Goal: Task Accomplishment & Management: Manage account settings

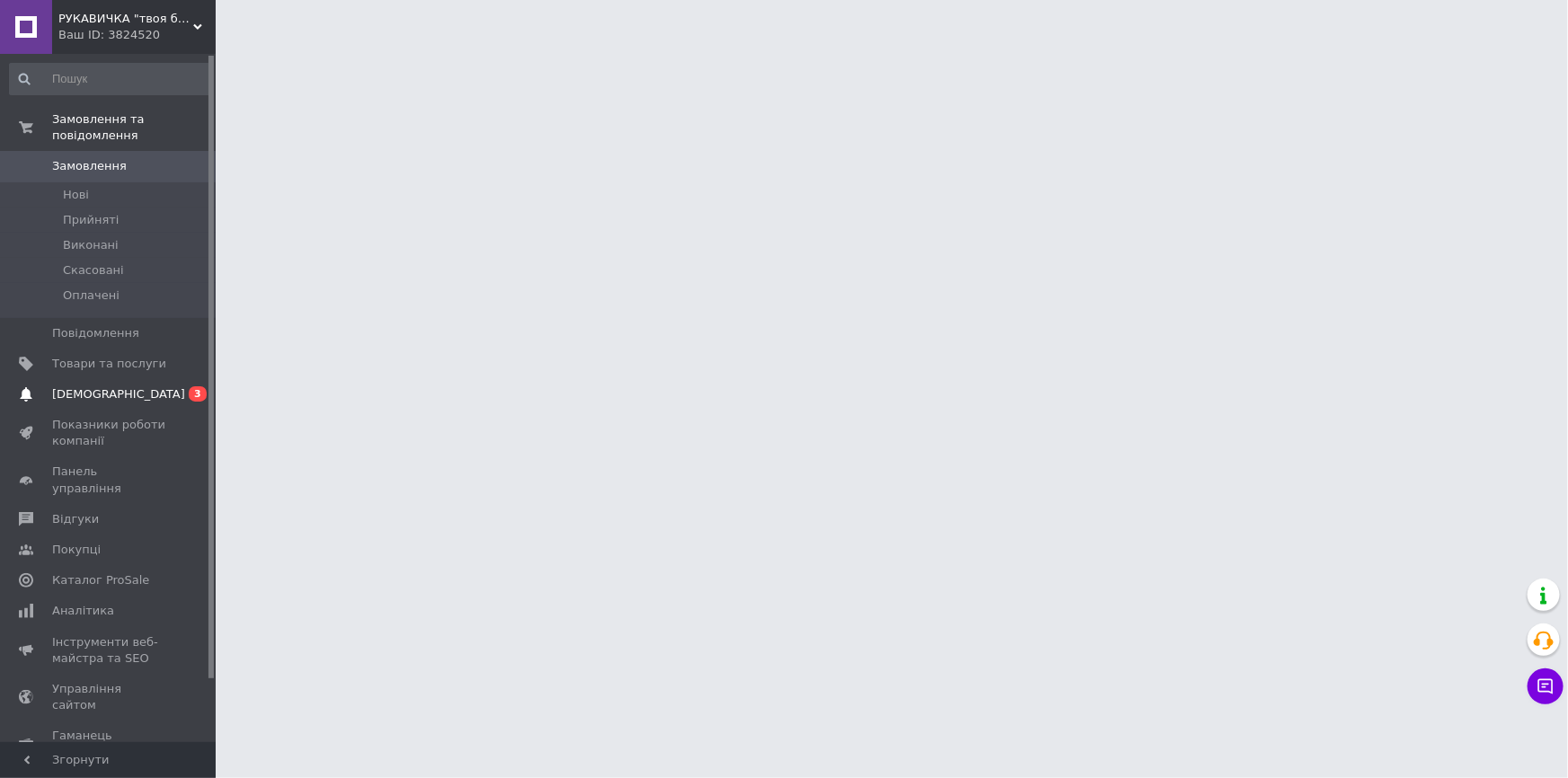
click at [96, 386] on span "[DEMOGRAPHIC_DATA]" at bounding box center [118, 394] width 133 height 16
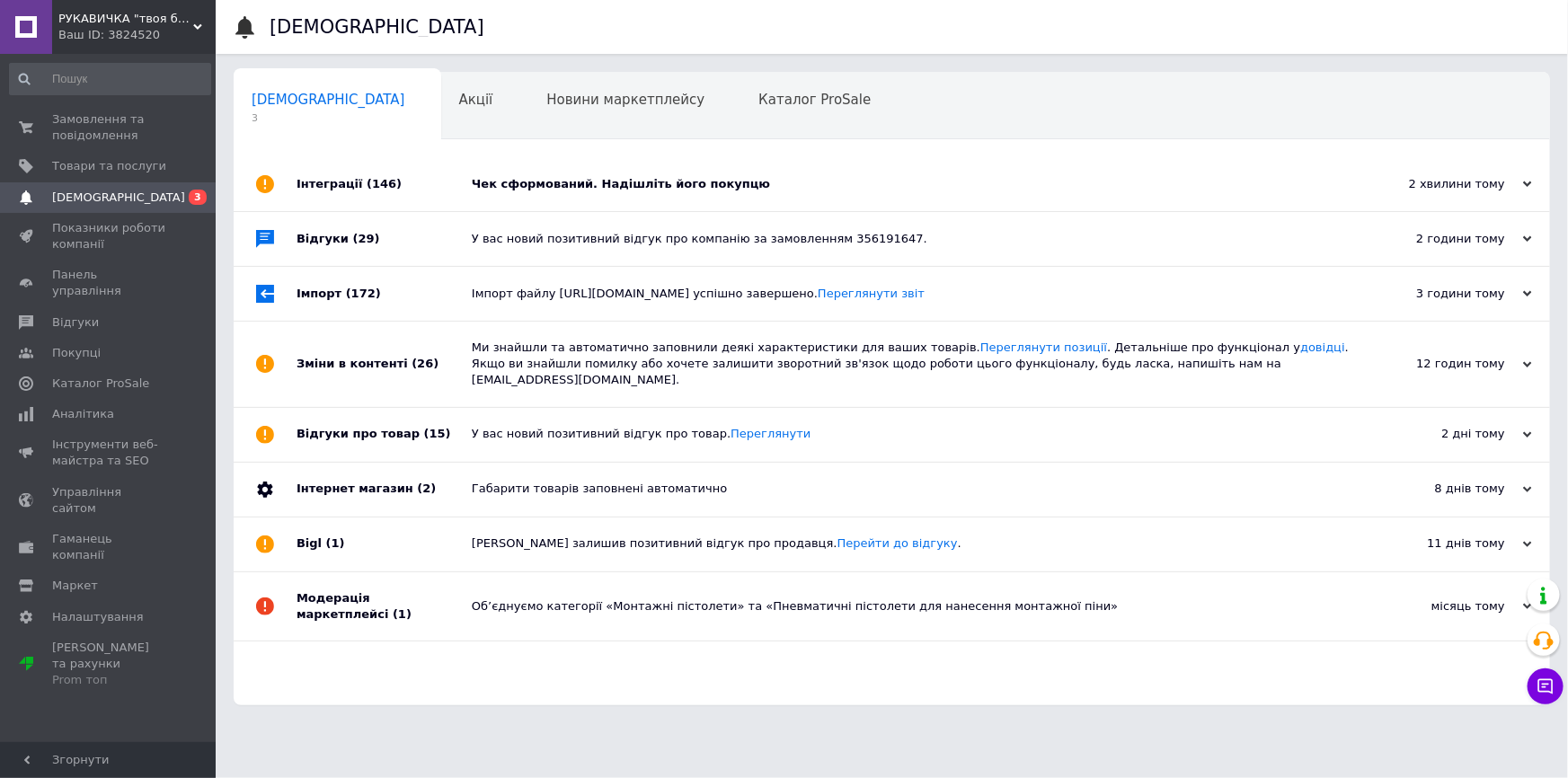
click at [506, 182] on div "Чек сформований. Надішліть його покупцю" at bounding box center [912, 184] width 881 height 16
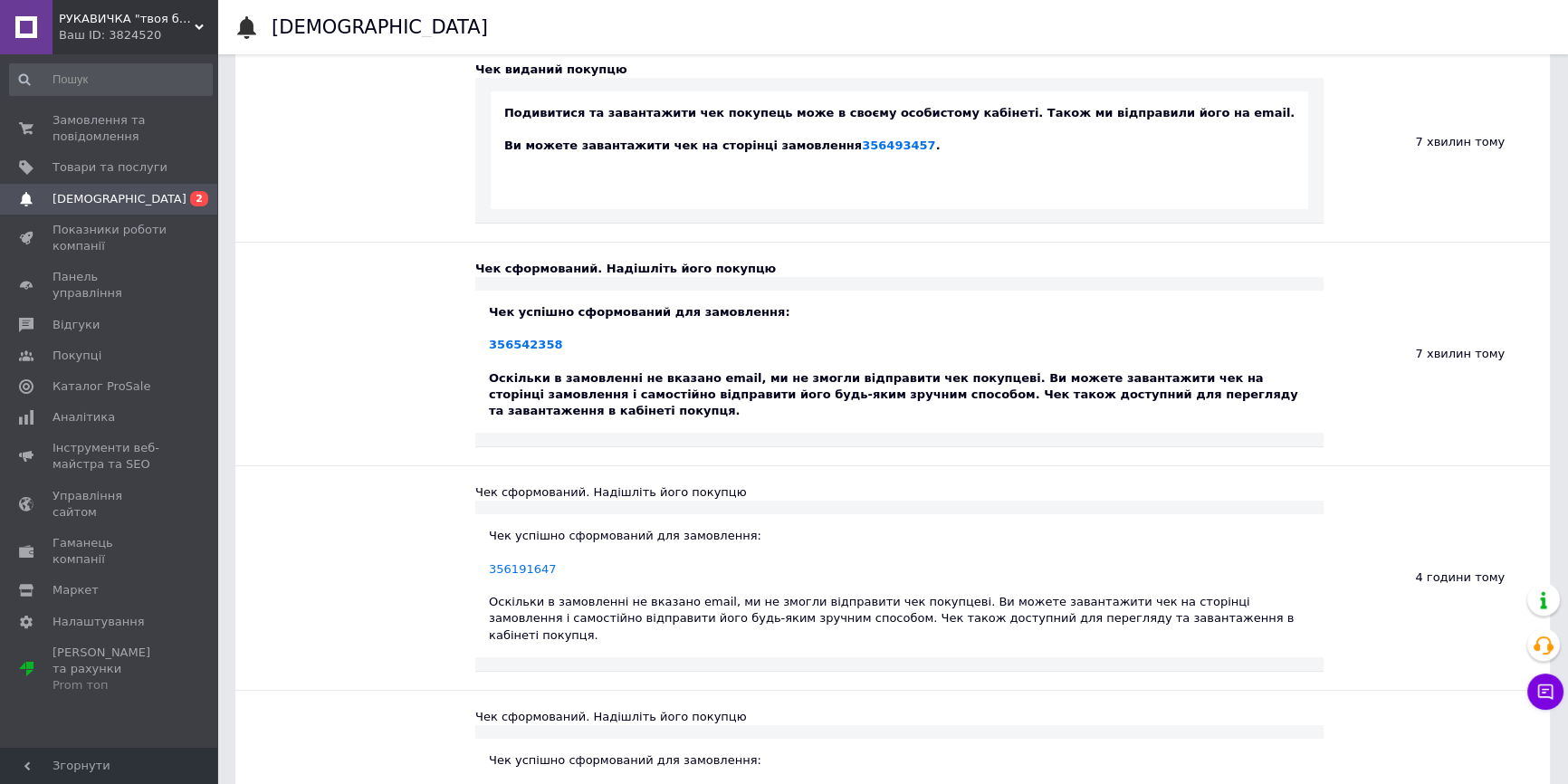
scroll to position [494, 0]
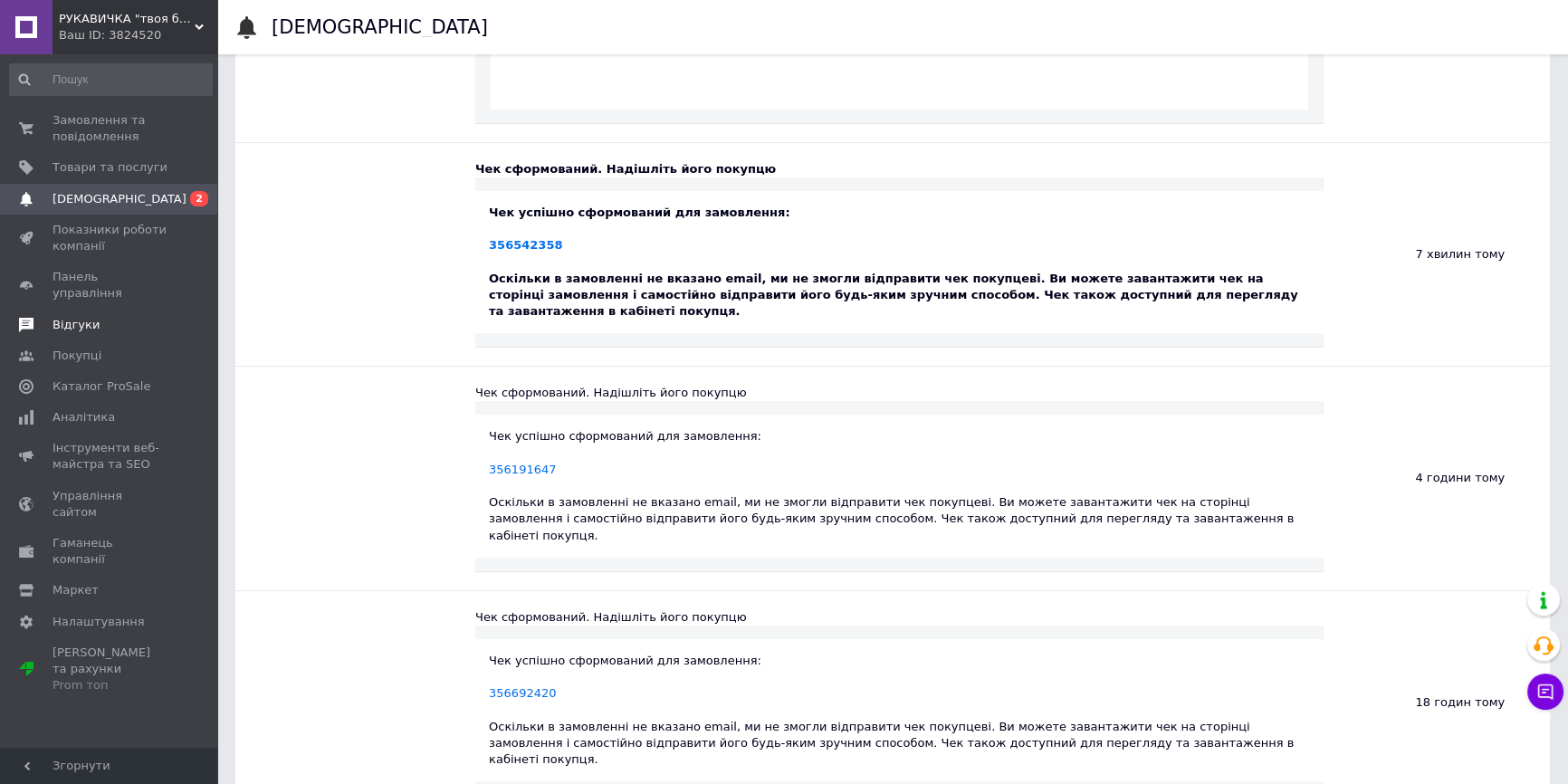
click at [73, 317] on span "Відгуки" at bounding box center [76, 325] width 48 height 16
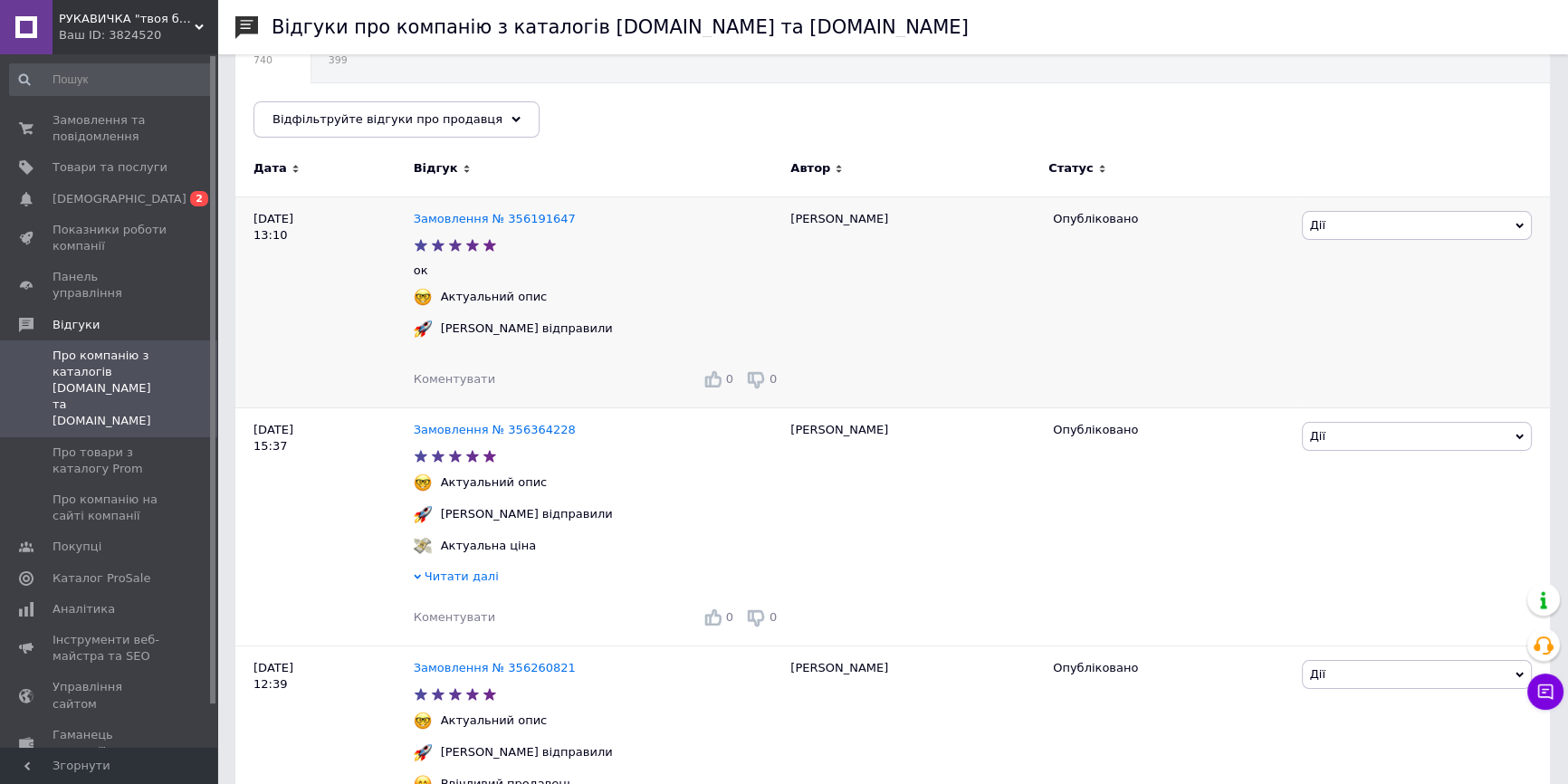
scroll to position [246, 0]
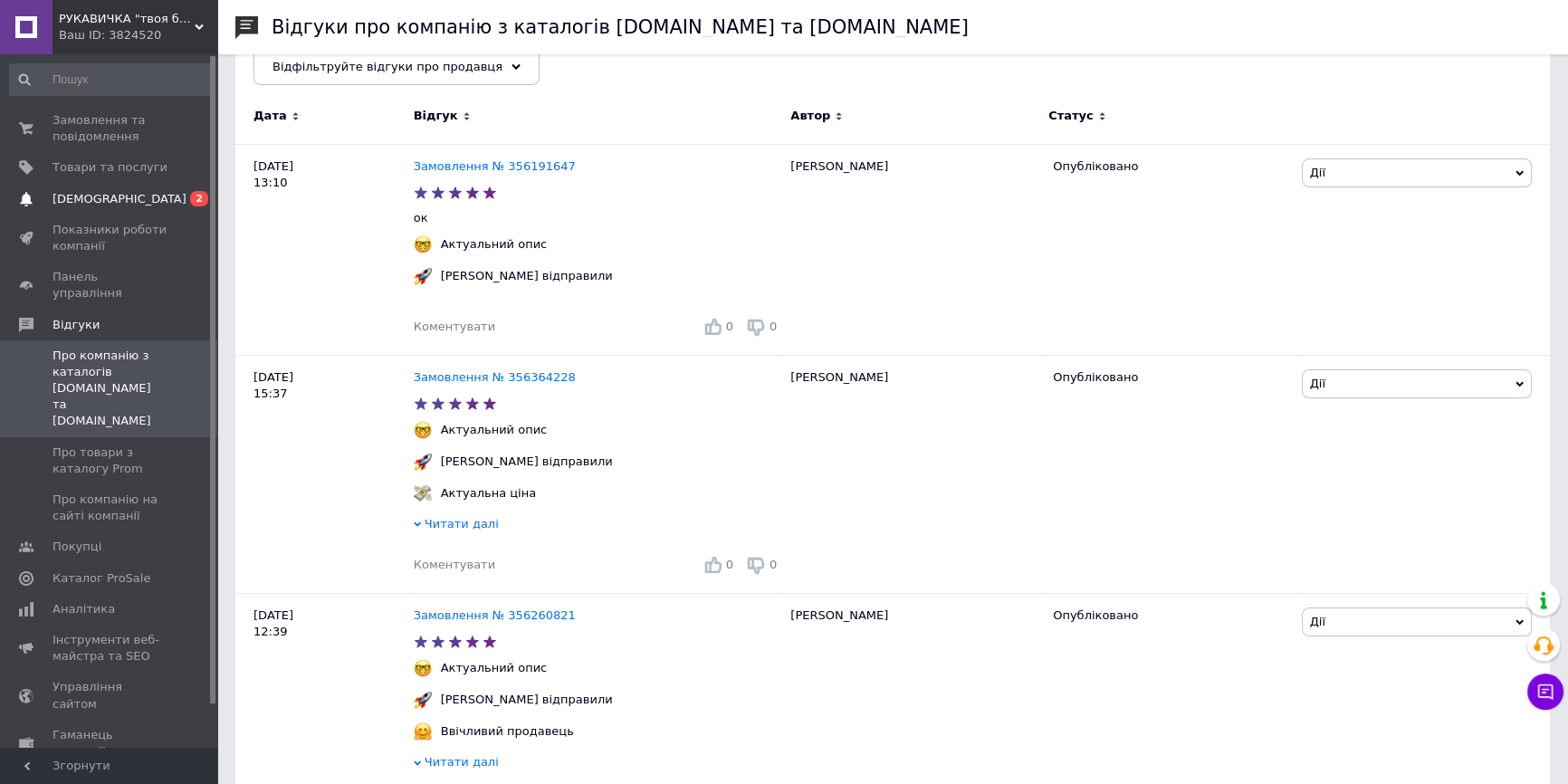
click at [76, 198] on span "[DEMOGRAPHIC_DATA]" at bounding box center [119, 199] width 134 height 16
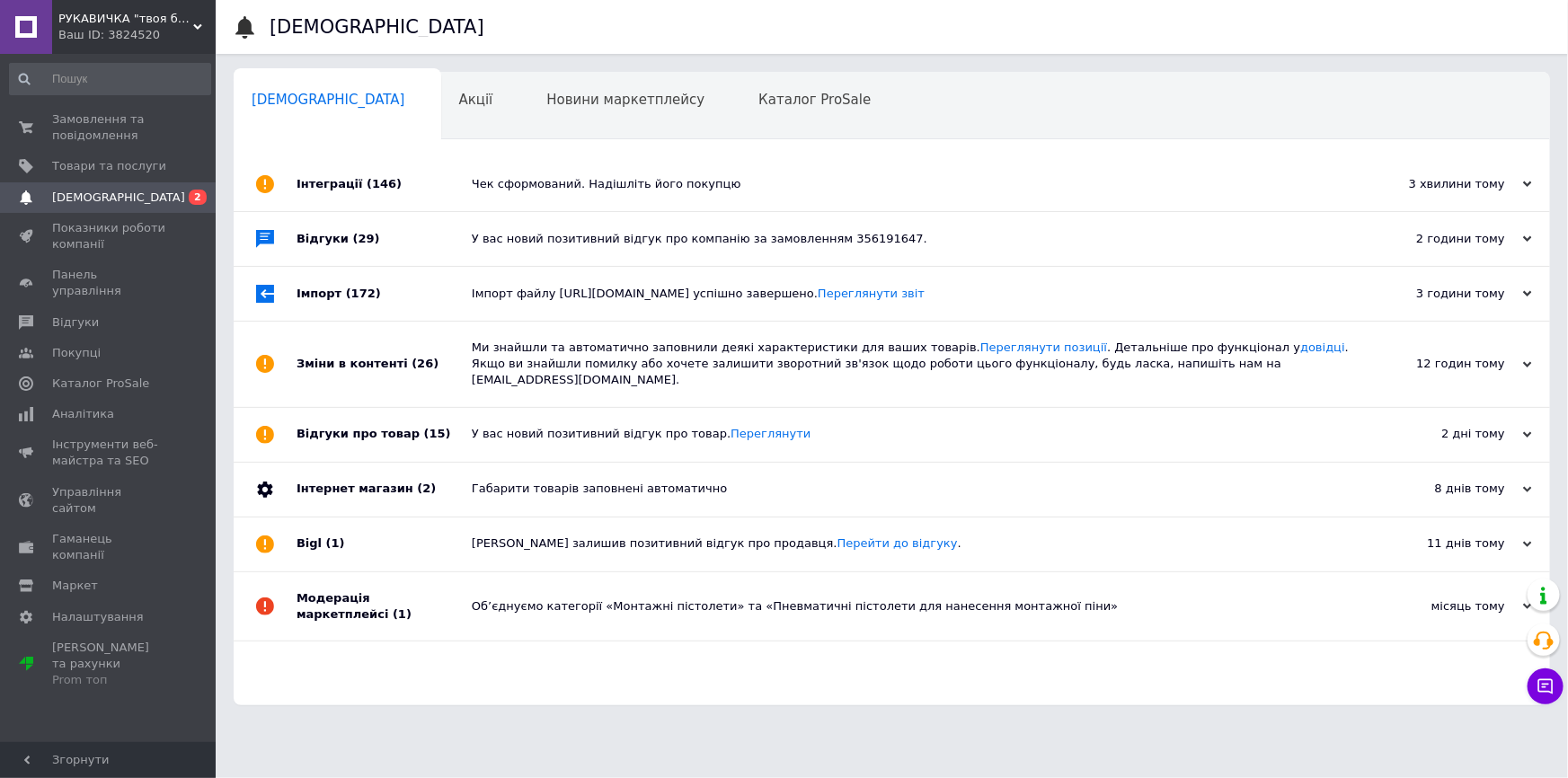
click at [540, 186] on div "Чек сформований. Надішліть його покупцю" at bounding box center [912, 184] width 881 height 16
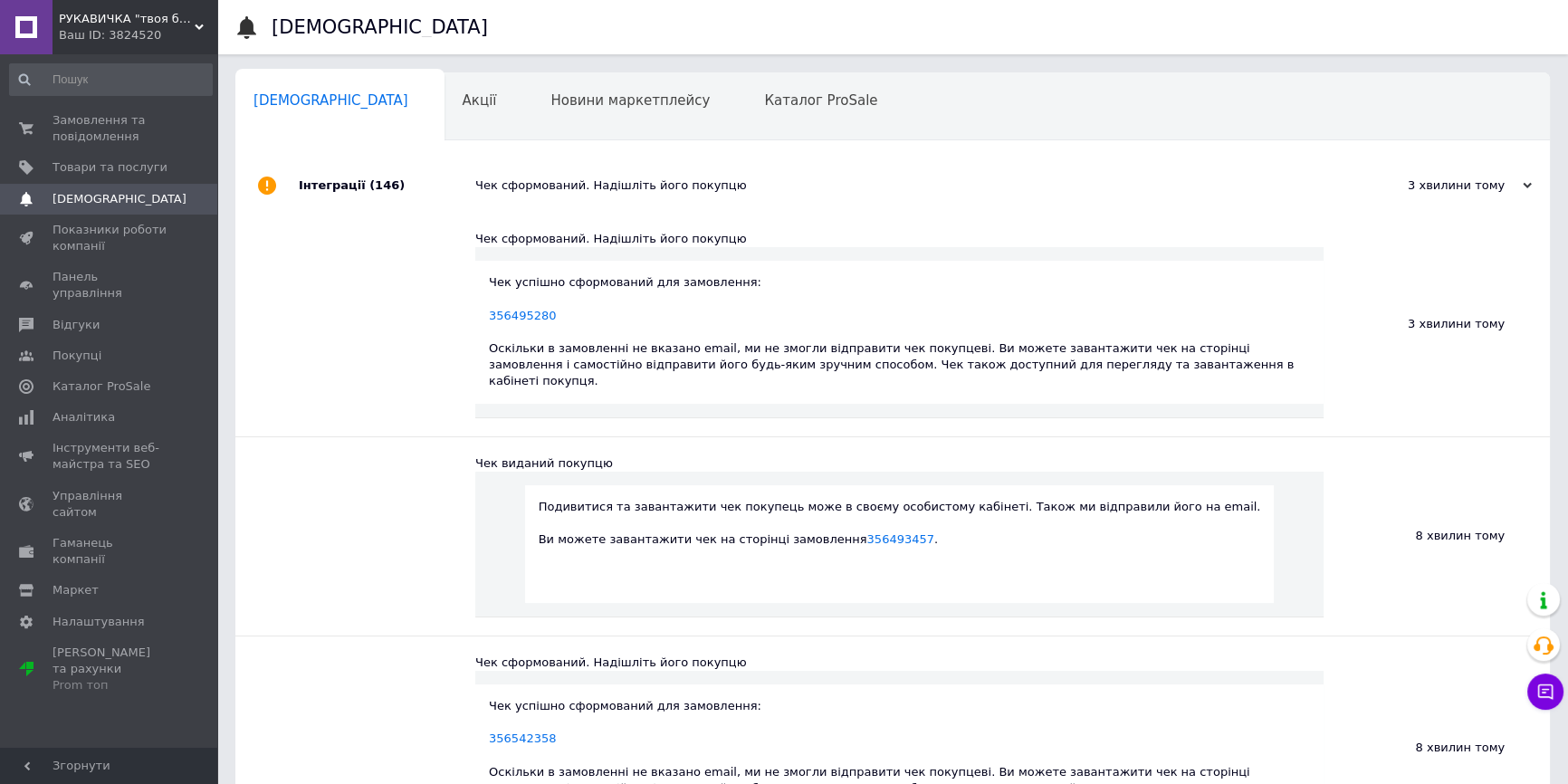
scroll to position [659, 0]
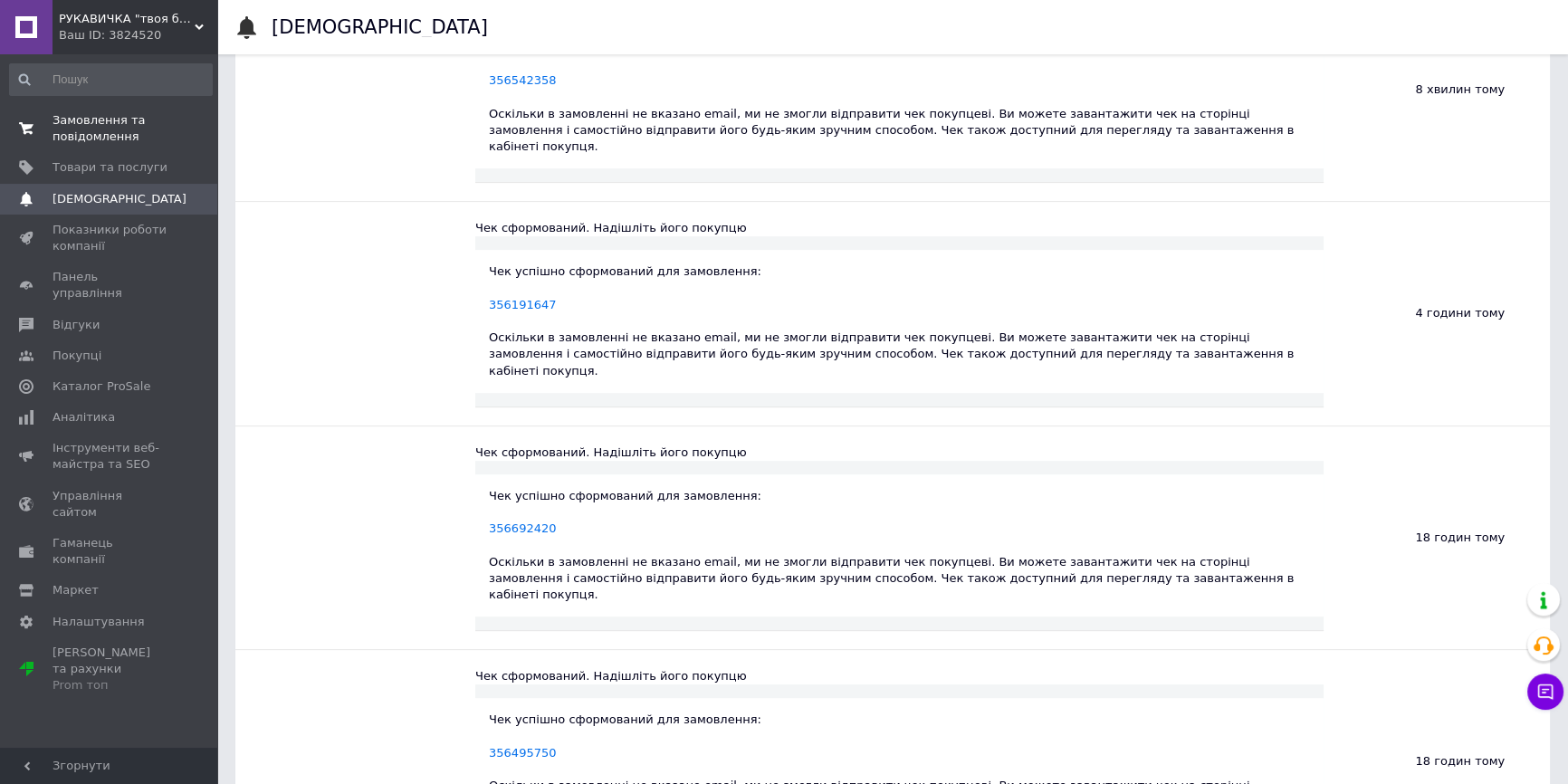
click at [99, 136] on span "Замовлення та повідомлення" at bounding box center [110, 129] width 115 height 33
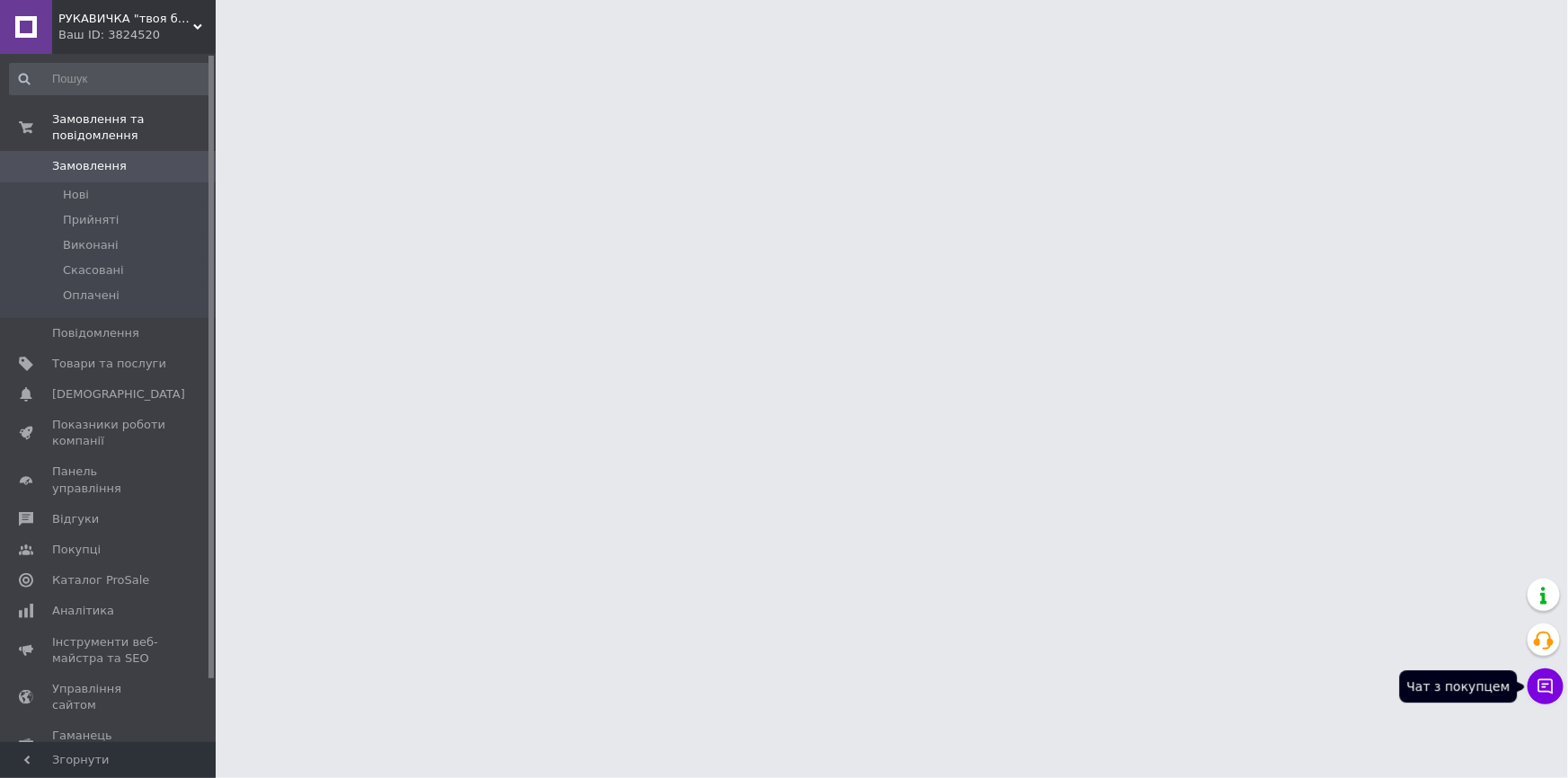
click at [1550, 683] on icon at bounding box center [1545, 687] width 18 height 18
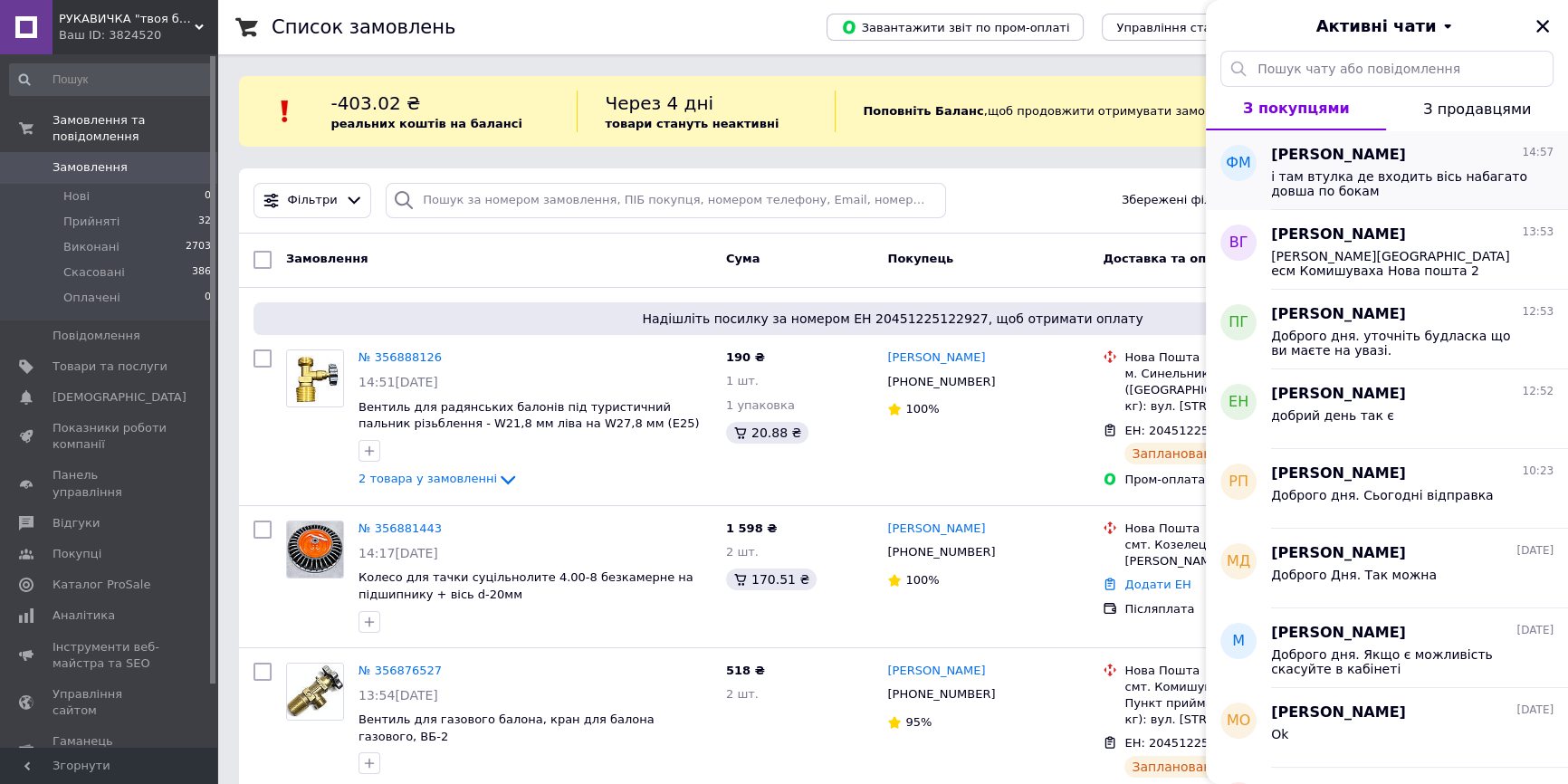
click at [1349, 168] on div "і там втулка де входить вісь набагато довша по бокам" at bounding box center [1412, 182] width 282 height 33
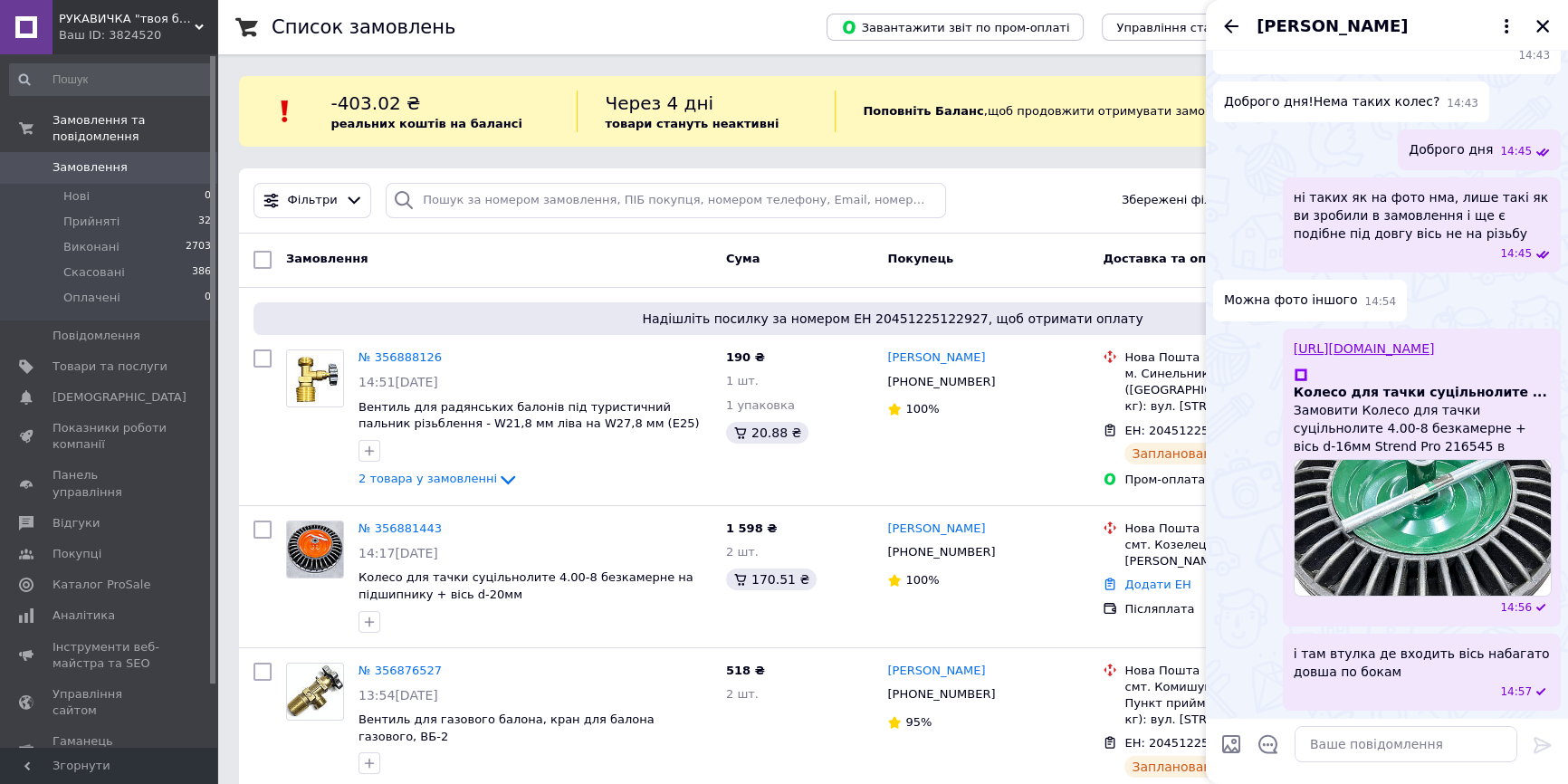
scroll to position [568, 0]
click at [1229, 23] on icon "Назад" at bounding box center [1231, 26] width 21 height 21
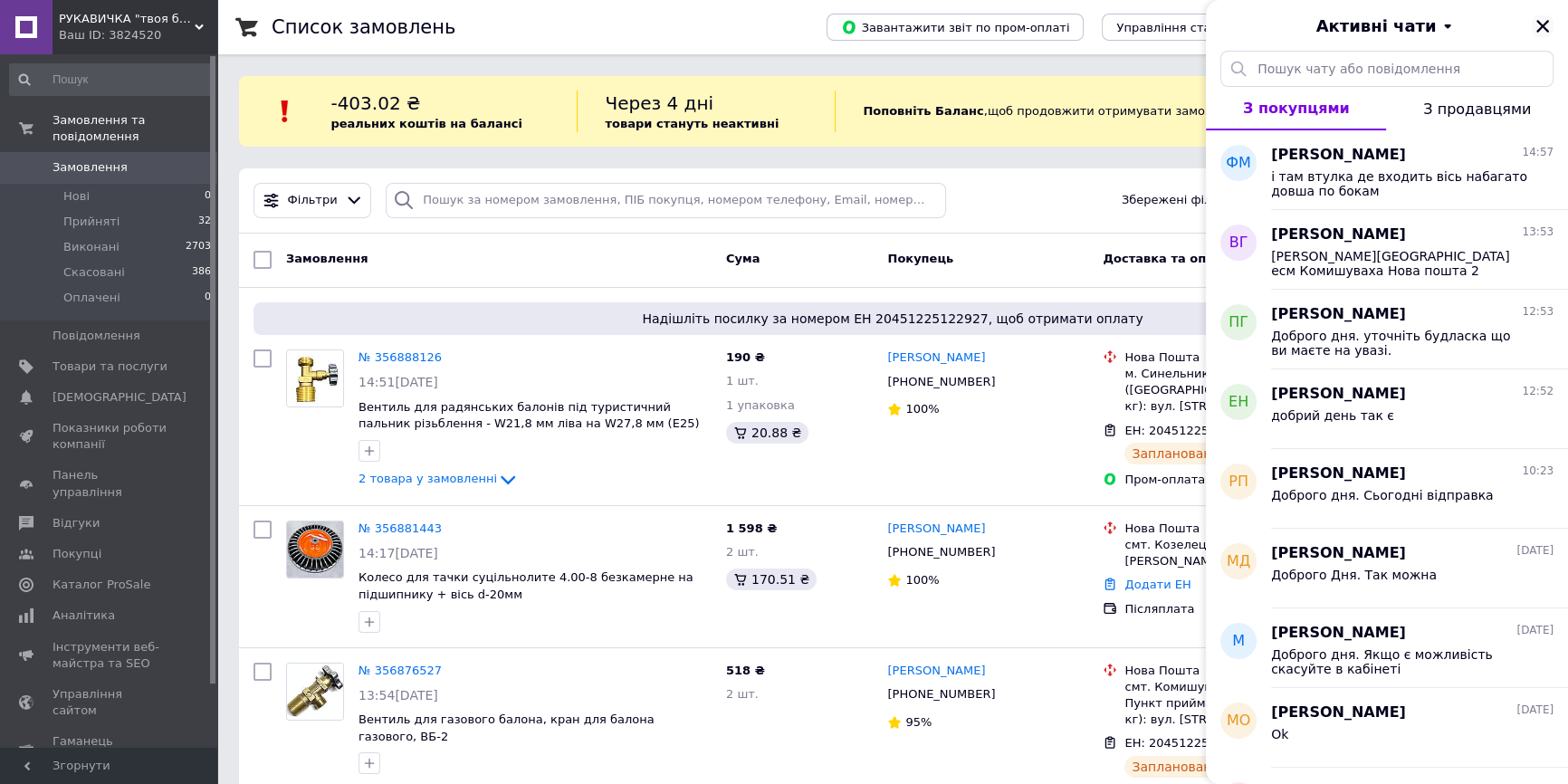
click at [1543, 26] on icon "Закрити" at bounding box center [1542, 26] width 13 height 13
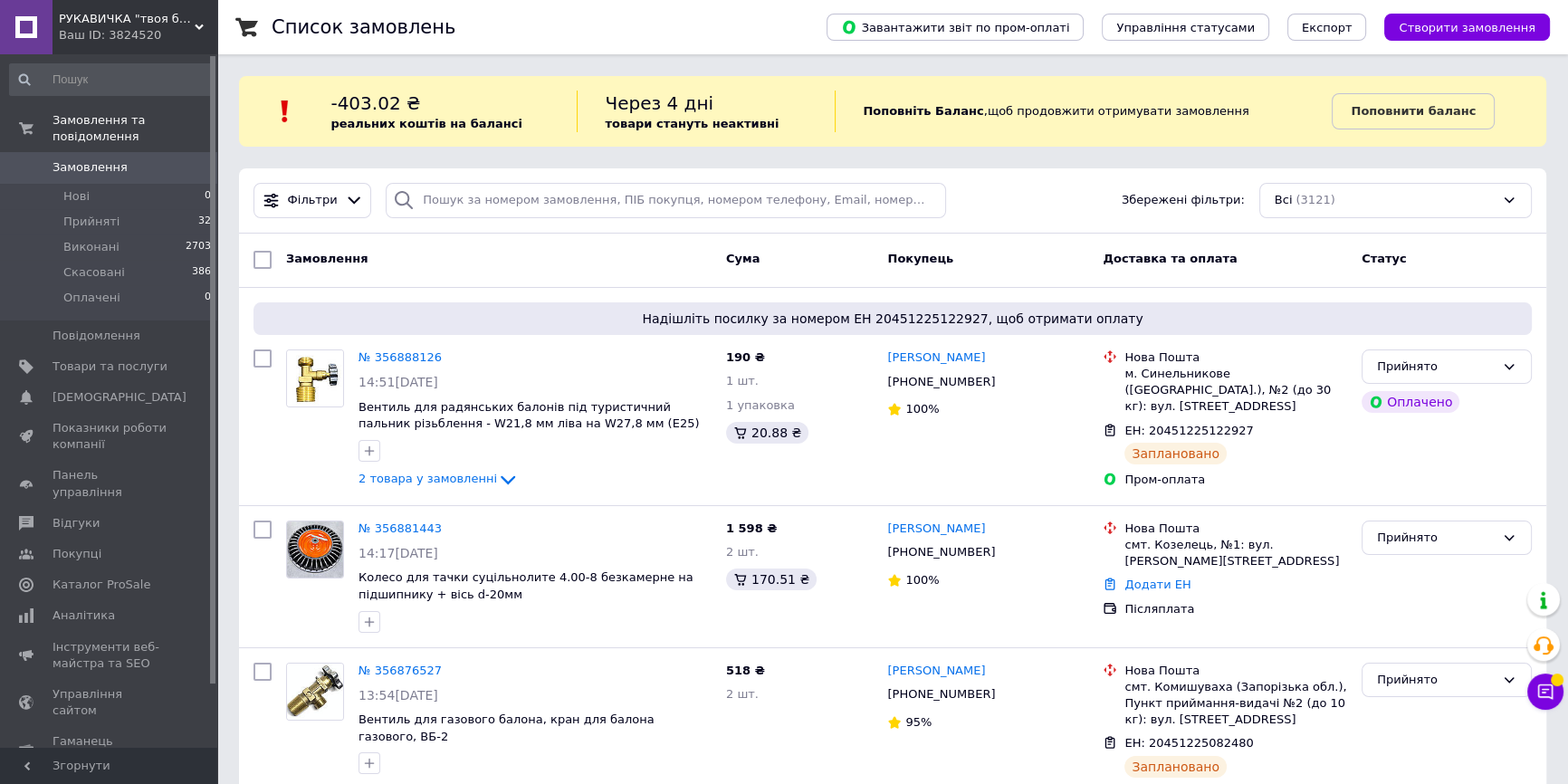
scroll to position [82, 0]
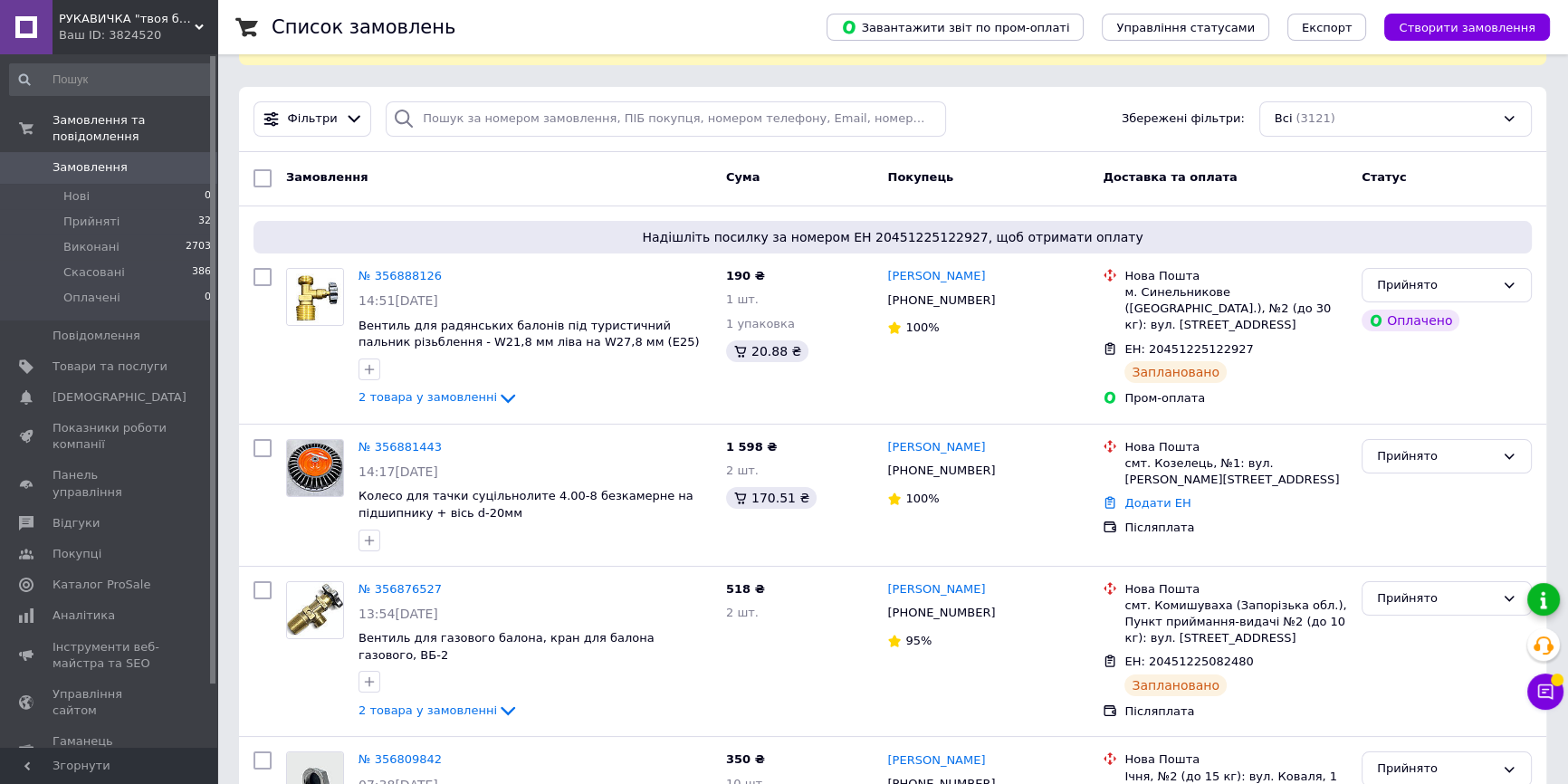
drag, startPoint x: 1541, startPoint y: 689, endPoint x: 1552, endPoint y: 589, distance: 100.6
click at [1543, 688] on icon at bounding box center [1545, 692] width 18 height 18
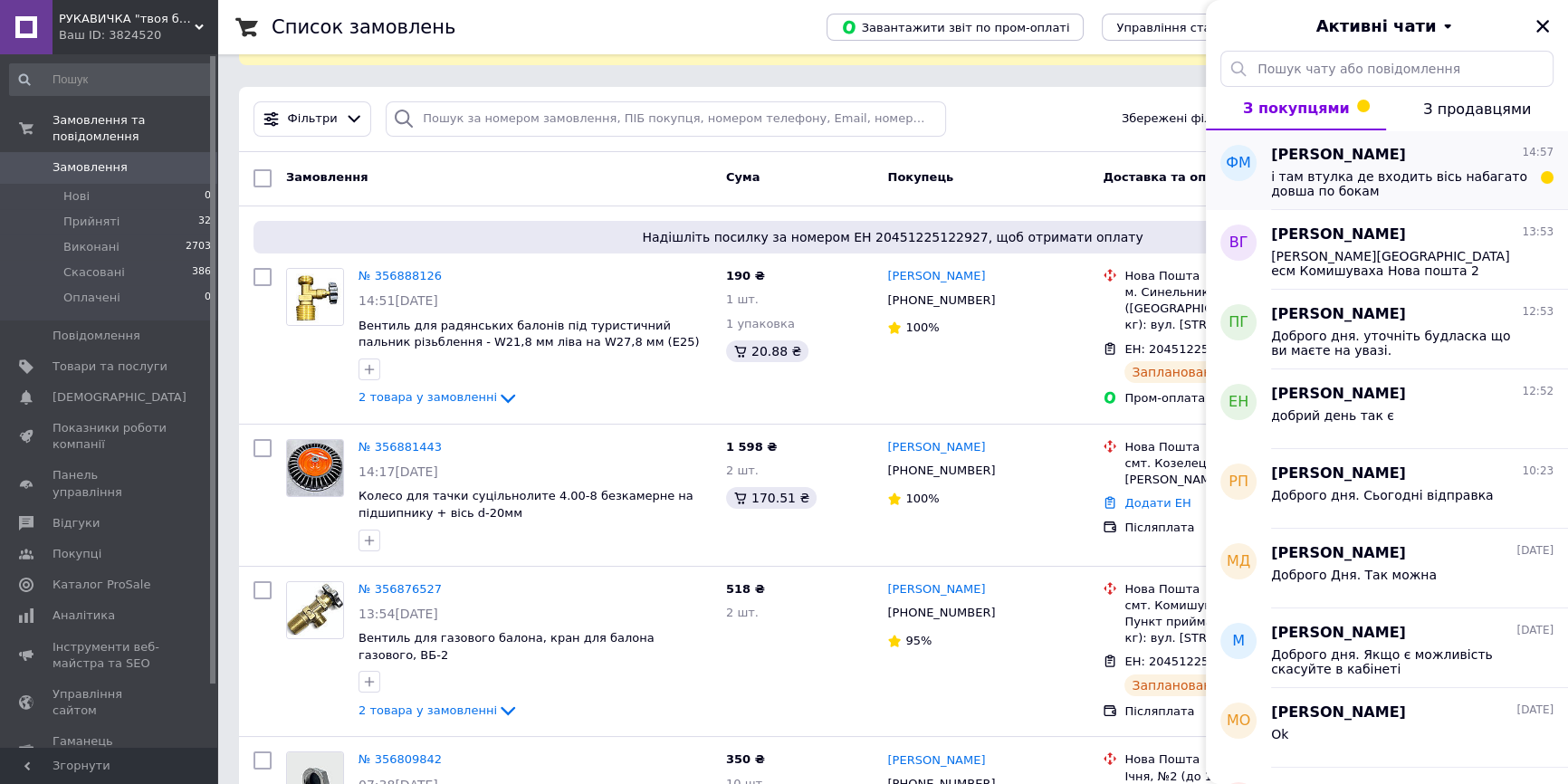
click at [1382, 183] on span "і там втулка де входить вісь набагато довша по бокам" at bounding box center [1399, 184] width 257 height 29
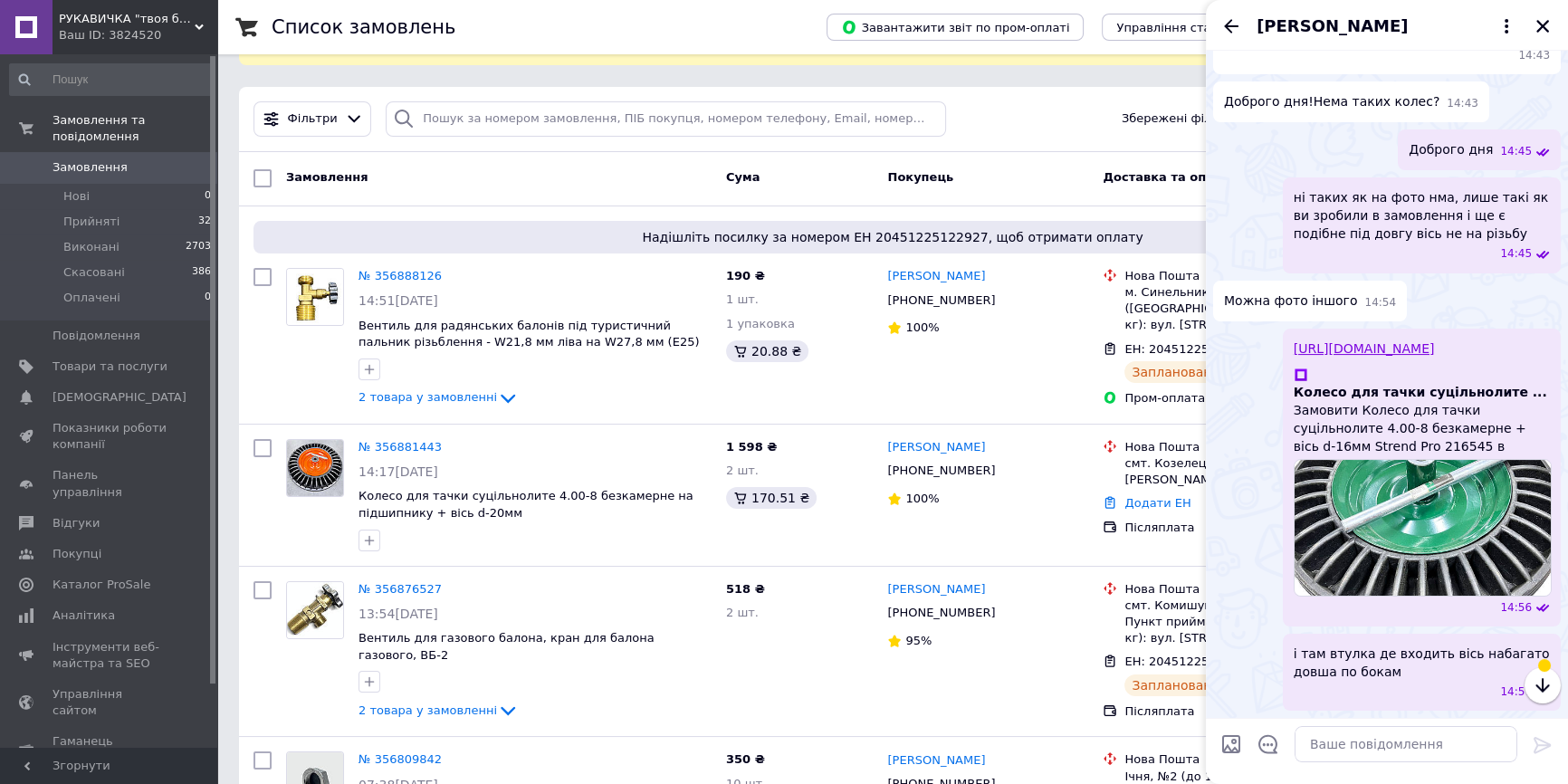
scroll to position [598, 0]
click at [1232, 26] on icon "Назад" at bounding box center [1231, 26] width 21 height 21
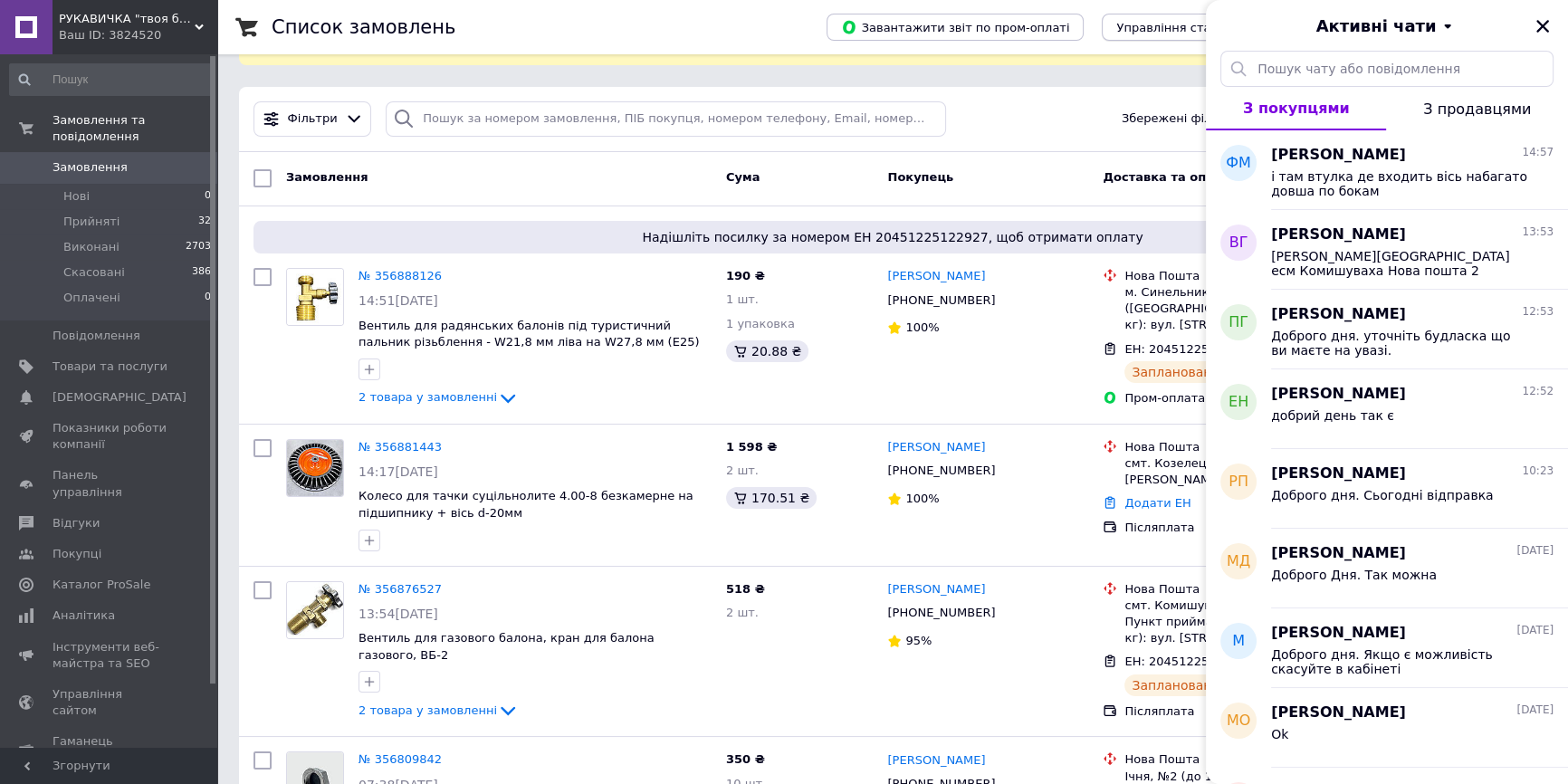
drag, startPoint x: 1544, startPoint y: 24, endPoint x: 1209, endPoint y: 16, distance: 335.1
click at [1544, 24] on icon "Закрити" at bounding box center [1542, 26] width 13 height 13
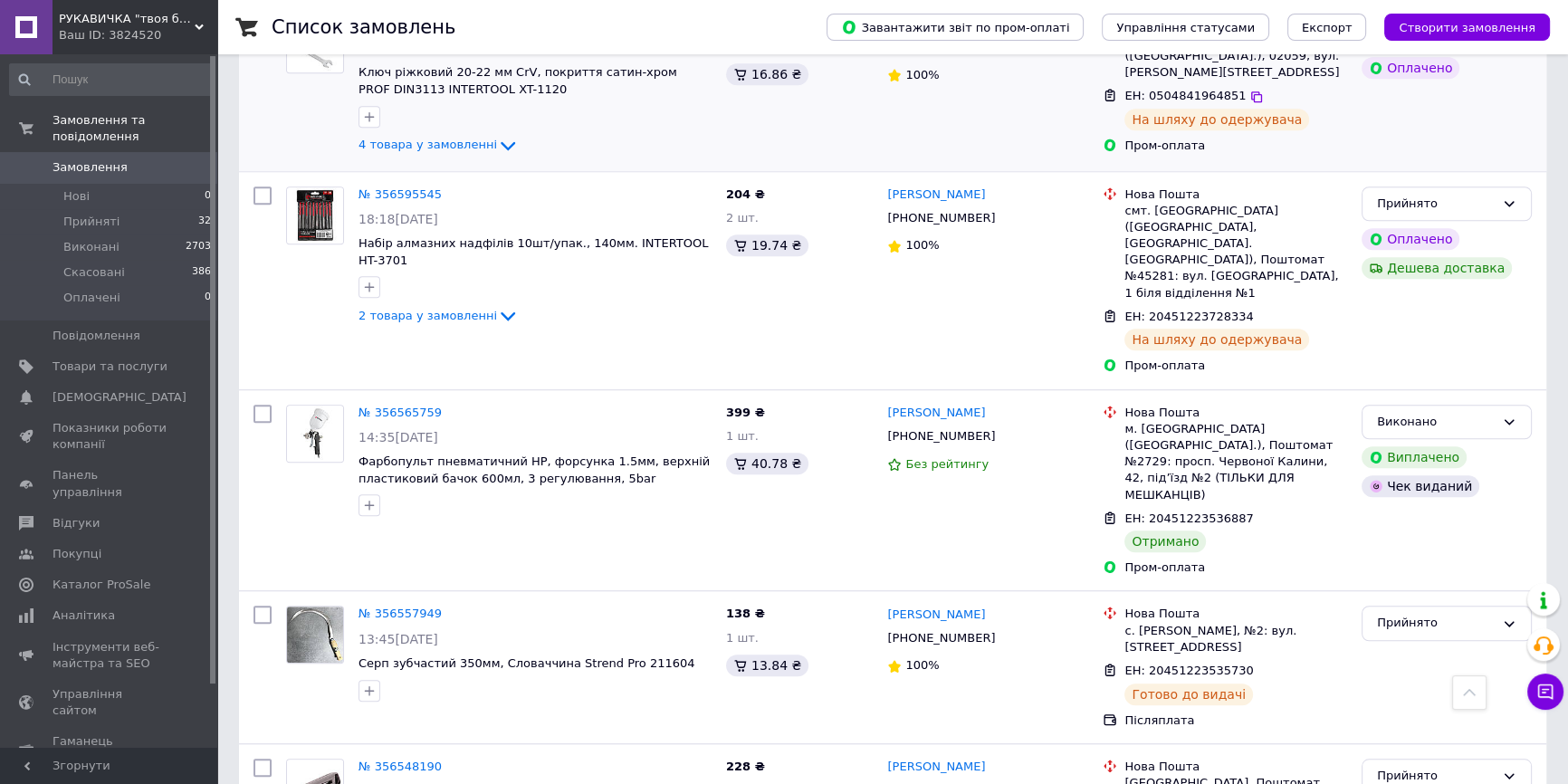
scroll to position [1893, 0]
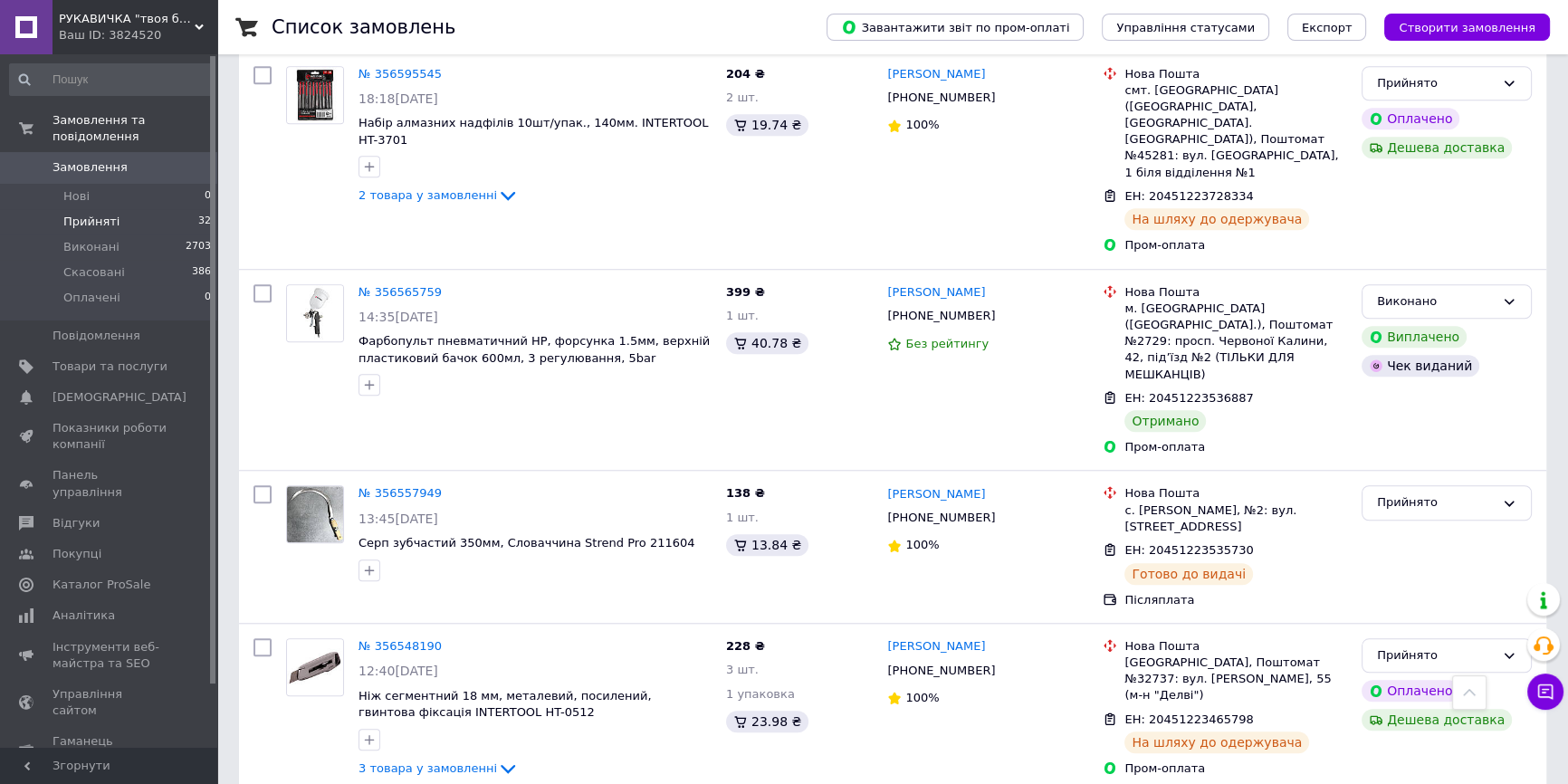
click at [121, 210] on li "Прийняті 32" at bounding box center [111, 222] width 222 height 25
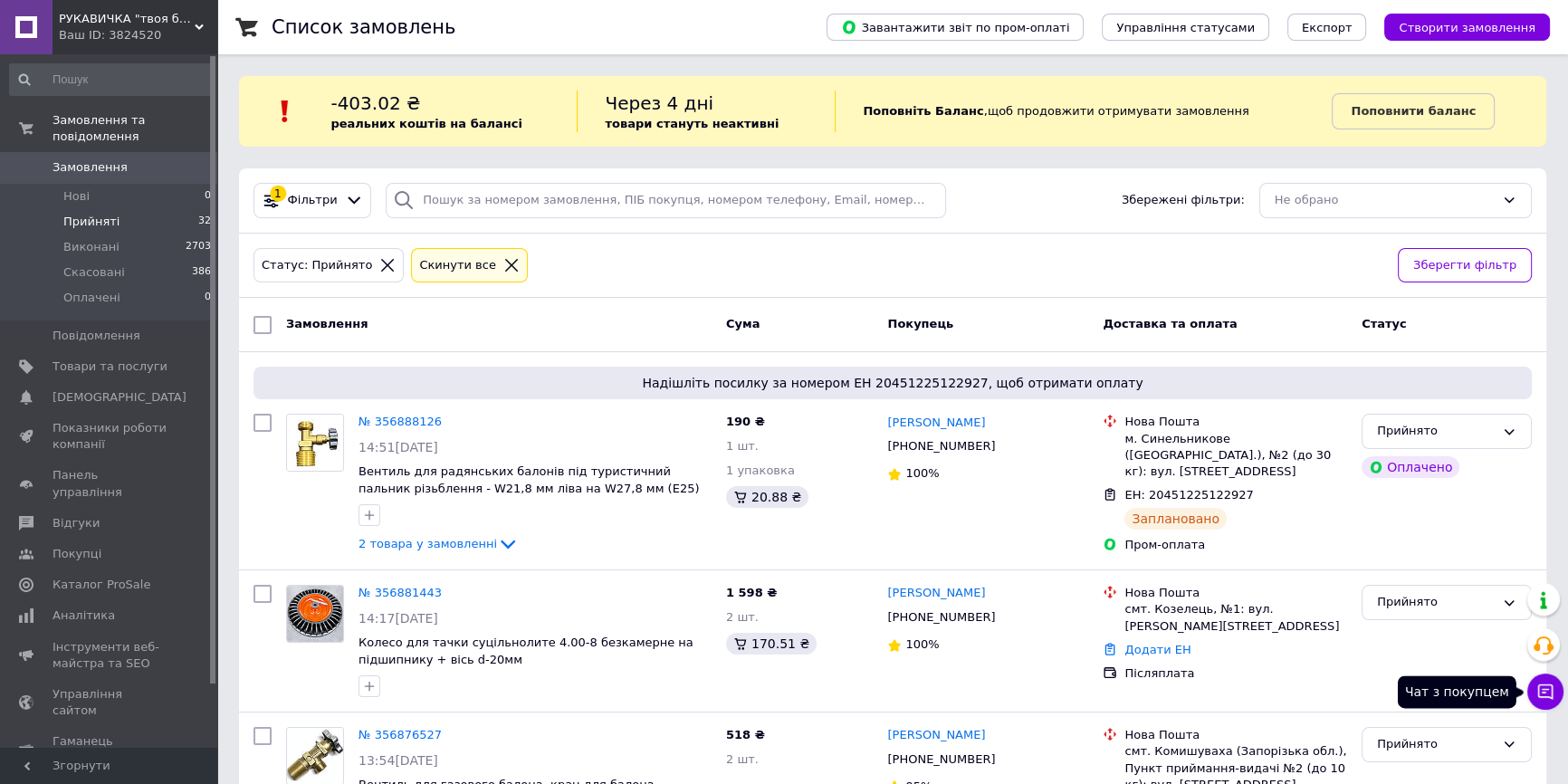
click at [1548, 701] on icon at bounding box center [1545, 692] width 18 height 18
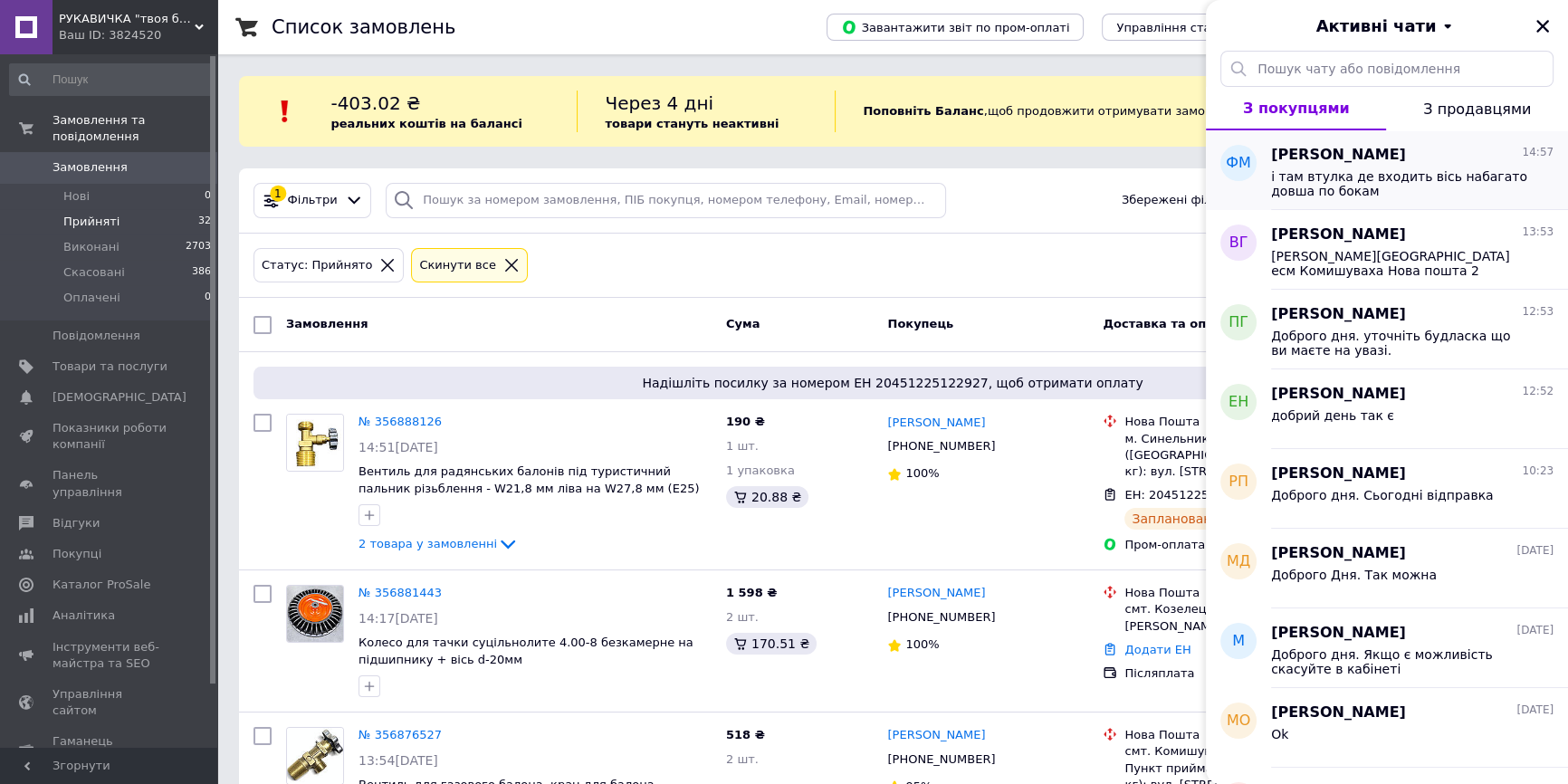
click at [1401, 183] on span "і там втулка де входить вісь набагато довша по бокам" at bounding box center [1399, 184] width 257 height 29
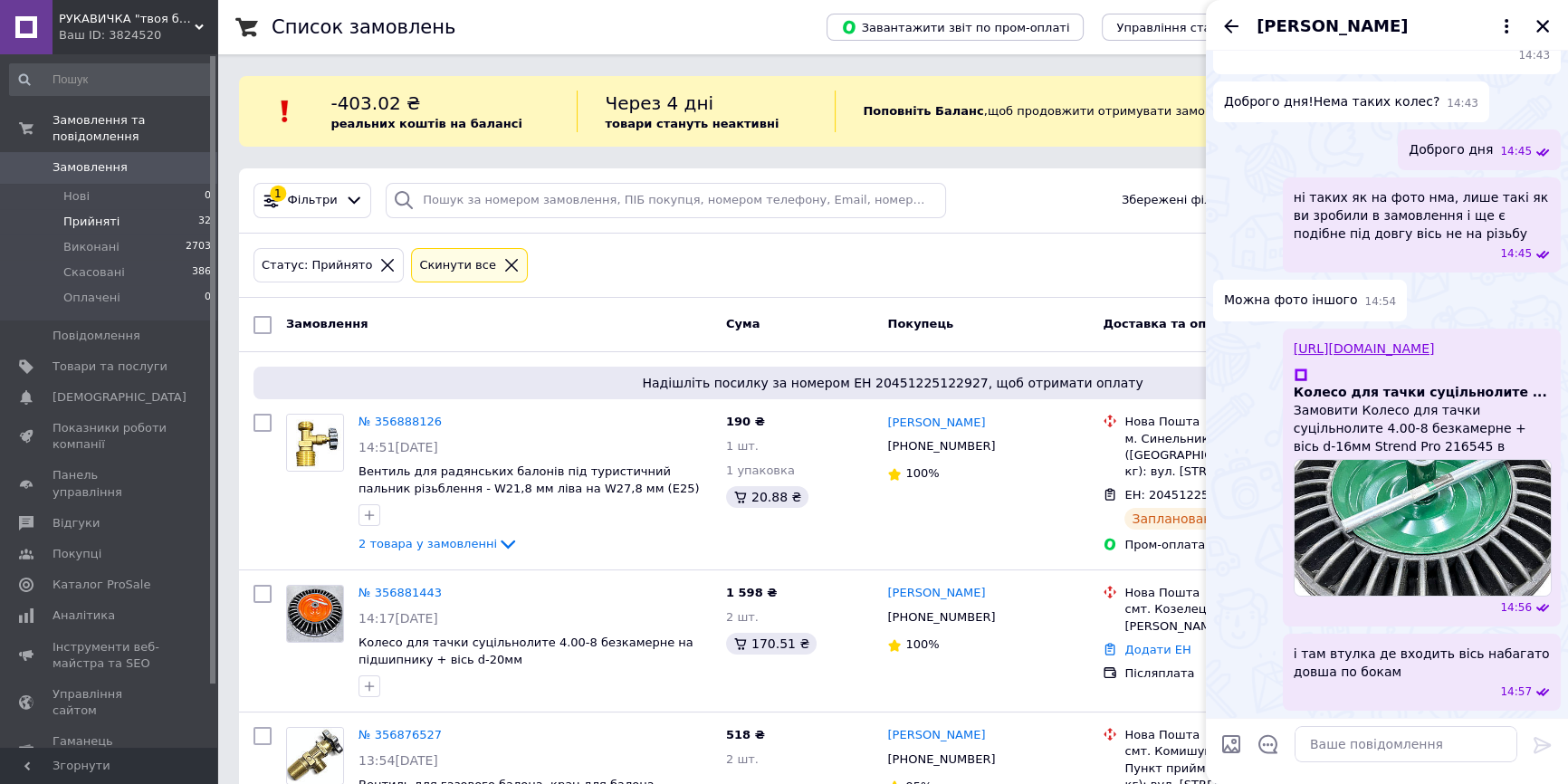
scroll to position [568, 0]
click at [1231, 26] on icon "Назад" at bounding box center [1231, 26] width 15 height 14
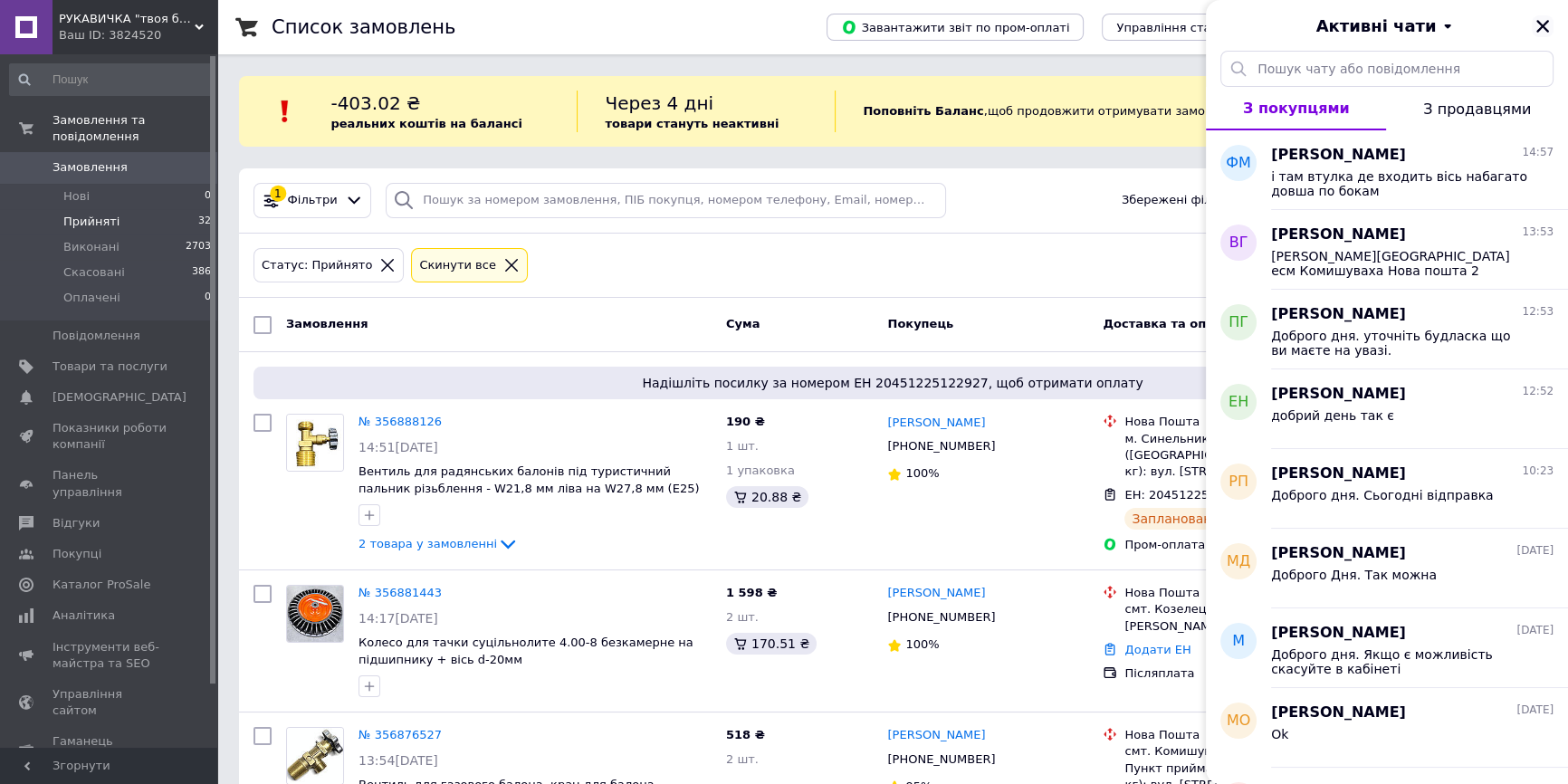
click at [1547, 18] on icon "Закрити" at bounding box center [1542, 26] width 16 height 16
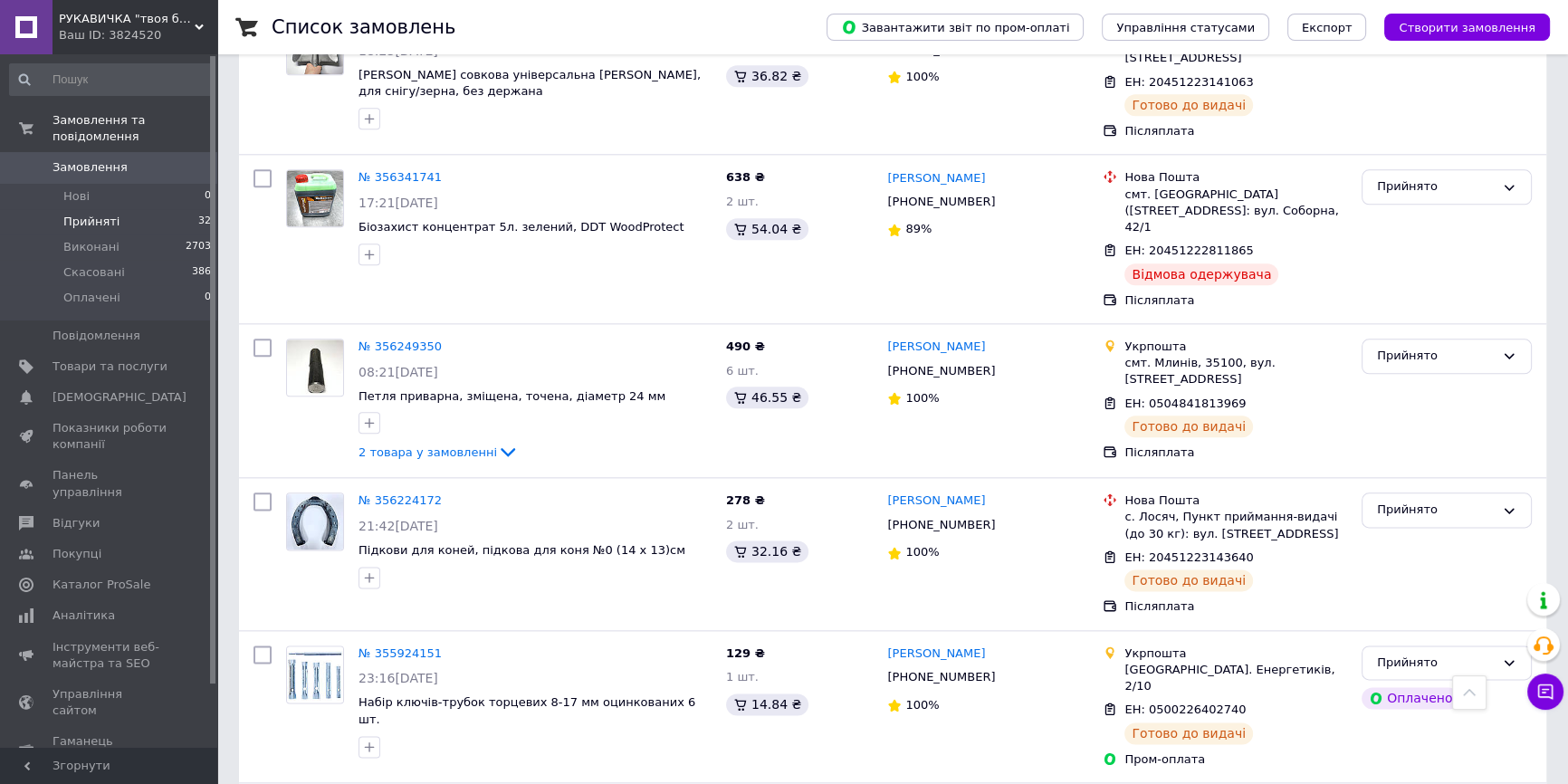
scroll to position [2798, 0]
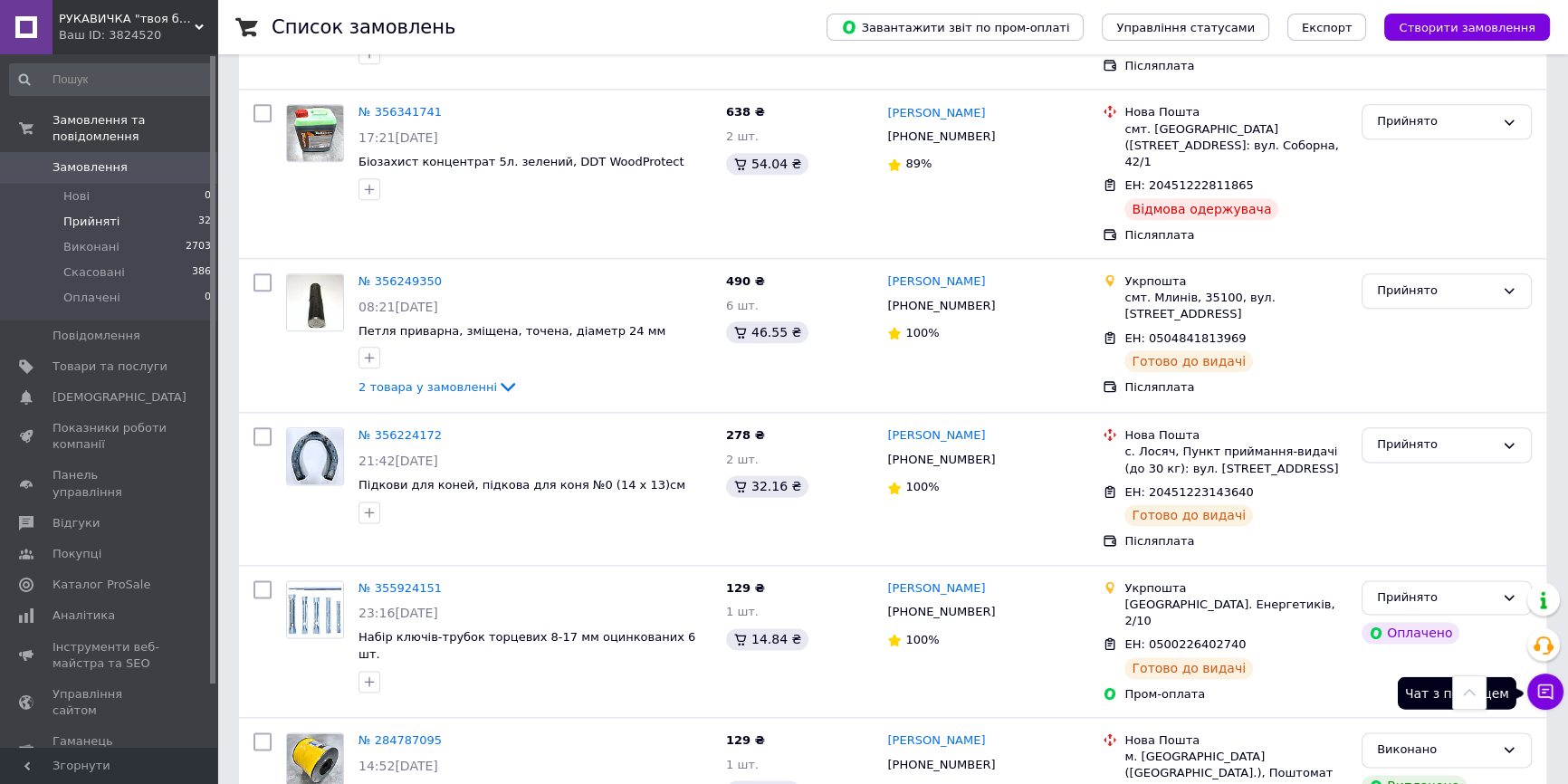
click at [1555, 697] on button "Чат з покупцем" at bounding box center [1545, 691] width 36 height 36
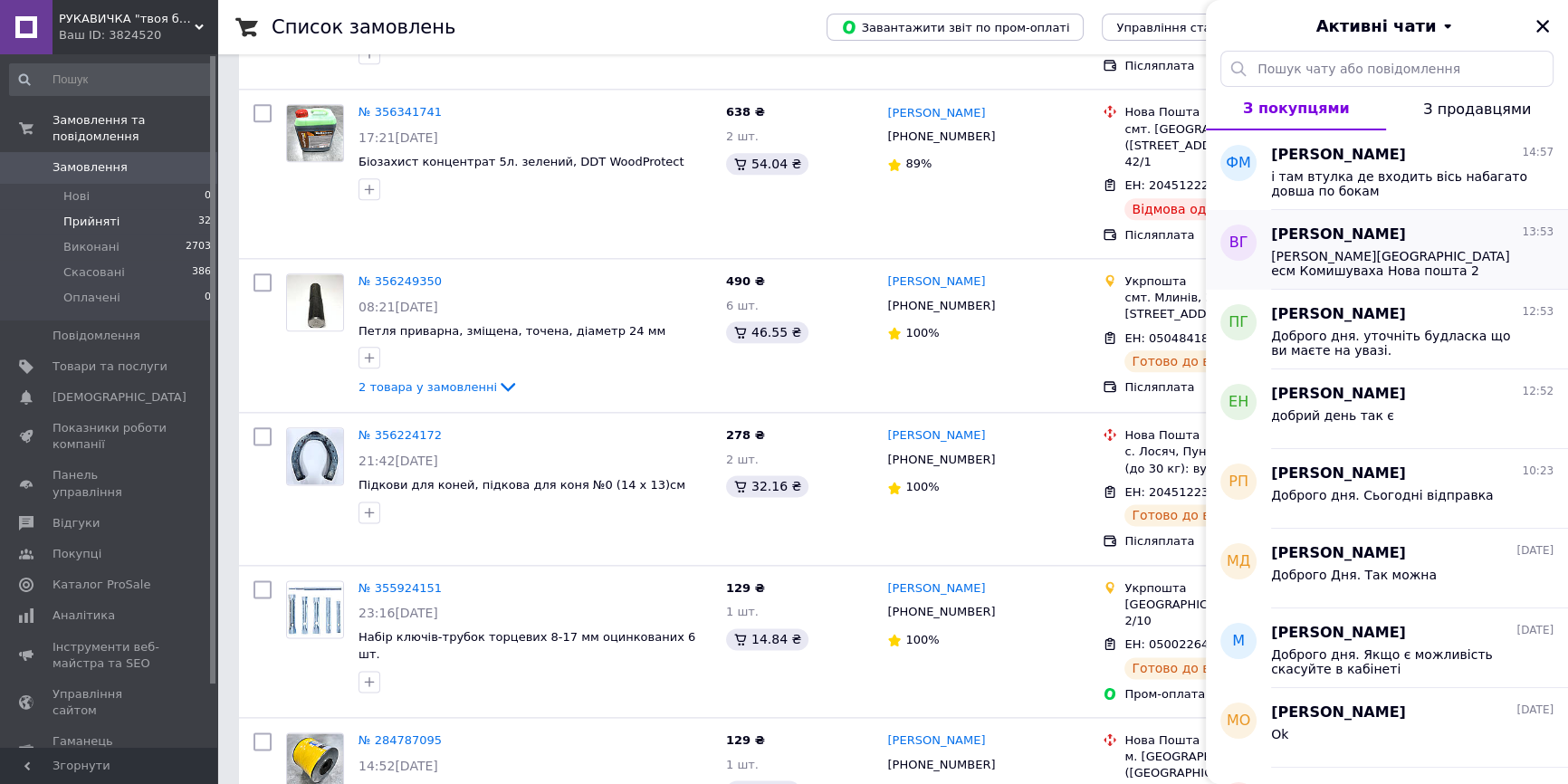
click at [1374, 212] on div "Василь Галандей 13:53 Галандей Василь Васильович Запорізька область есм Комишув…" at bounding box center [1420, 250] width 297 height 80
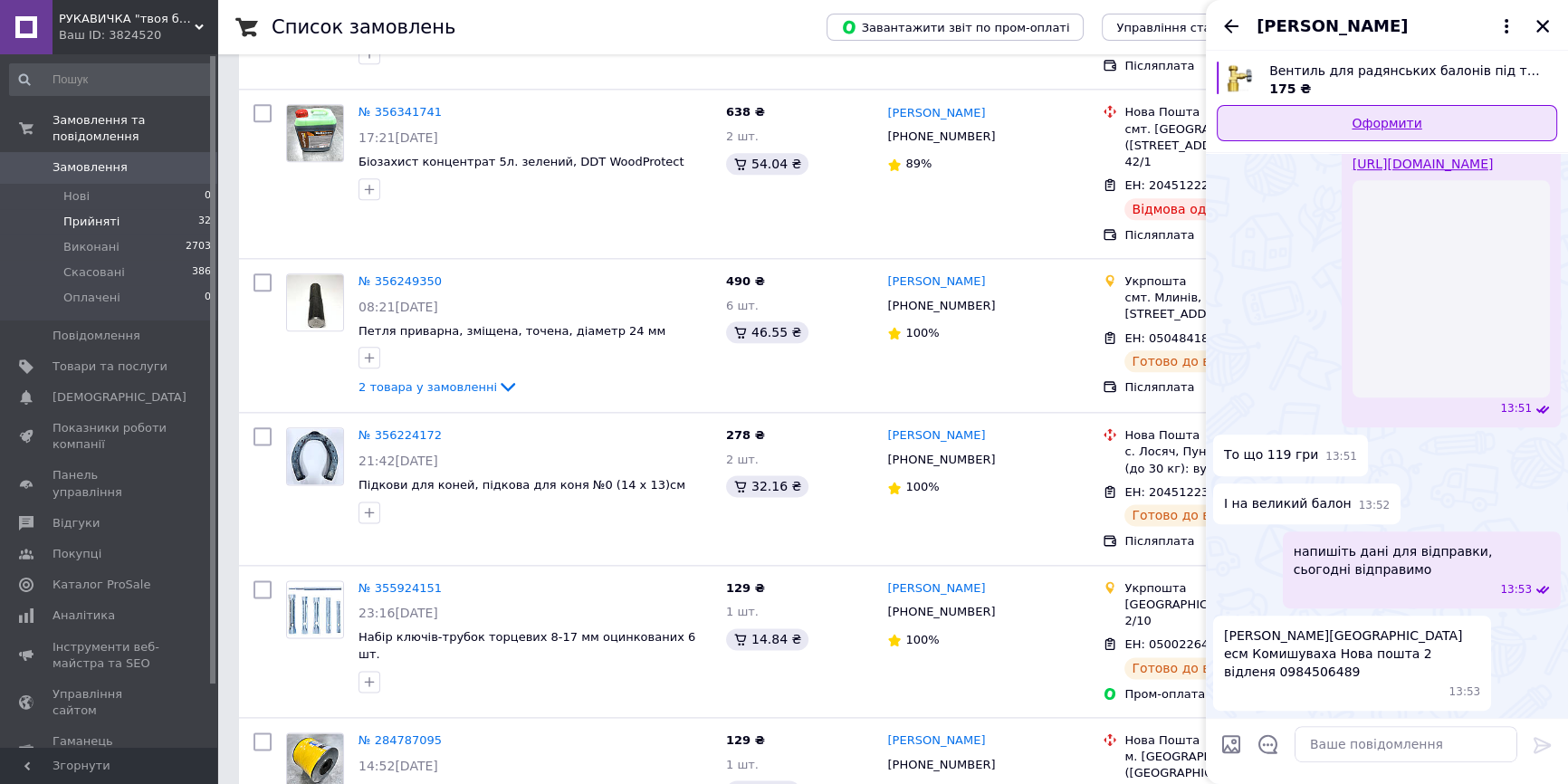
scroll to position [1677, 0]
click at [1231, 23] on icon "Назад" at bounding box center [1231, 26] width 21 height 21
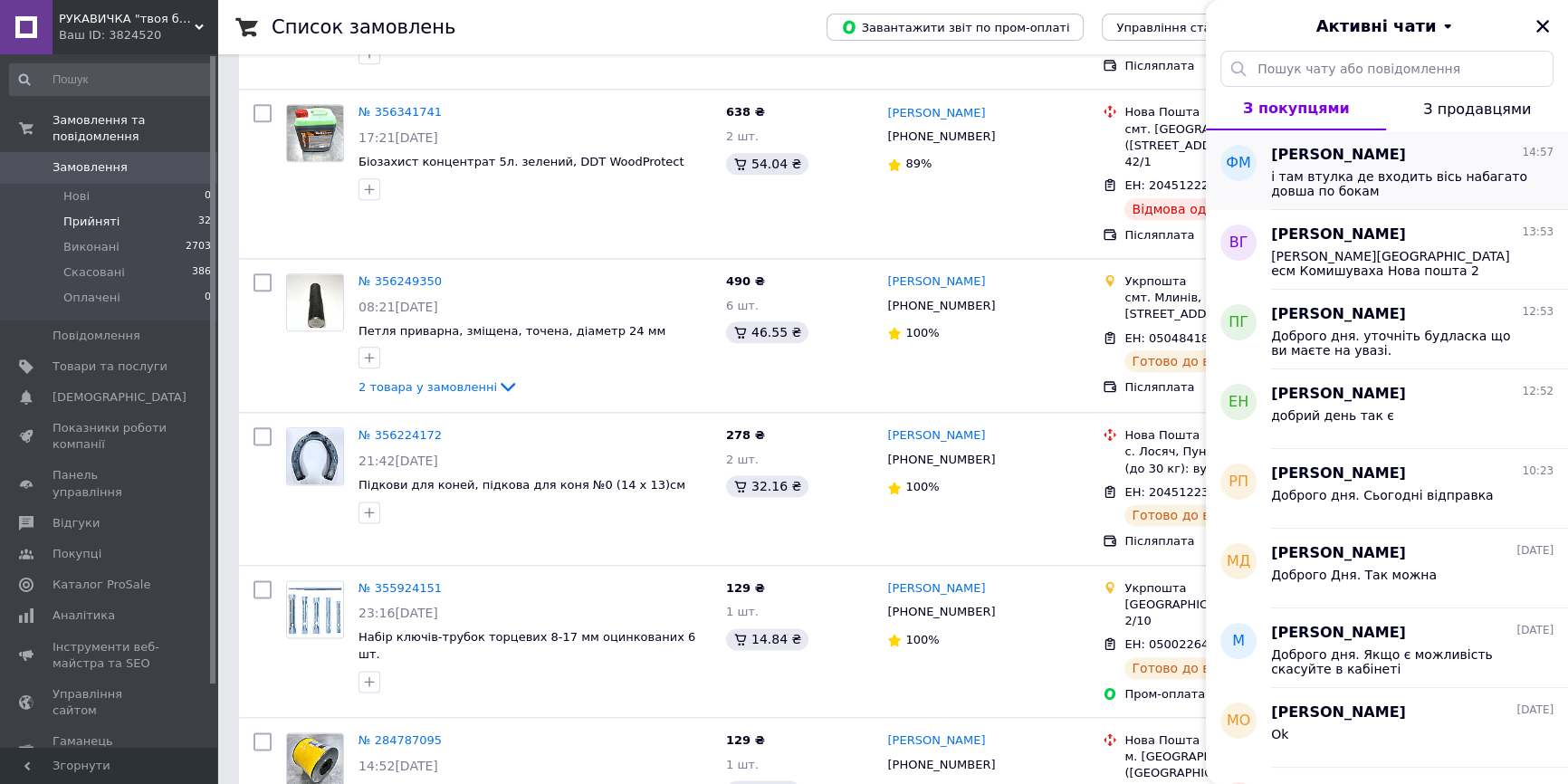
click at [1389, 170] on span "і там втулка де входить вісь набагато довша по бокам" at bounding box center [1399, 184] width 257 height 29
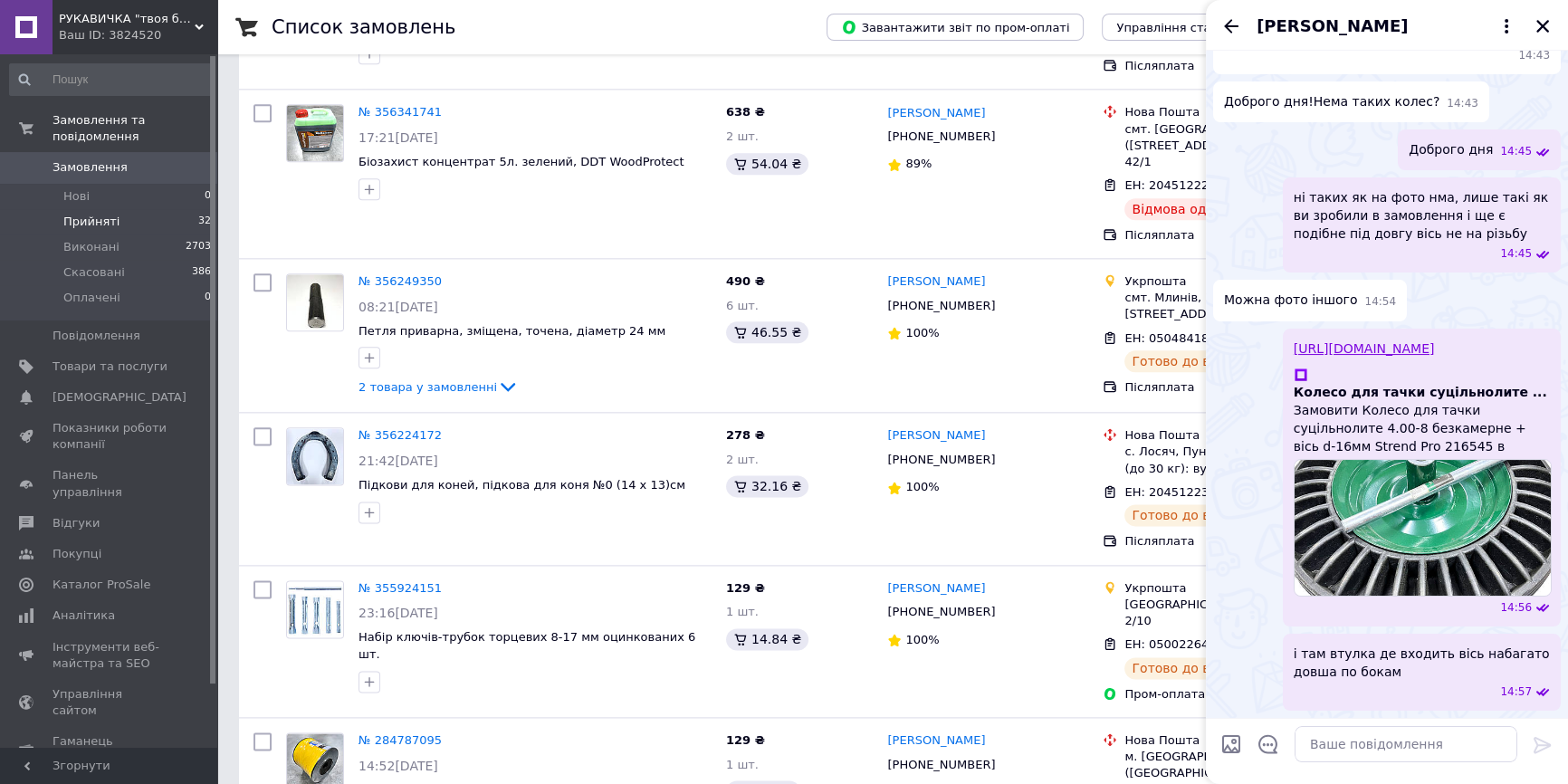
scroll to position [568, 0]
drag, startPoint x: 1226, startPoint y: 23, endPoint x: 1234, endPoint y: 27, distance: 8.9
click at [1229, 23] on icon "Назад" at bounding box center [1231, 26] width 21 height 21
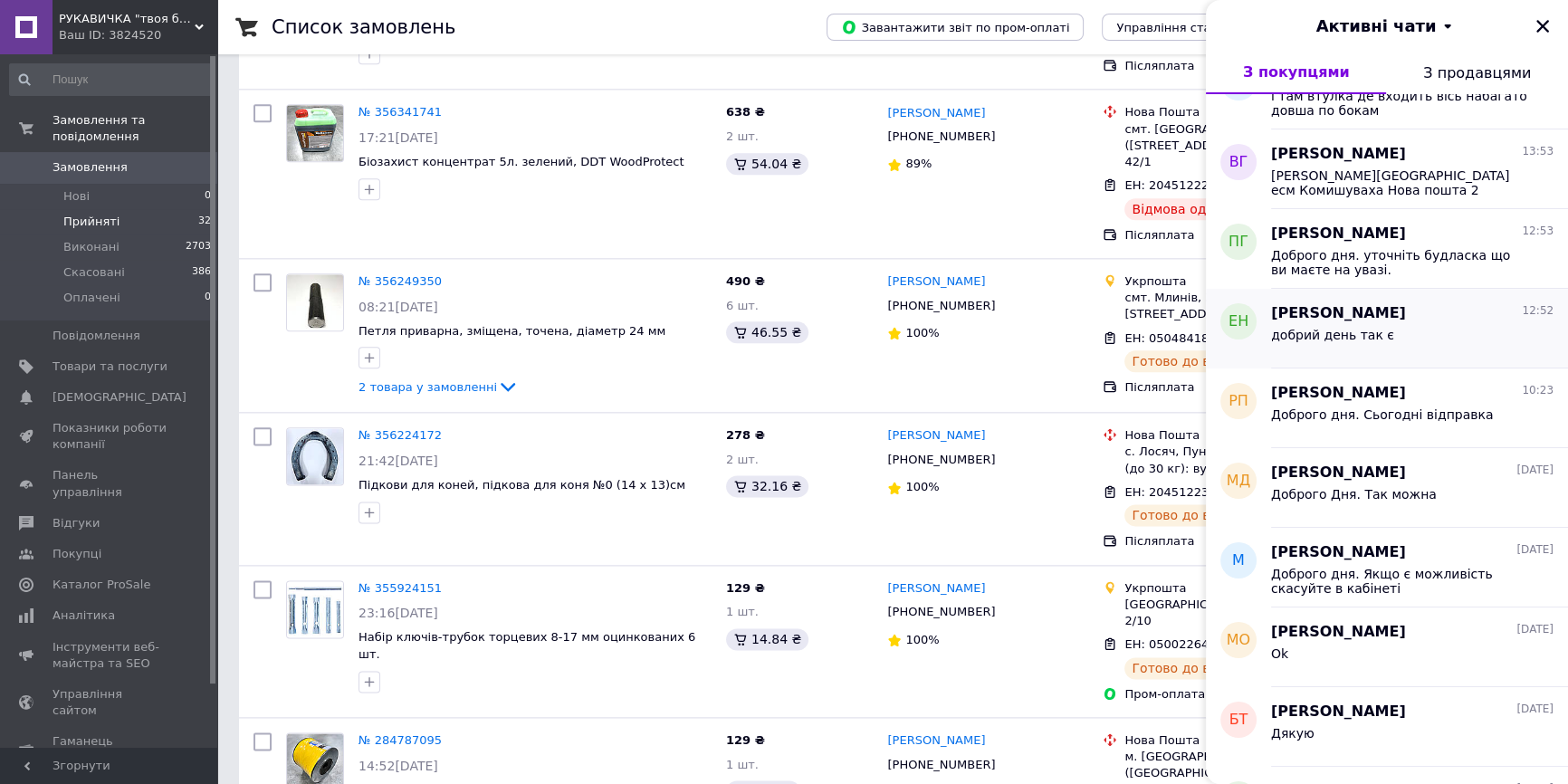
scroll to position [82, 0]
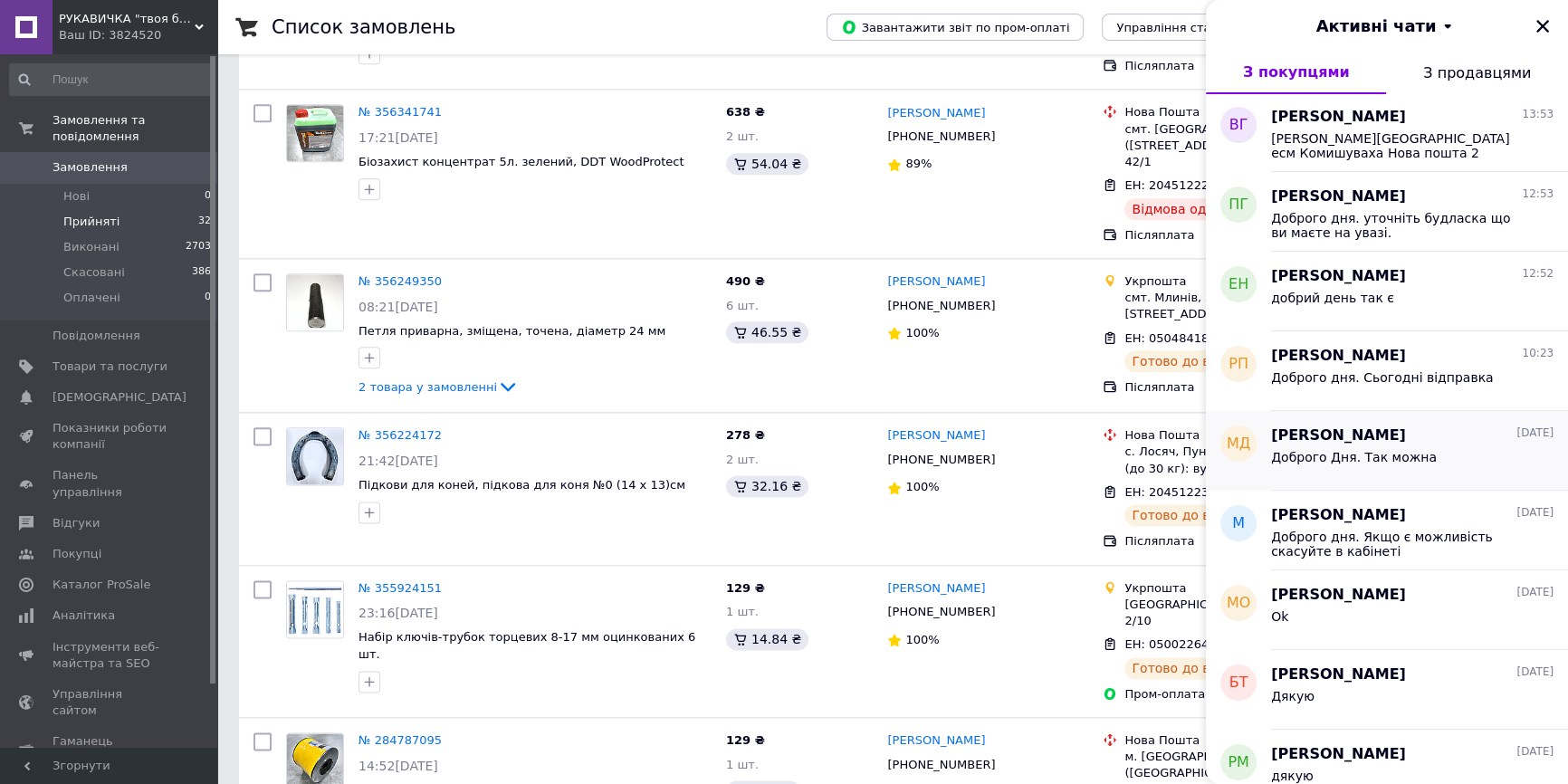
click at [1408, 471] on div "Доброго Дня. Так можна" at bounding box center [1354, 463] width 166 height 25
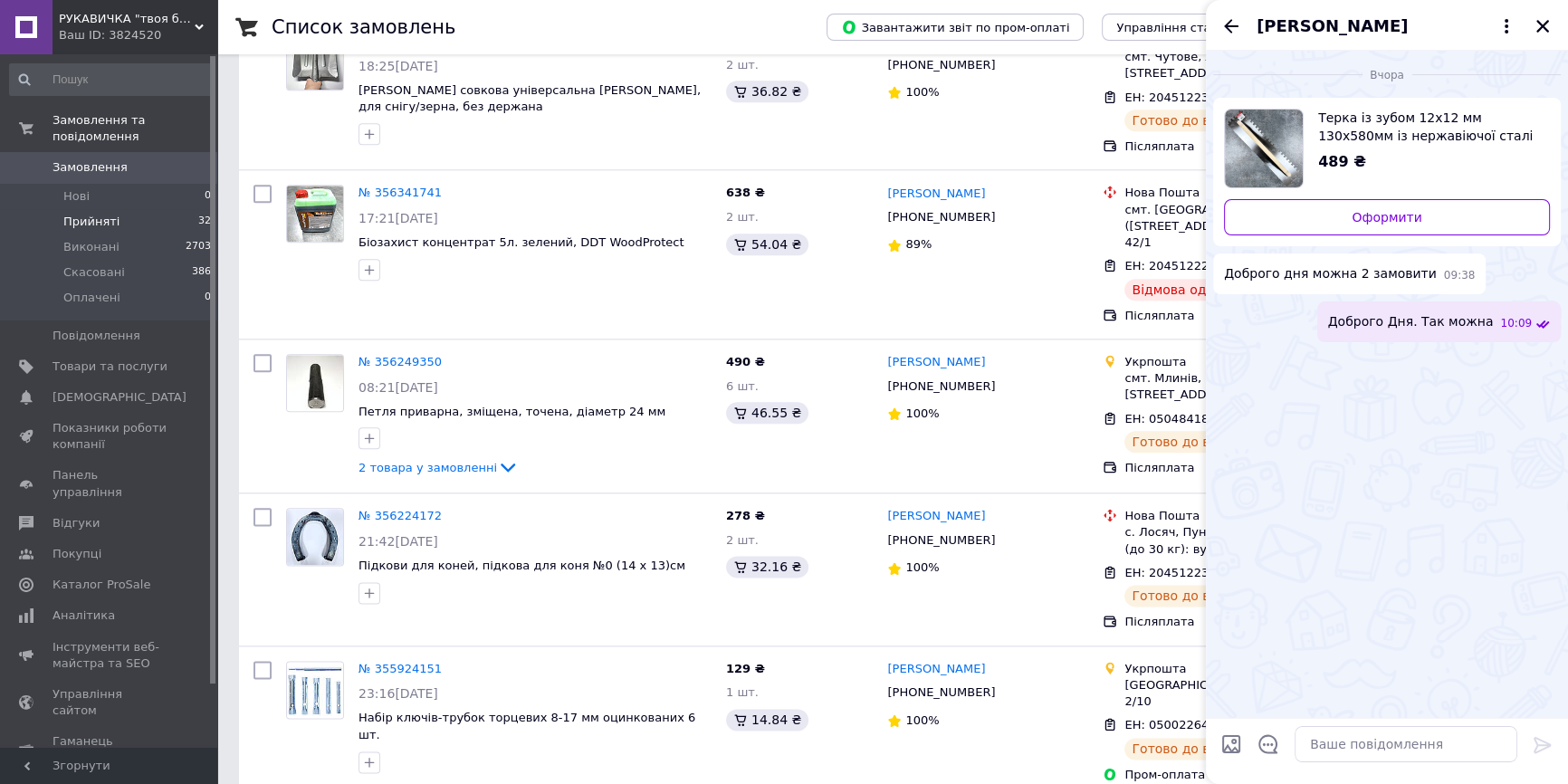
scroll to position [2717, 0]
click at [1231, 26] on icon "Назад" at bounding box center [1231, 26] width 15 height 14
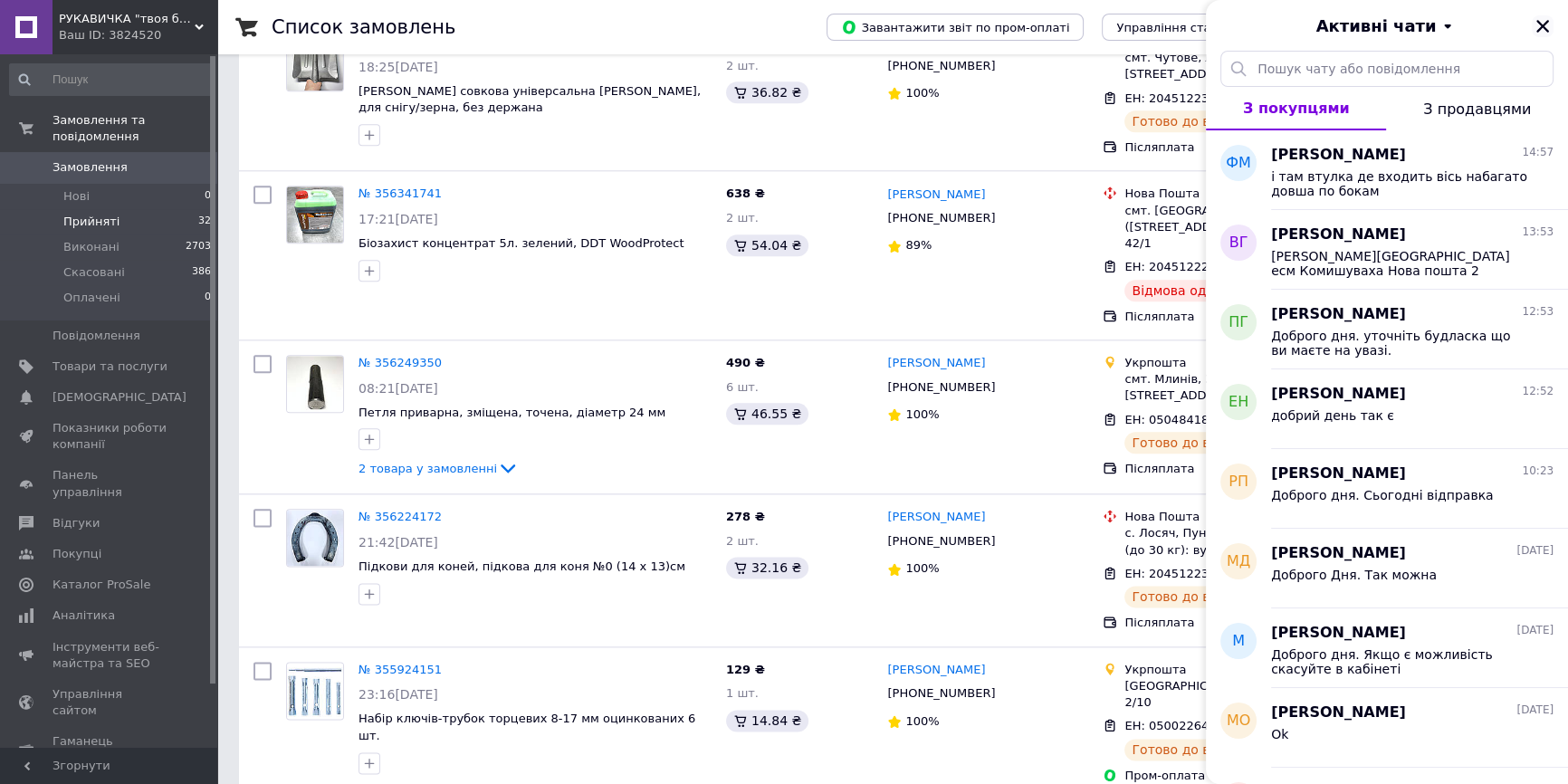
click at [1542, 22] on icon "Закрити" at bounding box center [1542, 26] width 16 height 16
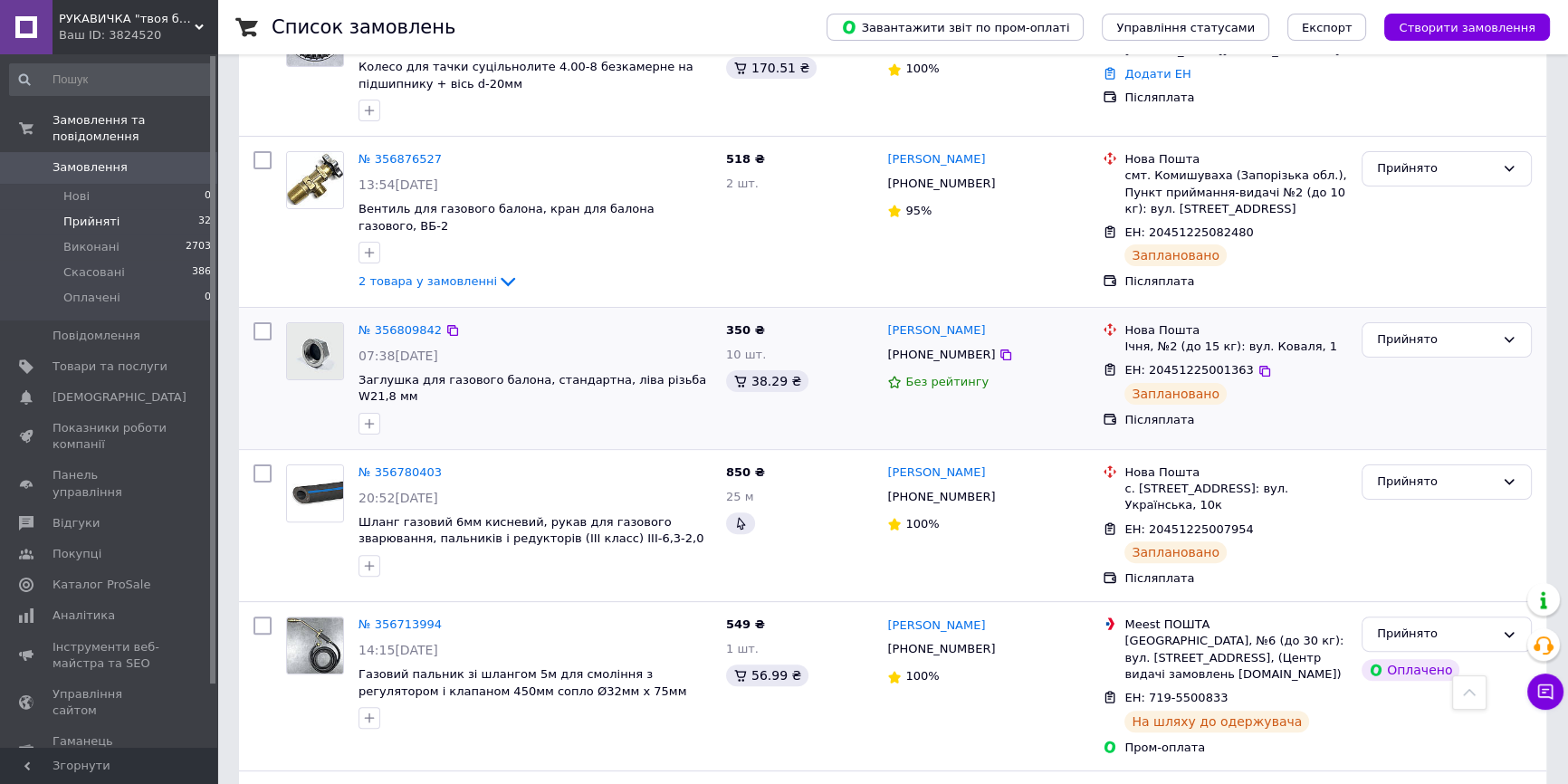
scroll to position [0, 0]
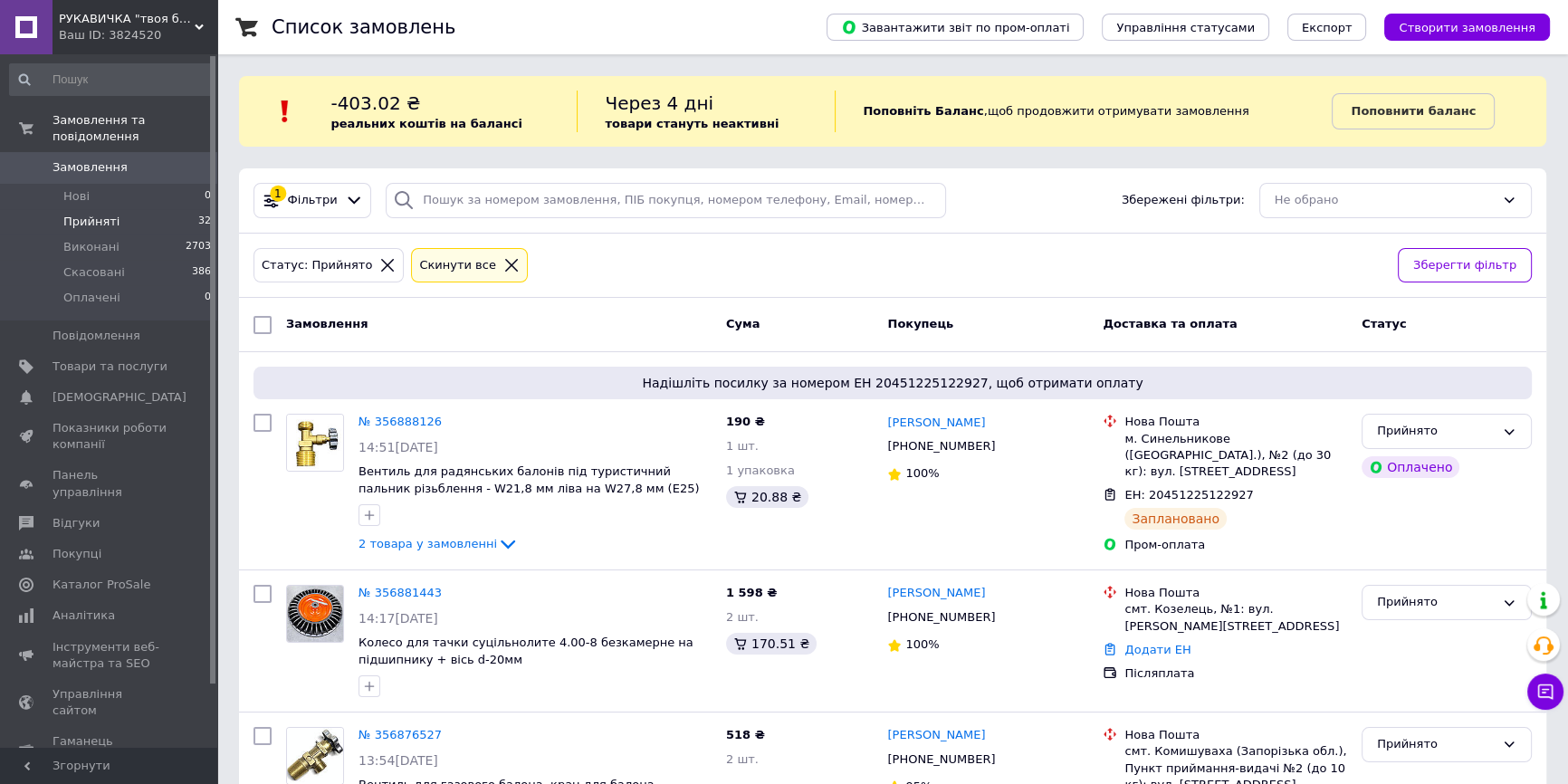
click at [99, 213] on span "Прийняті" at bounding box center [91, 221] width 56 height 16
click at [1544, 694] on icon at bounding box center [1545, 692] width 18 height 18
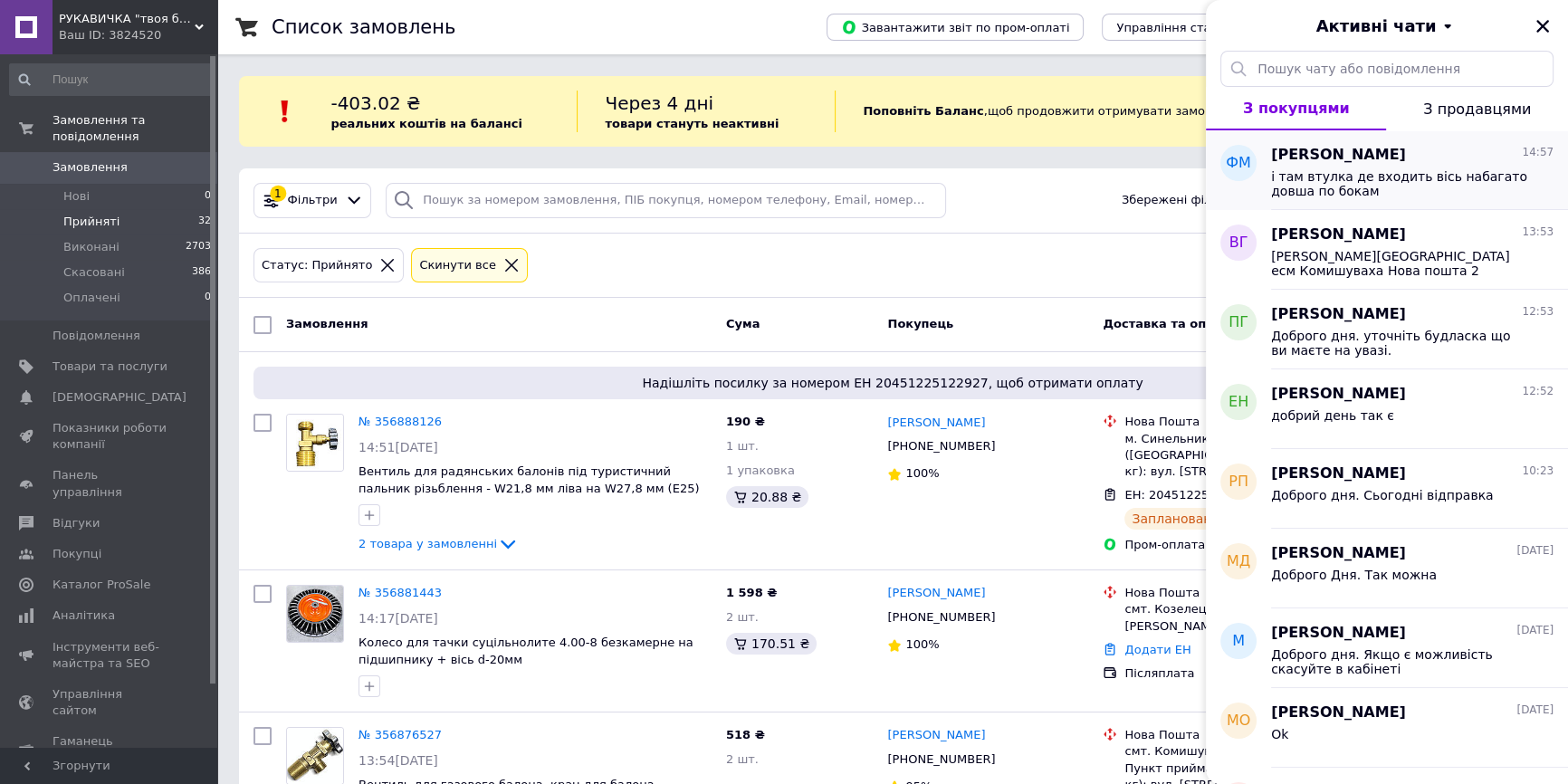
click at [1393, 175] on span "і там втулка де входить вісь набагато довша по бокам" at bounding box center [1399, 184] width 257 height 29
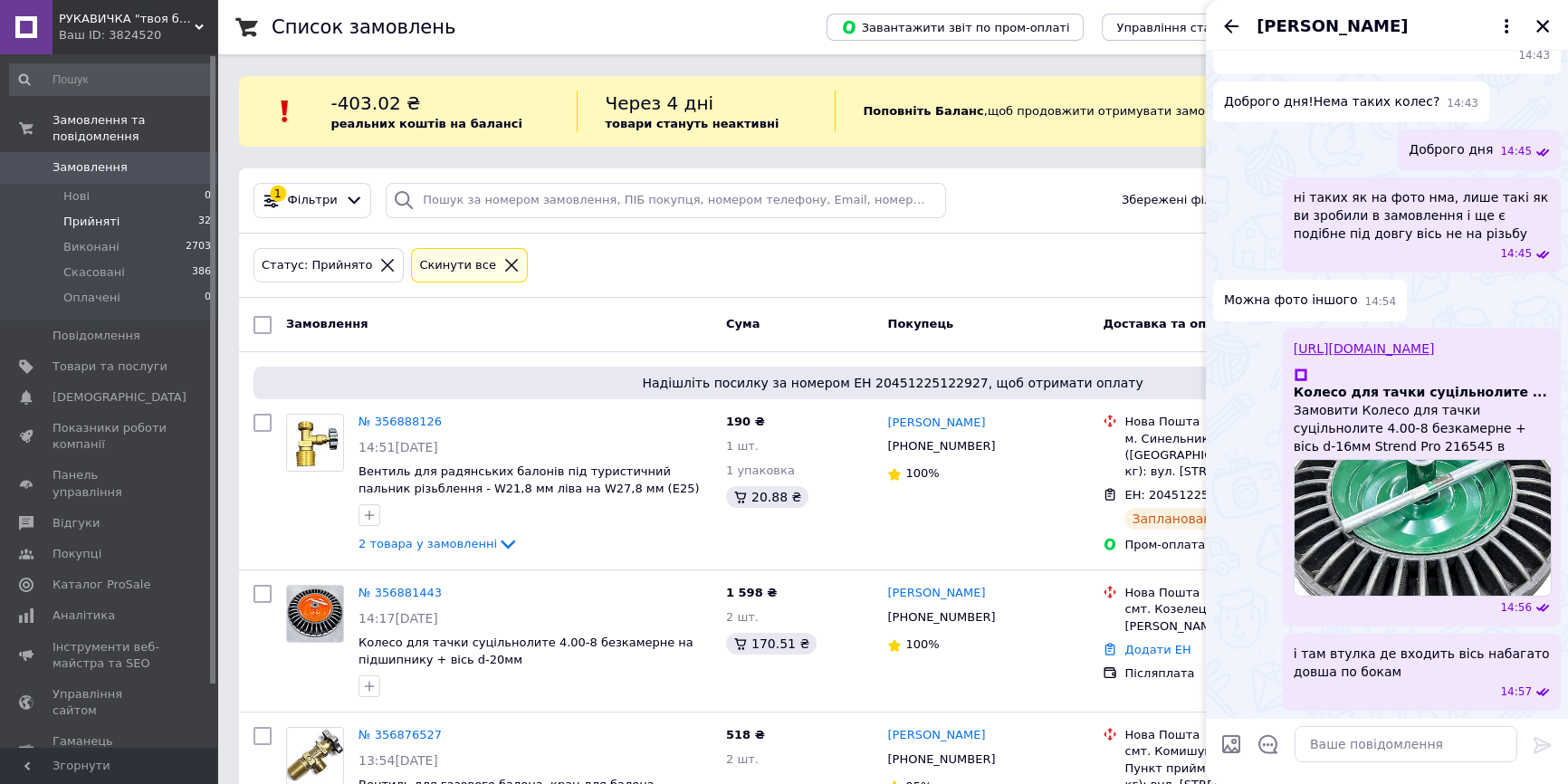
scroll to position [568, 0]
click at [1369, 735] on textarea at bounding box center [1406, 744] width 223 height 36
type textarea "д"
type textarea "ваше замовлення відправляти ?"
drag, startPoint x: 1464, startPoint y: 740, endPoint x: 1264, endPoint y: 727, distance: 200.4
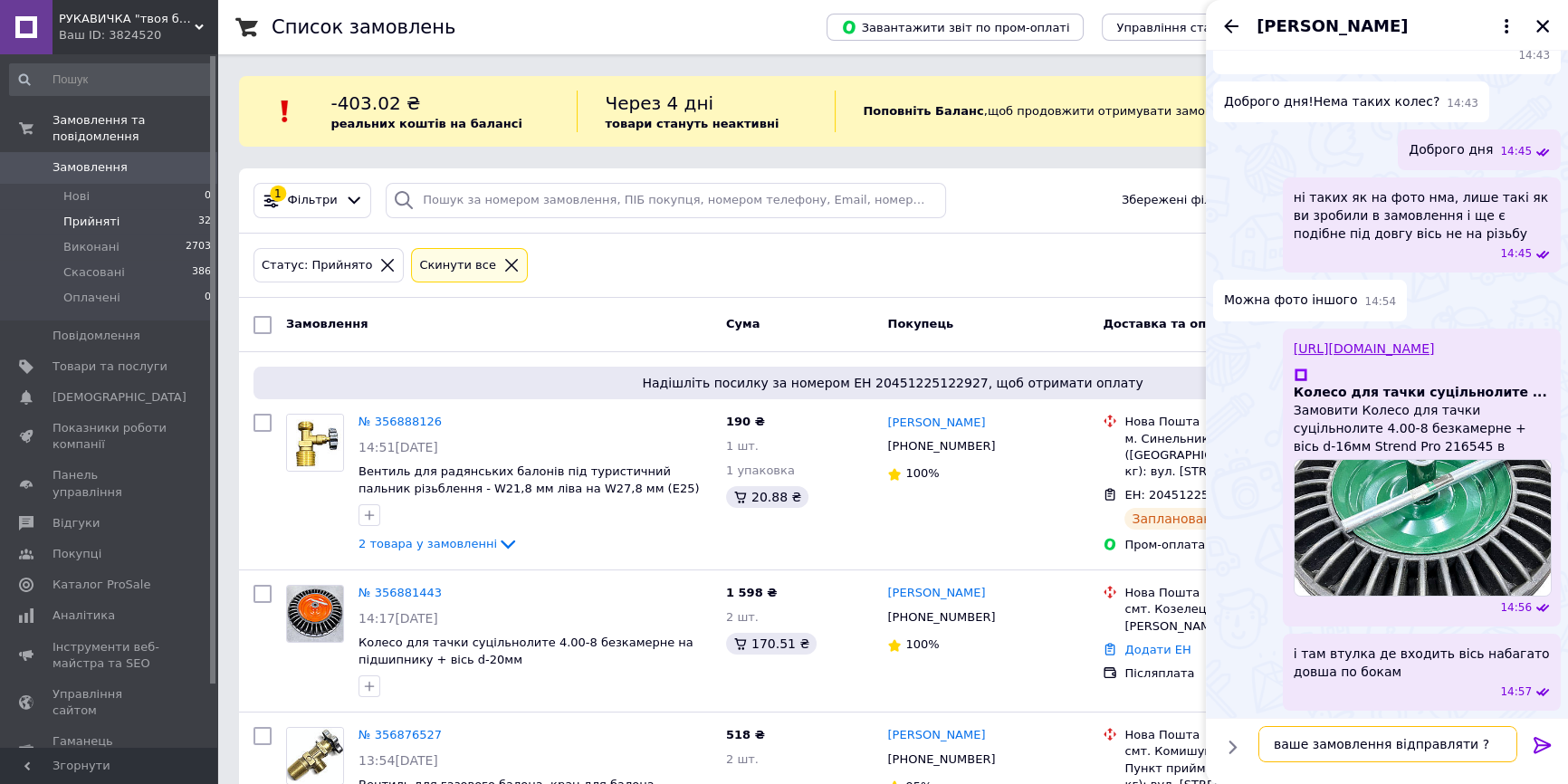
click at [1264, 727] on textarea "ваше замовлення відправляти ?" at bounding box center [1388, 744] width 259 height 36
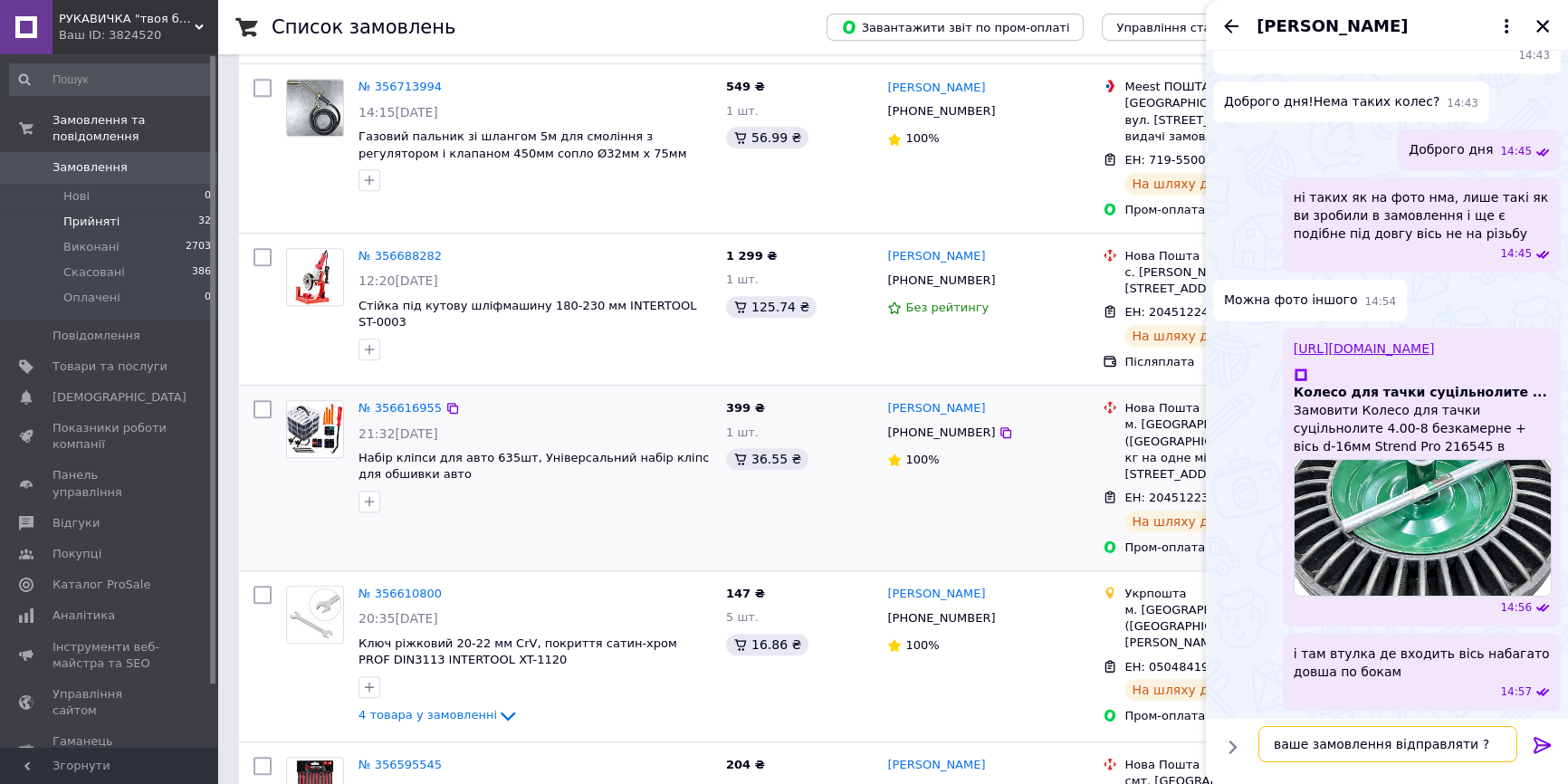
scroll to position [1317, 0]
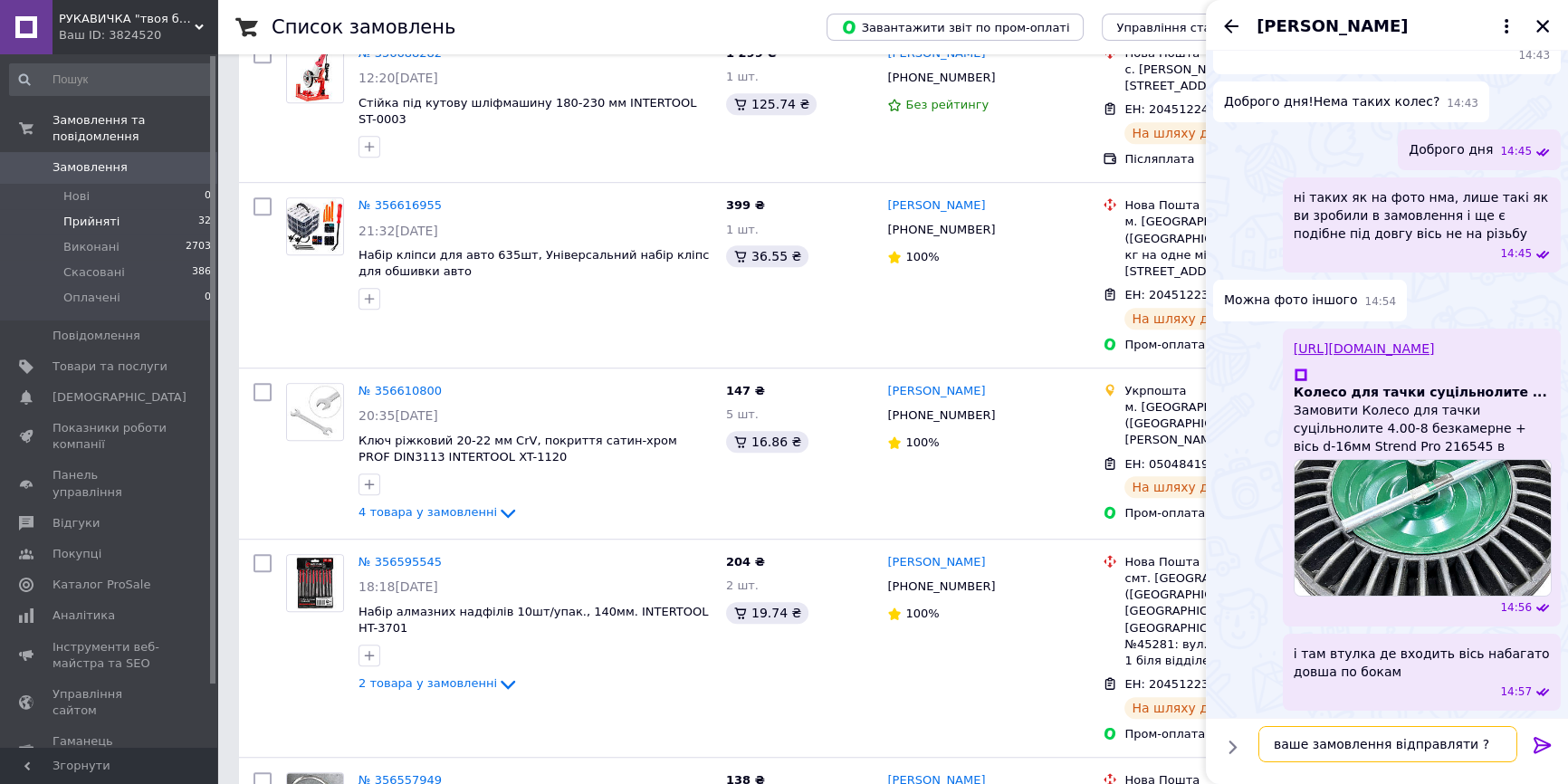
click at [1470, 734] on textarea "ваше замовлення відправляти ?" at bounding box center [1388, 744] width 259 height 36
drag, startPoint x: 1466, startPoint y: 742, endPoint x: 1269, endPoint y: 735, distance: 197.1
click at [1269, 735] on textarea "ваше замовлення відправляти ?" at bounding box center [1388, 744] width 259 height 36
click at [1229, 34] on icon "Назад" at bounding box center [1231, 26] width 21 height 21
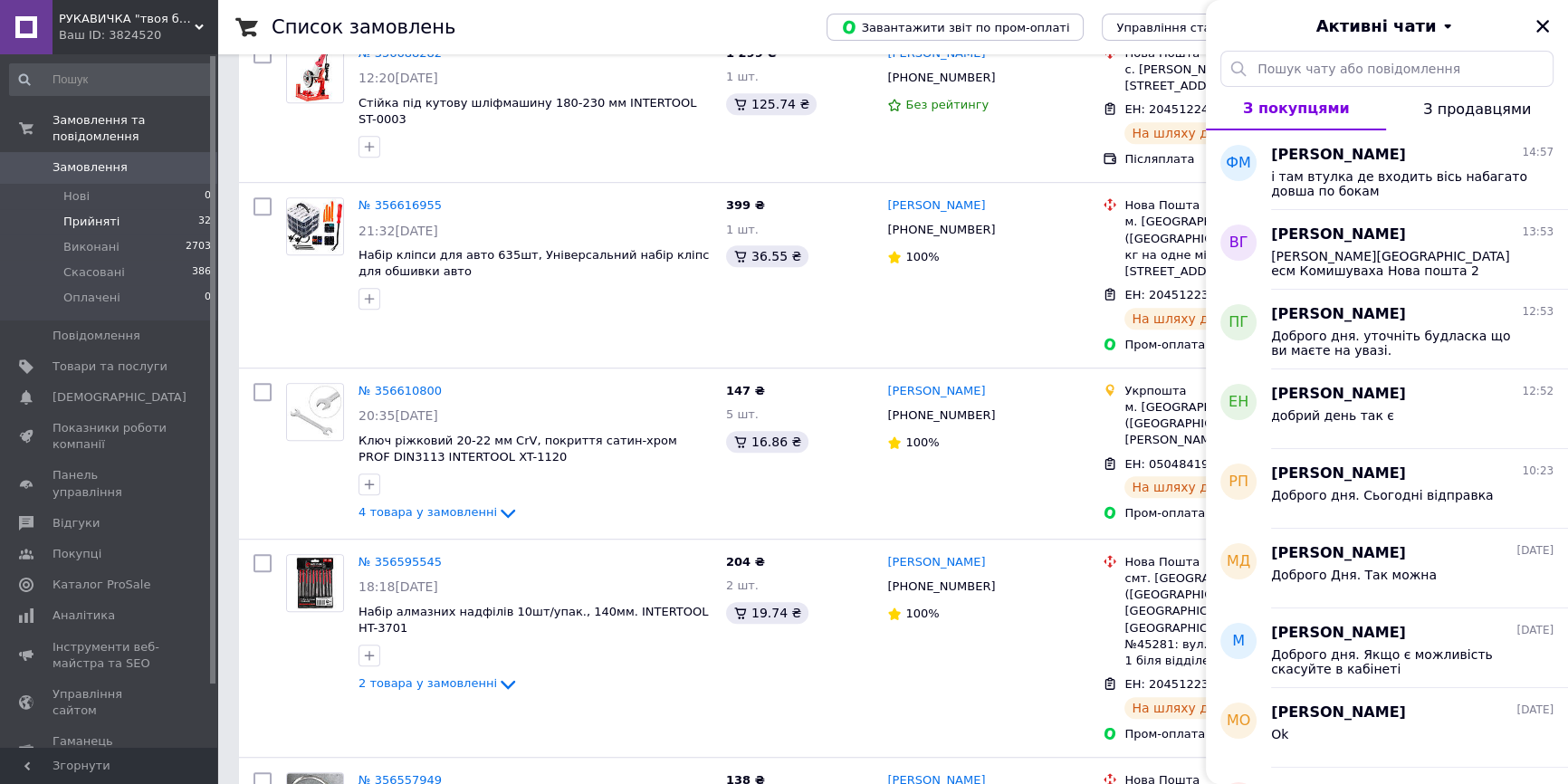
click at [1541, 26] on icon "Закрити" at bounding box center [1542, 26] width 13 height 13
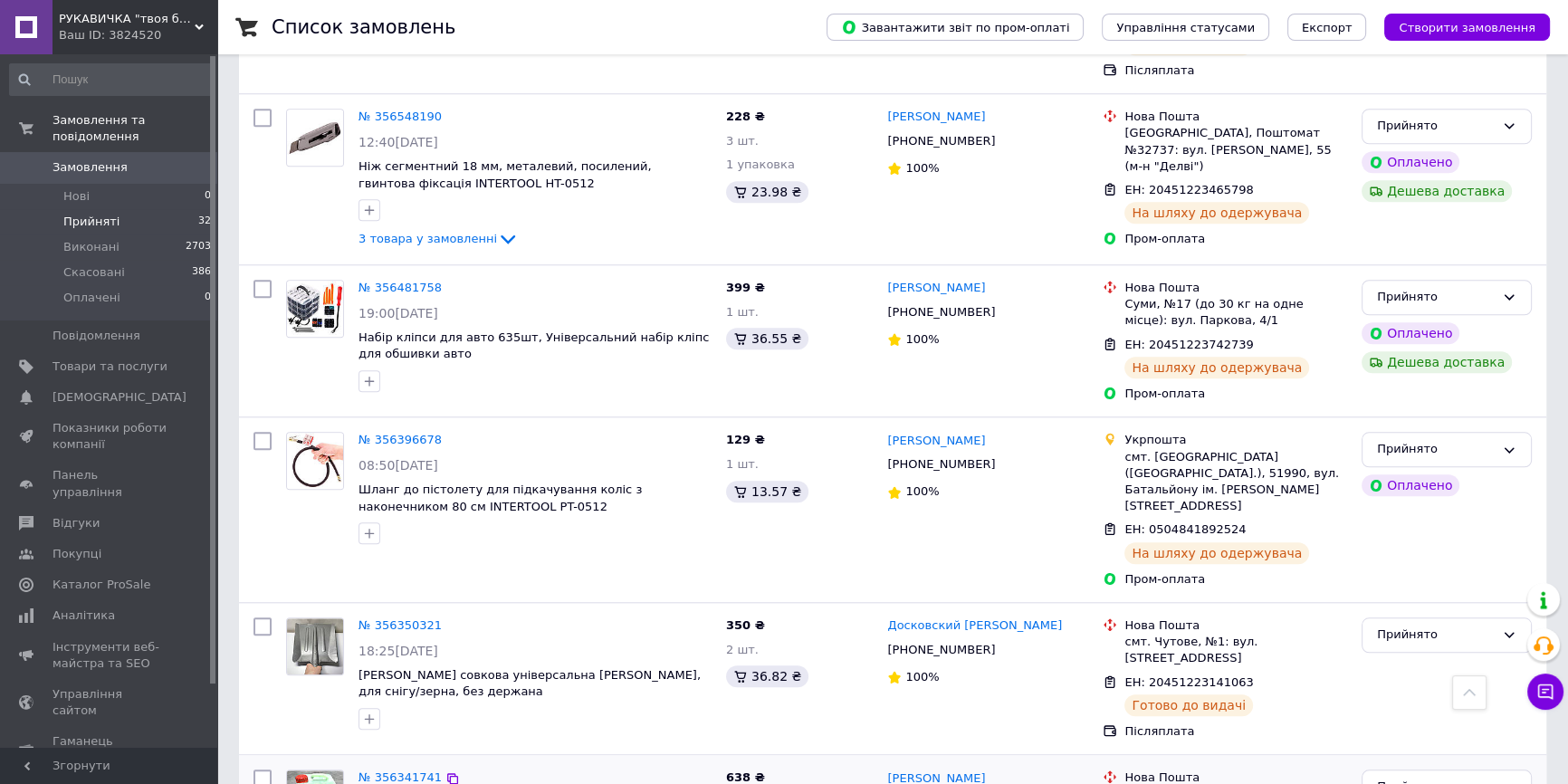
scroll to position [2470, 0]
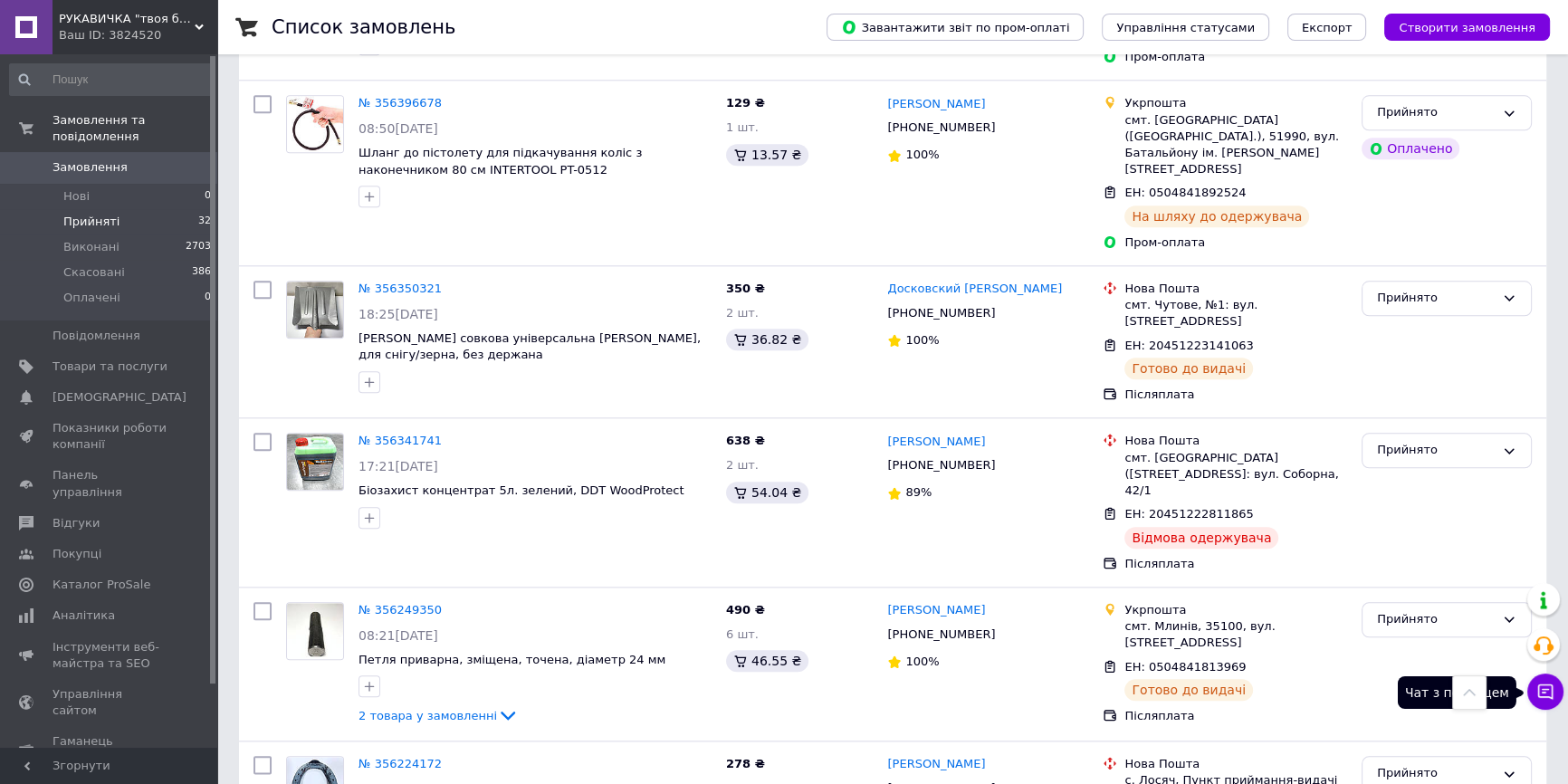
click at [1544, 695] on icon at bounding box center [1545, 692] width 18 height 18
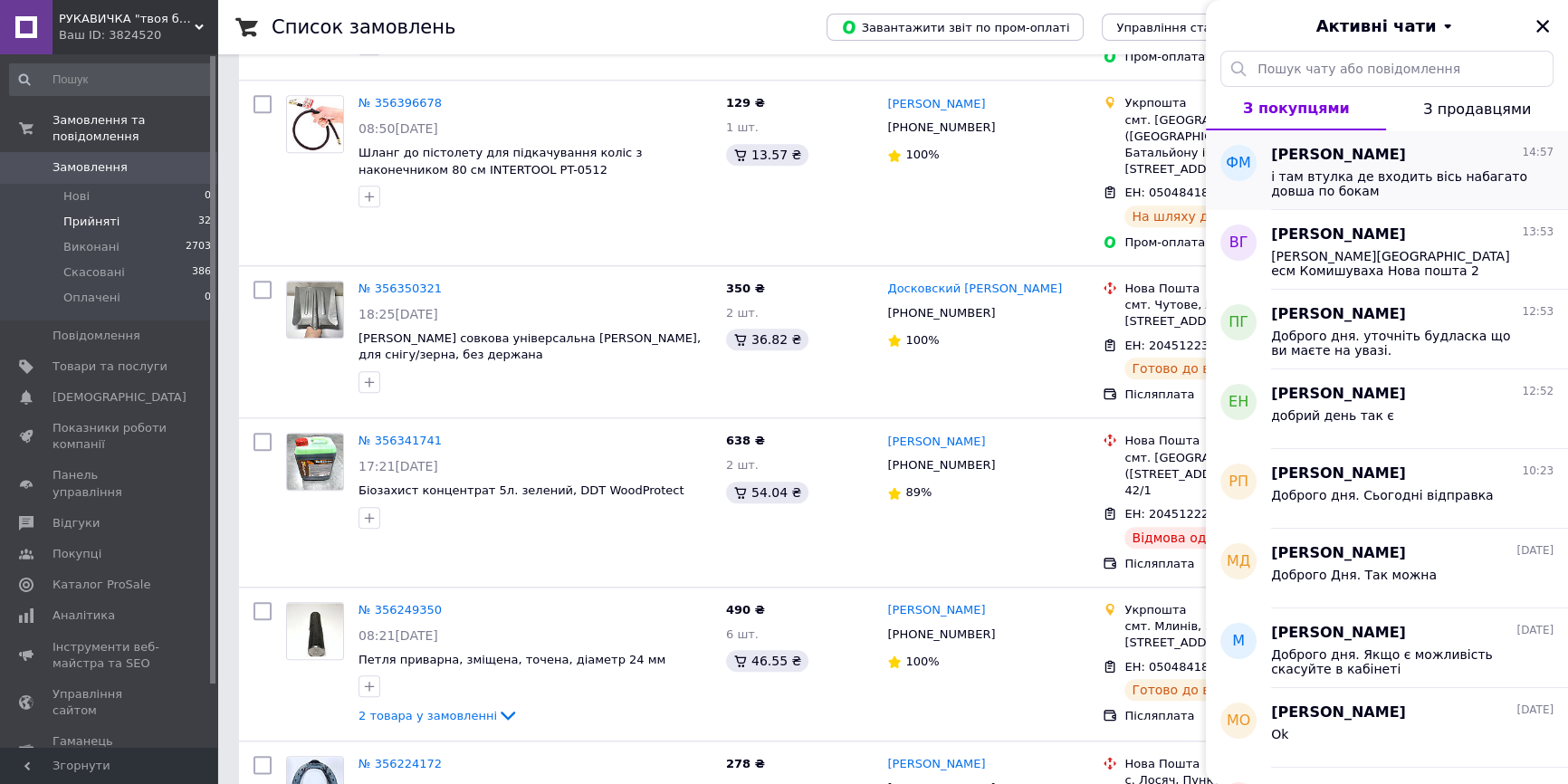
click at [1398, 183] on span "і там втулка де входить вісь набагато довша по бокам" at bounding box center [1399, 184] width 257 height 29
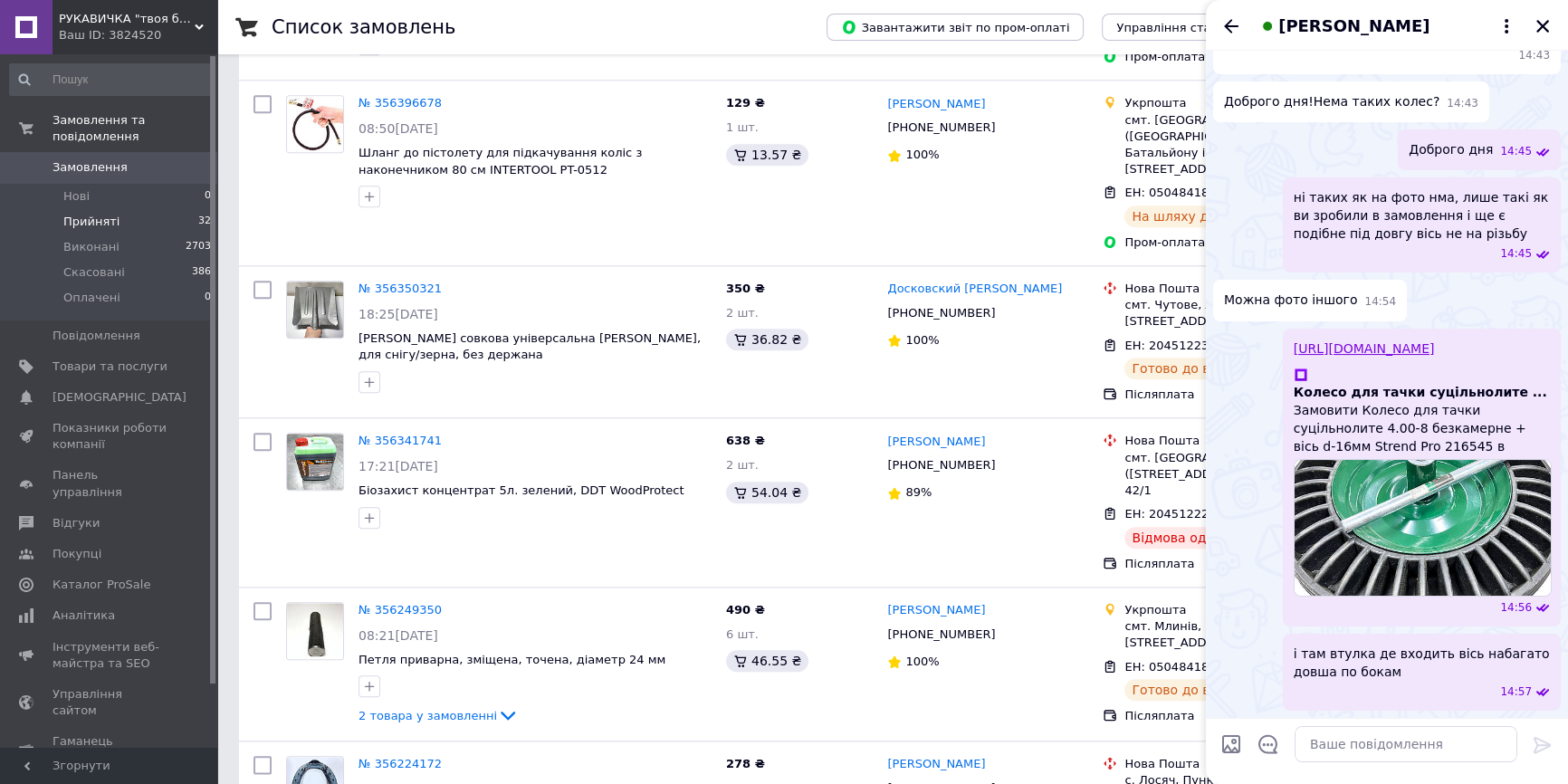
scroll to position [568, 0]
click at [1408, 743] on textarea at bounding box center [1406, 744] width 223 height 36
type textarea "Відправляти ваше замовлення ?"
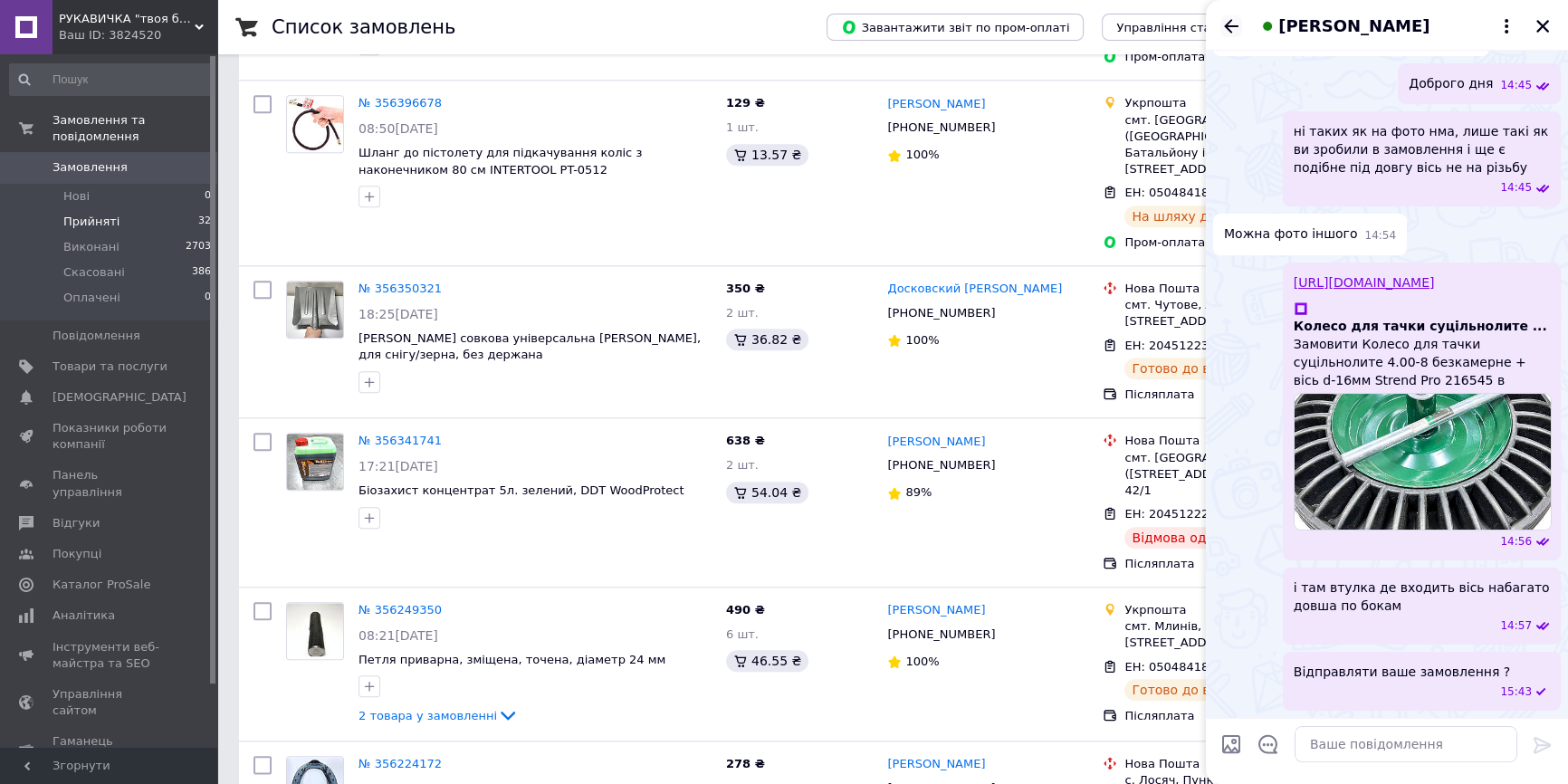
click at [1225, 23] on icon "Назад" at bounding box center [1231, 26] width 21 height 21
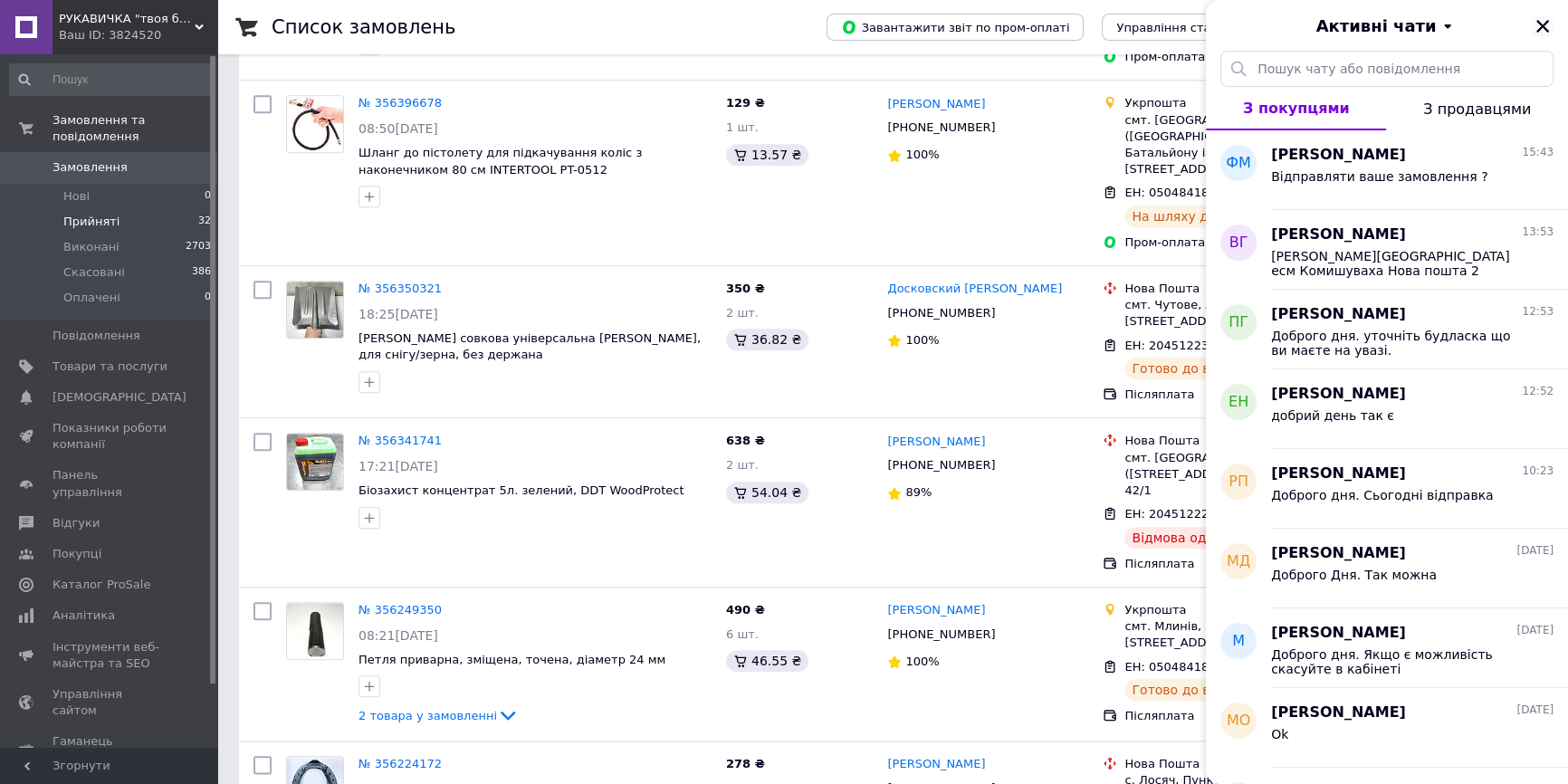
click at [1551, 28] on button "Закрити" at bounding box center [1542, 26] width 21 height 21
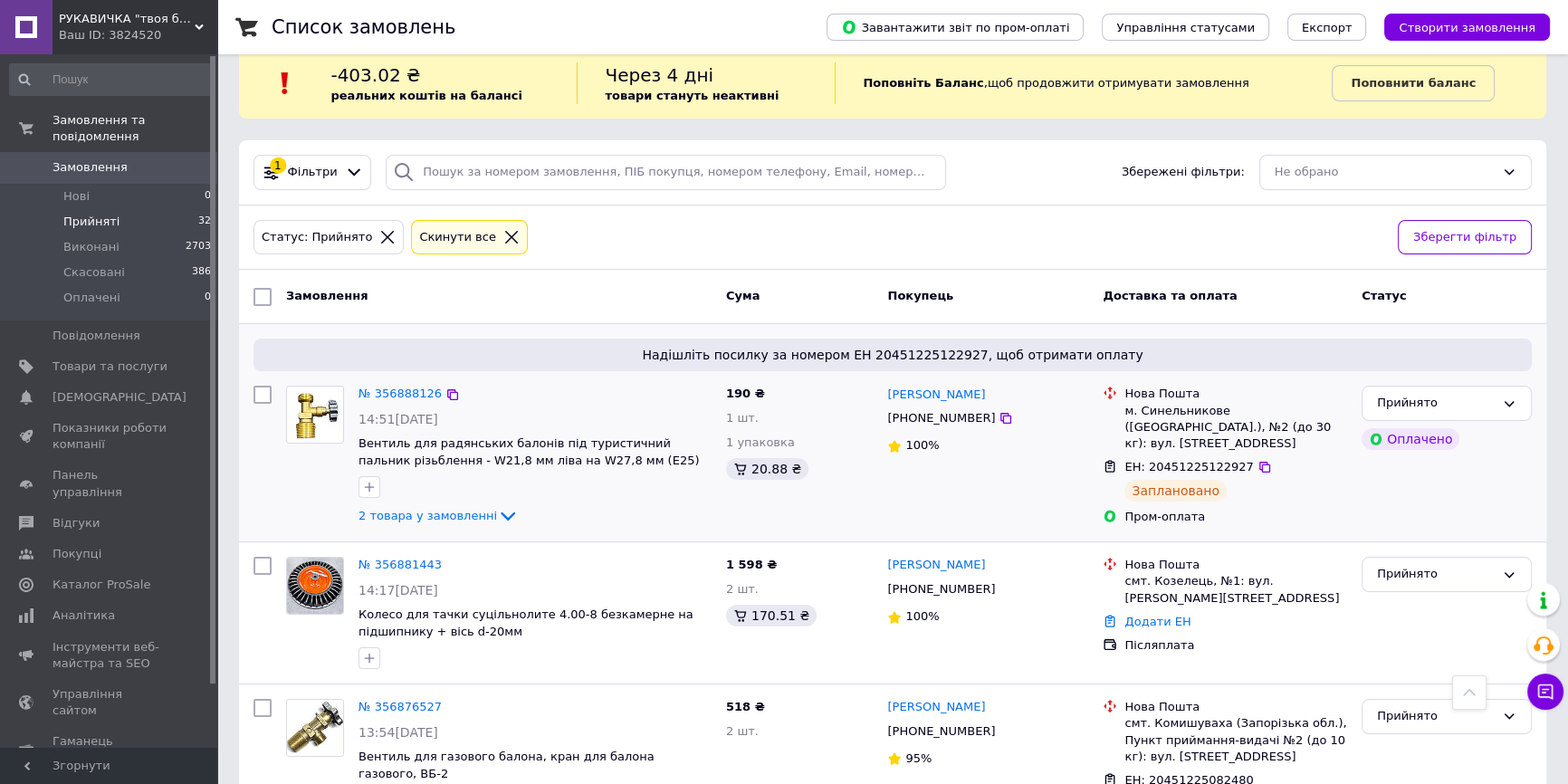
scroll to position [0, 0]
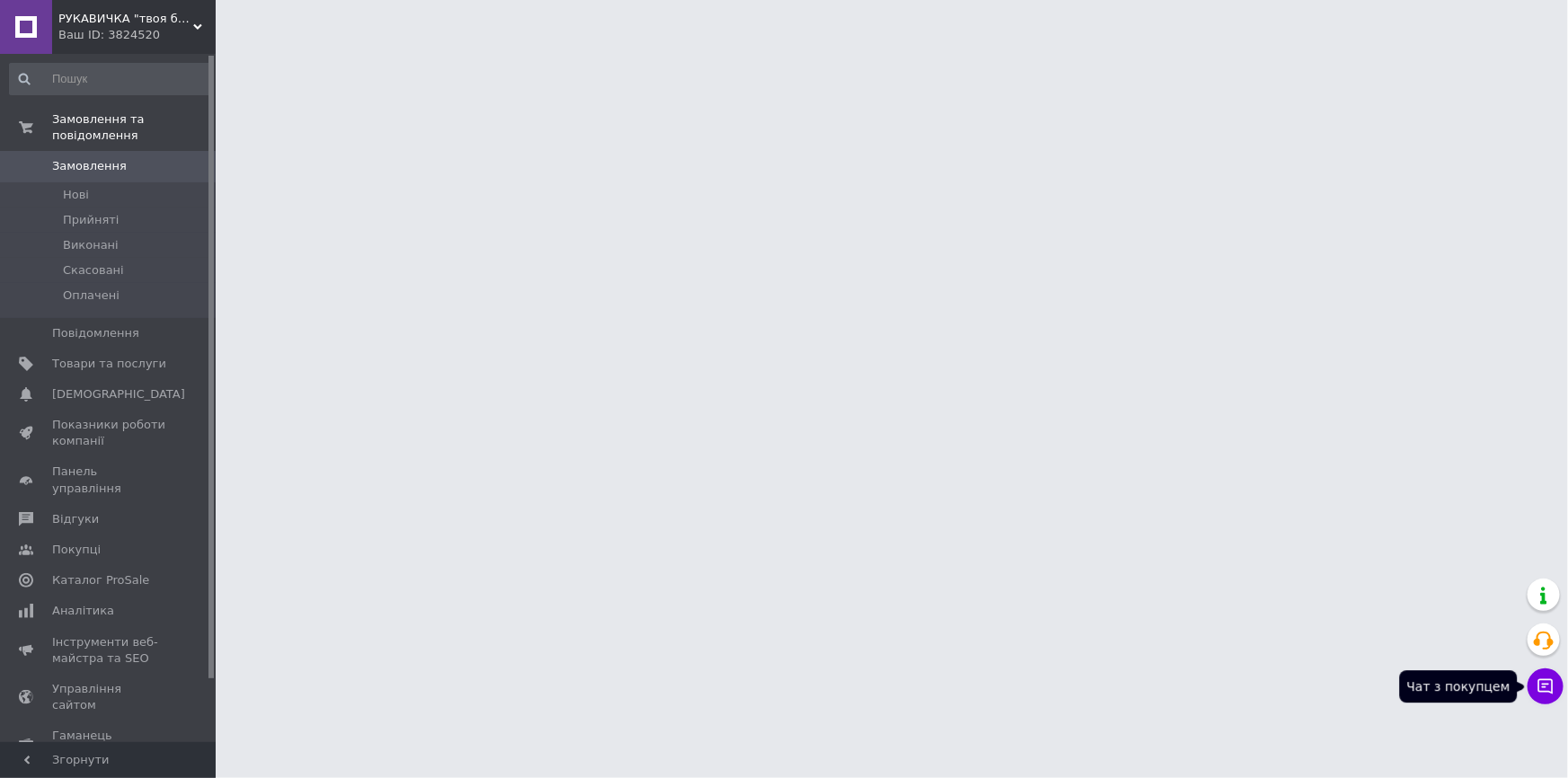
click at [1545, 698] on button "Чат з покупцем" at bounding box center [1545, 686] width 36 height 36
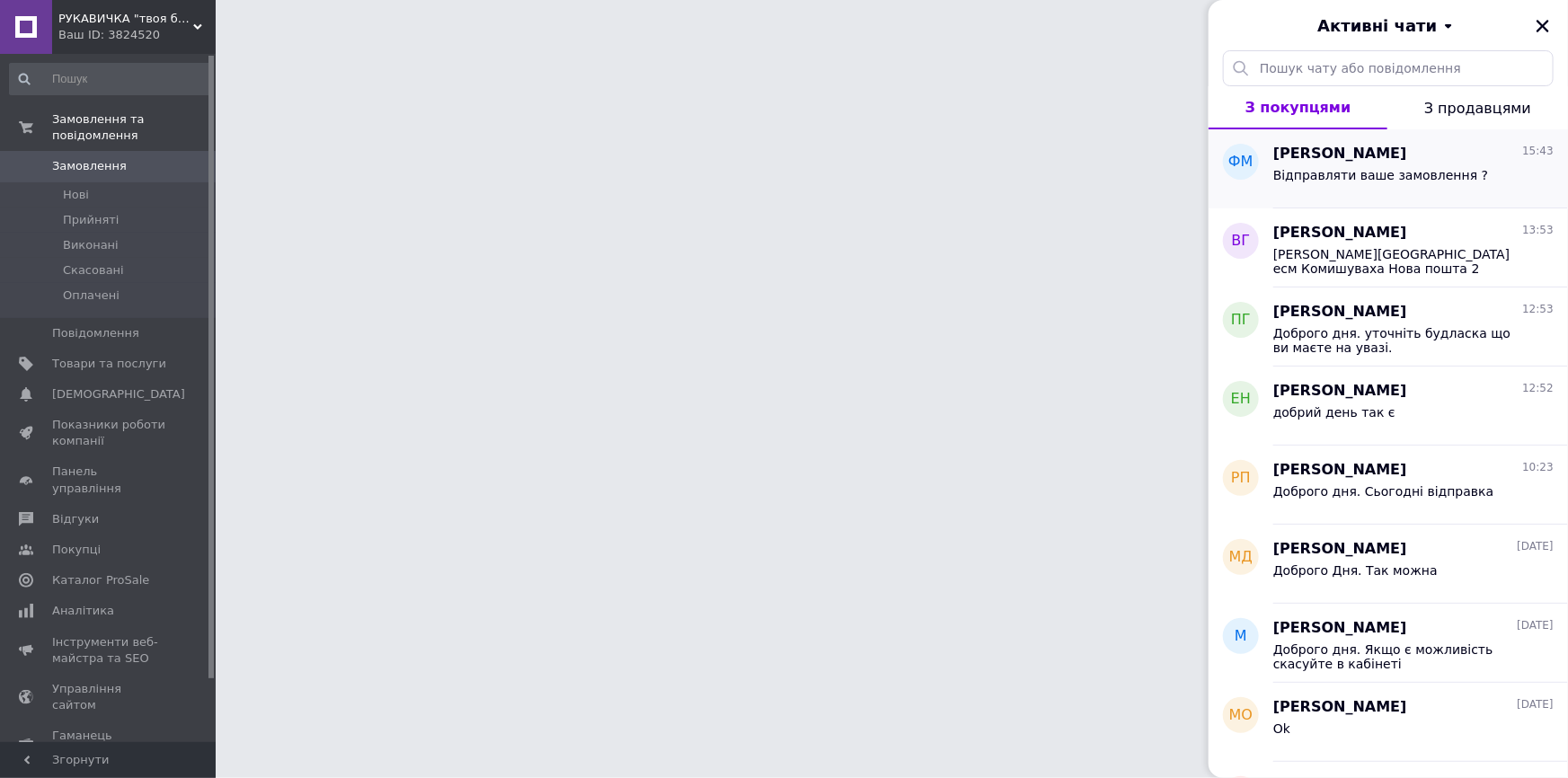
click at [1420, 180] on span "Відправляти ваше замовлення ?" at bounding box center [1380, 175] width 215 height 14
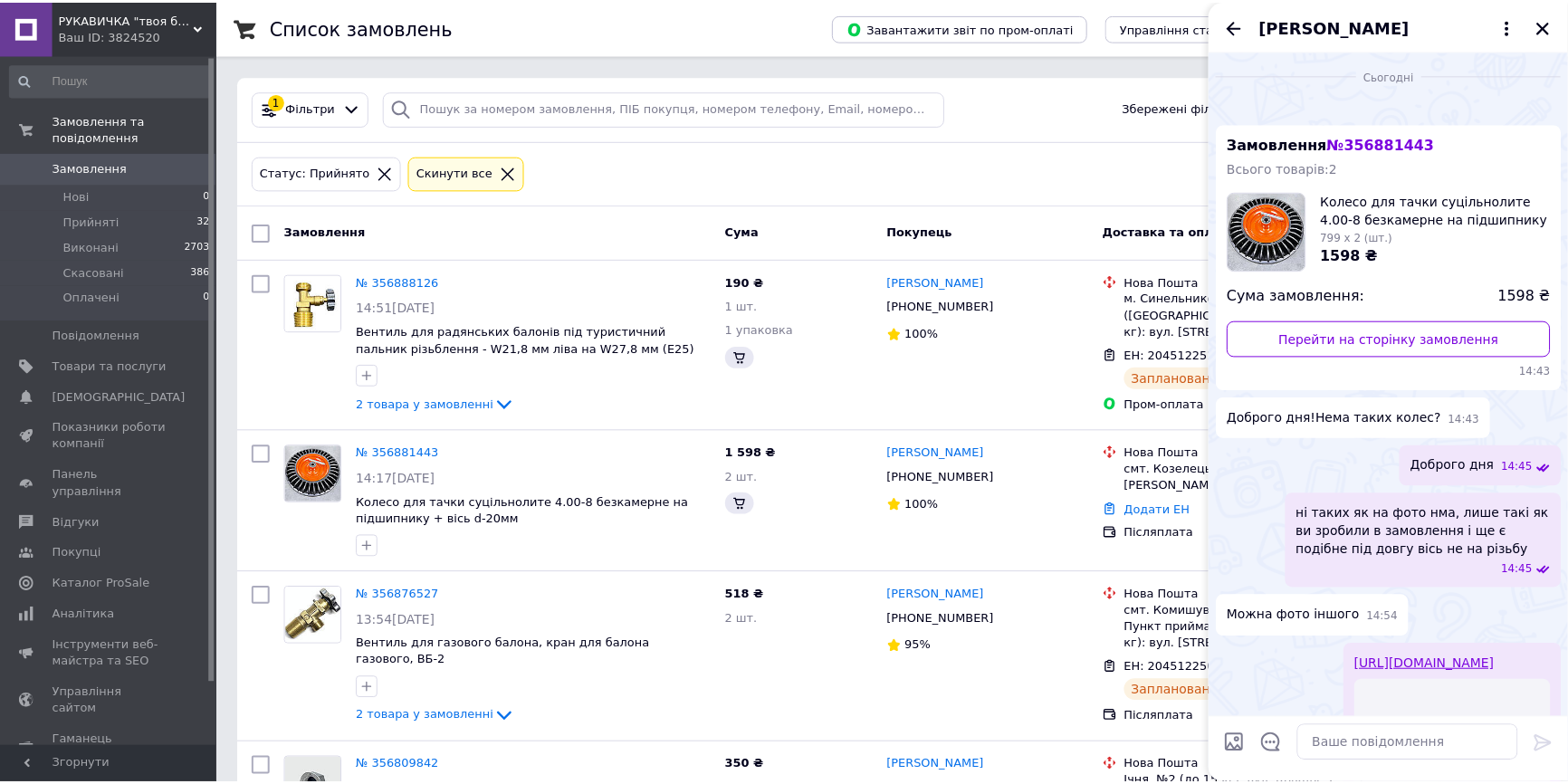
scroll to position [616, 0]
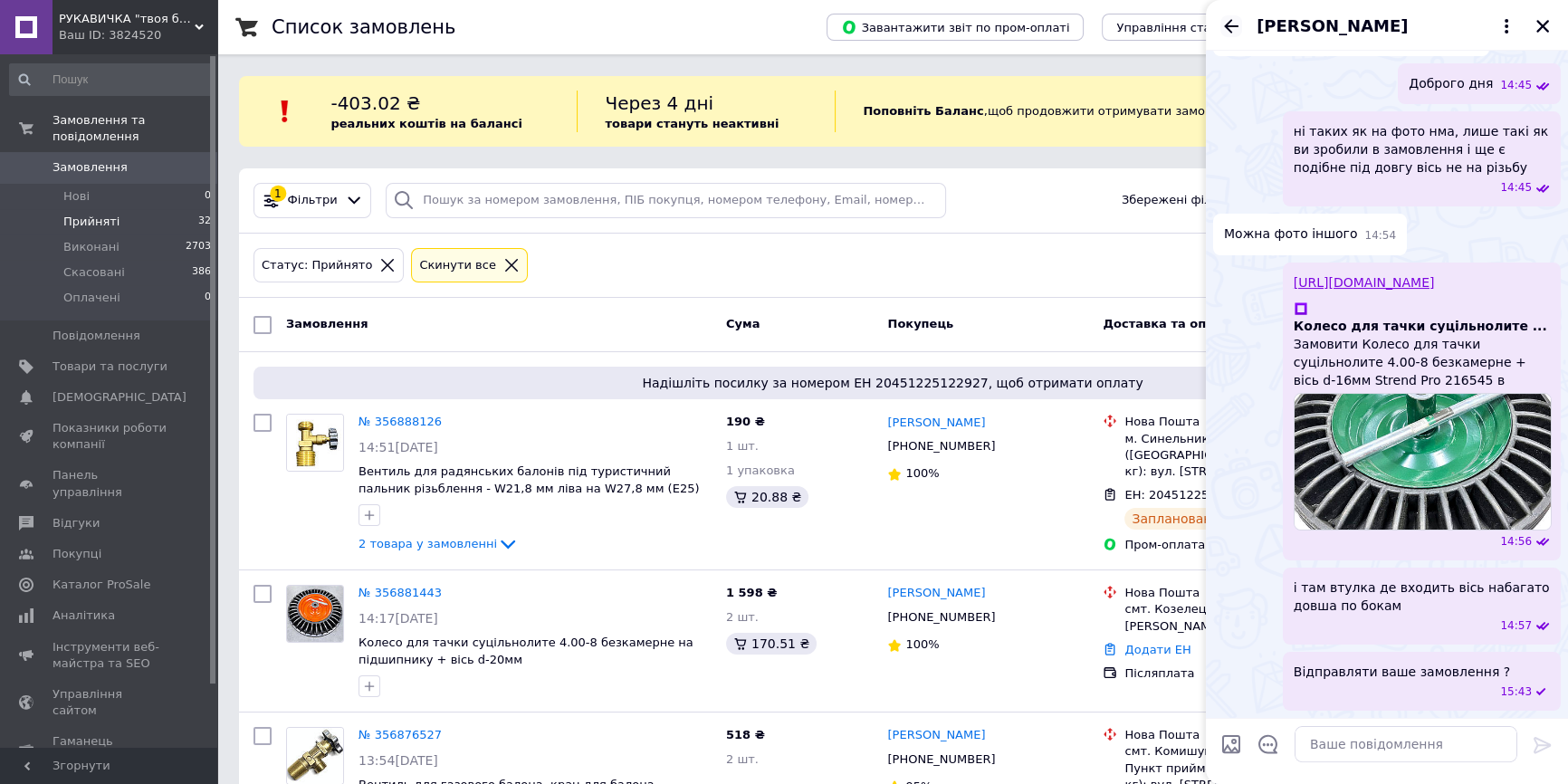
click at [1228, 26] on icon "Назад" at bounding box center [1231, 26] width 15 height 14
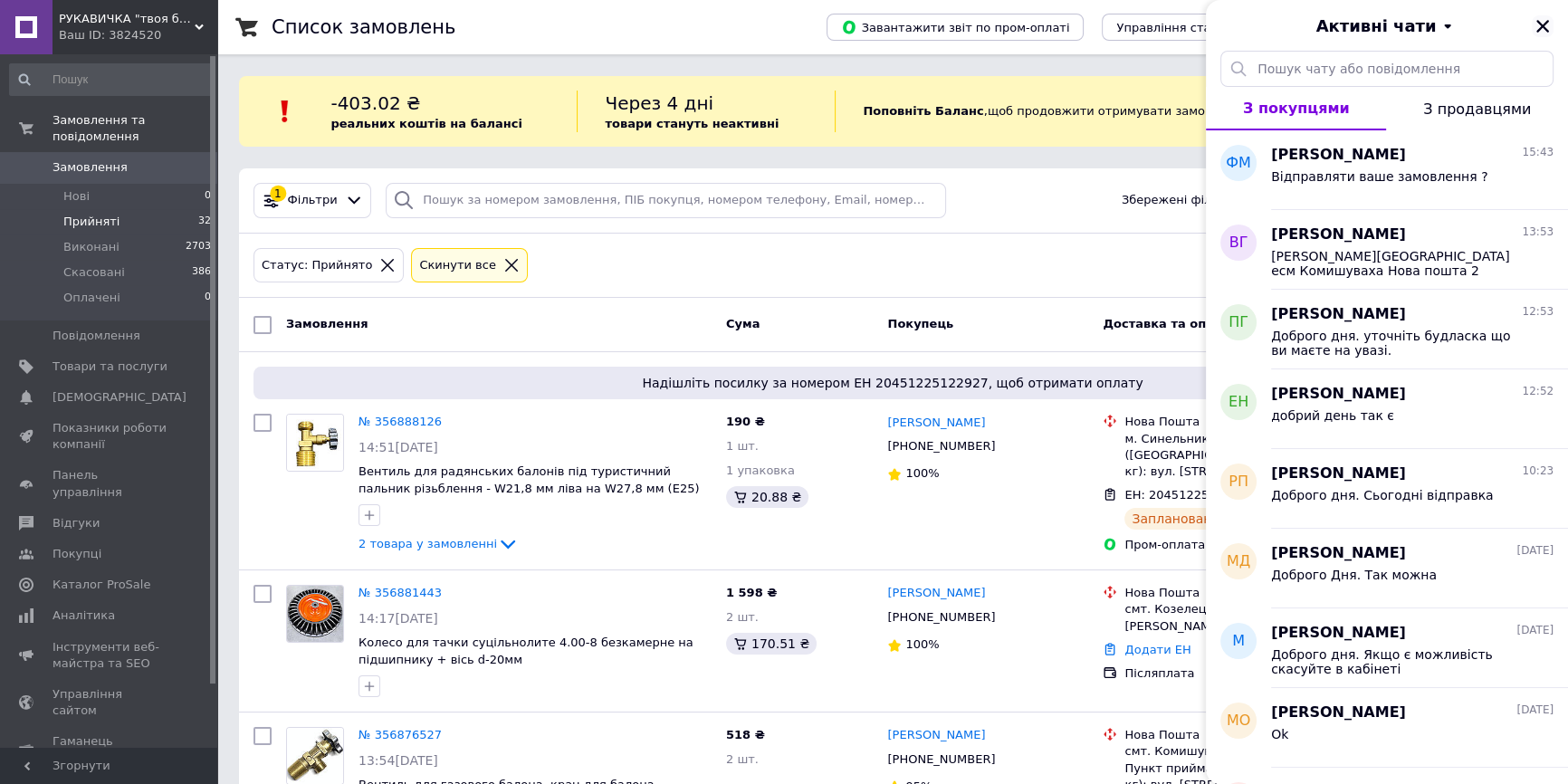
click at [1539, 24] on icon "Закрити" at bounding box center [1542, 26] width 16 height 16
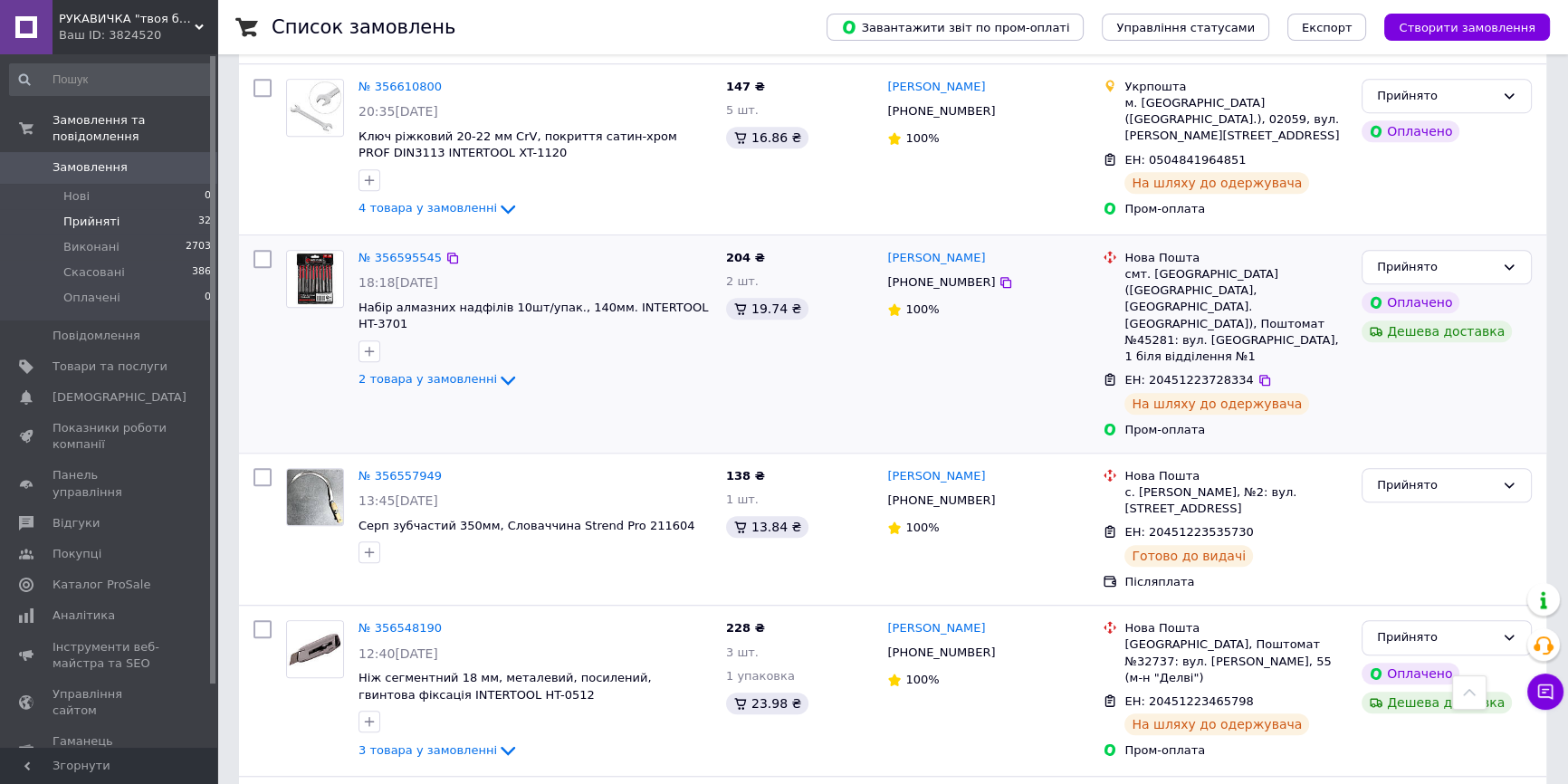
scroll to position [1647, 0]
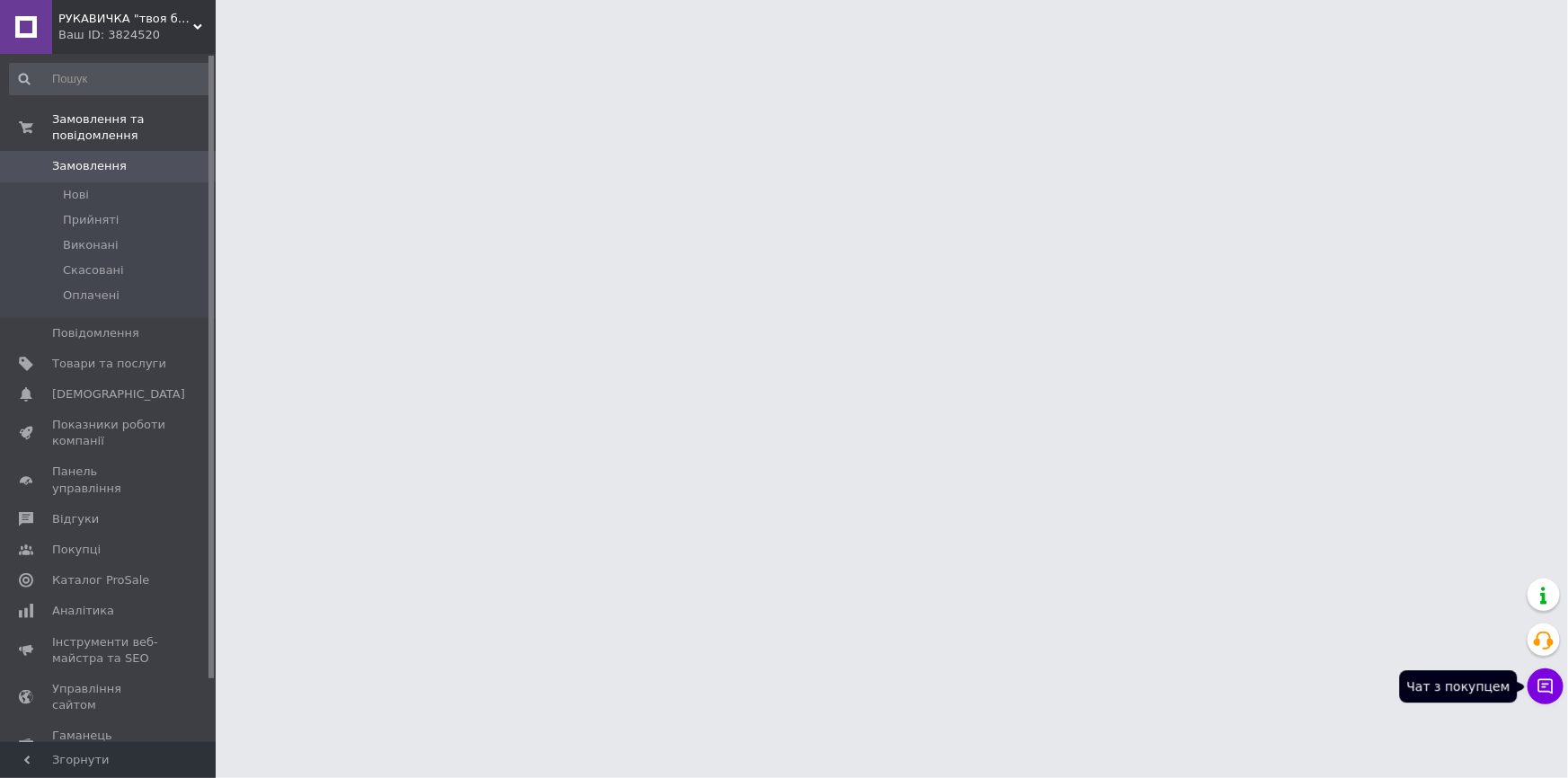
click at [1549, 695] on button "Чат з покупцем" at bounding box center [1545, 686] width 36 height 36
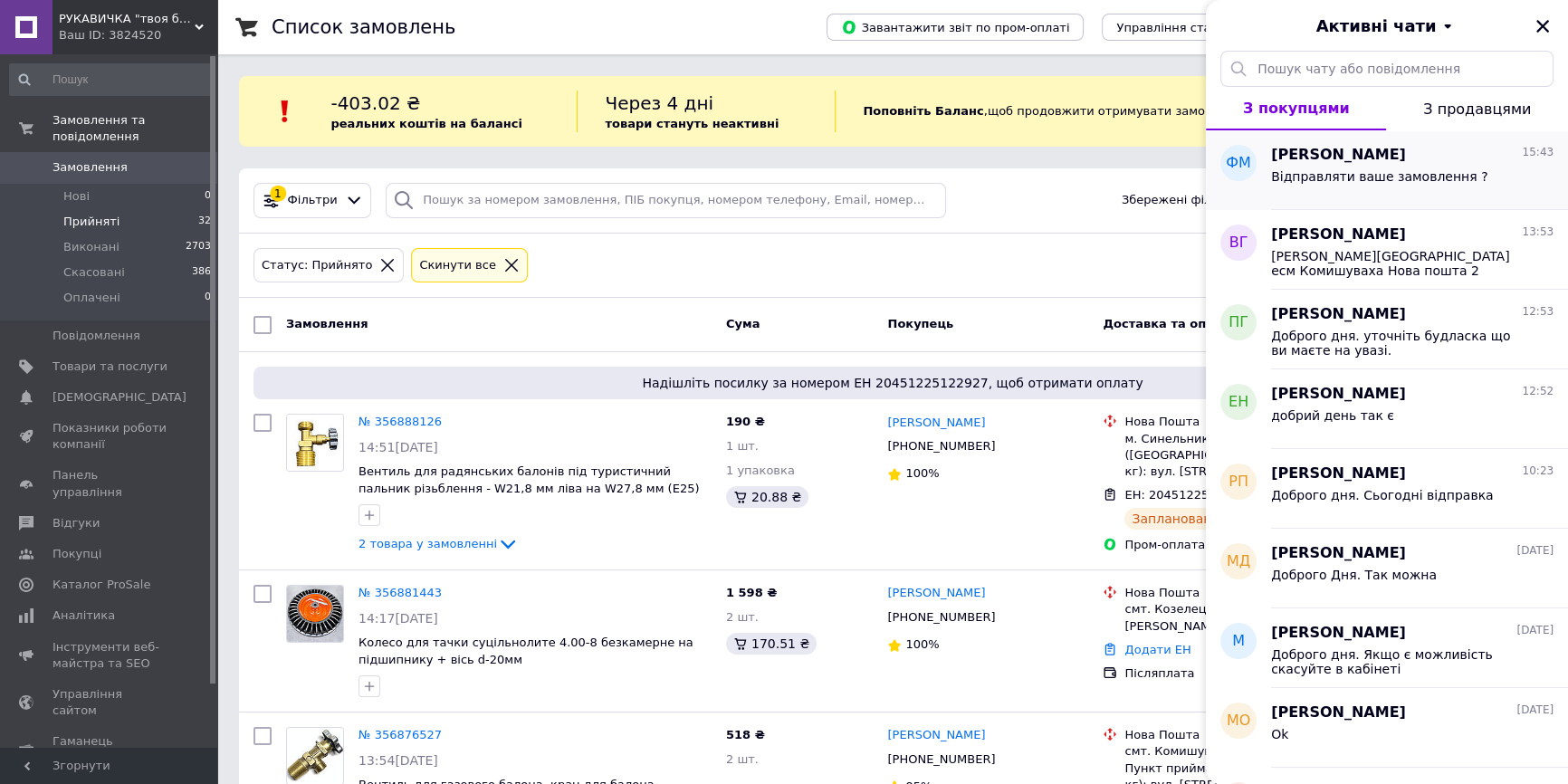
click at [1369, 172] on span "Відправляти ваше замовлення ?" at bounding box center [1379, 177] width 216 height 15
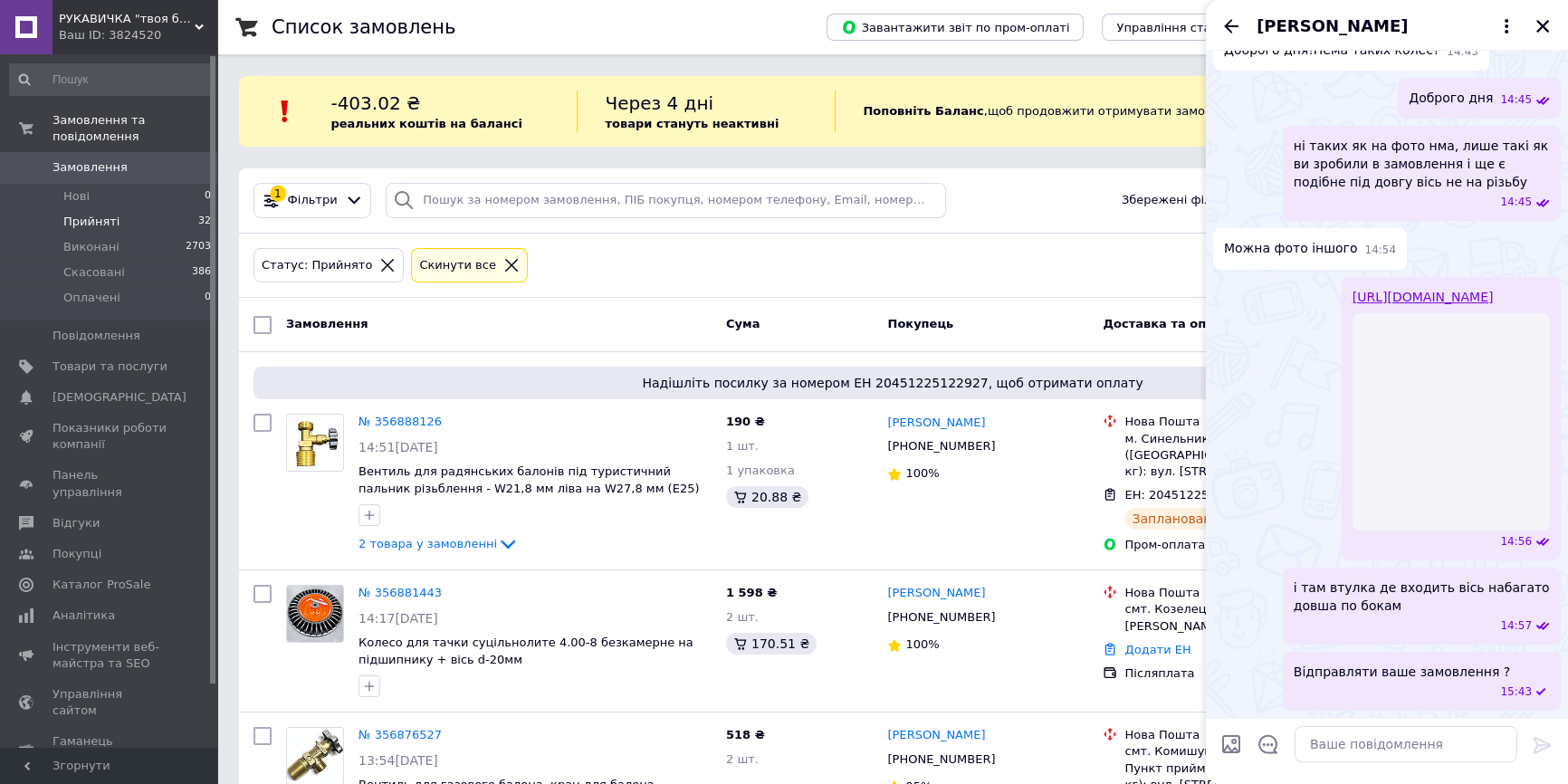
scroll to position [616, 0]
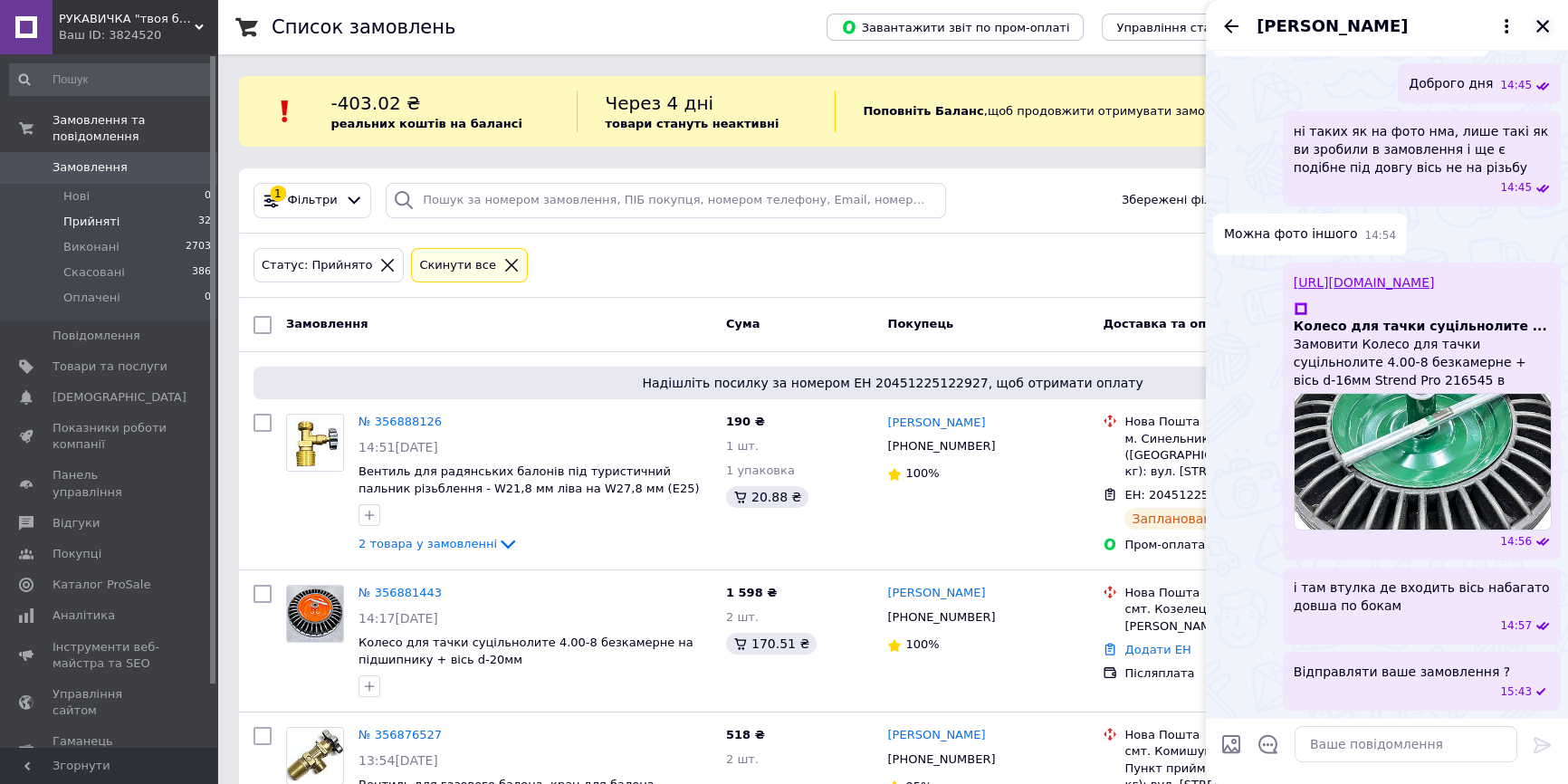
click at [1544, 22] on icon "Закрити" at bounding box center [1542, 26] width 13 height 13
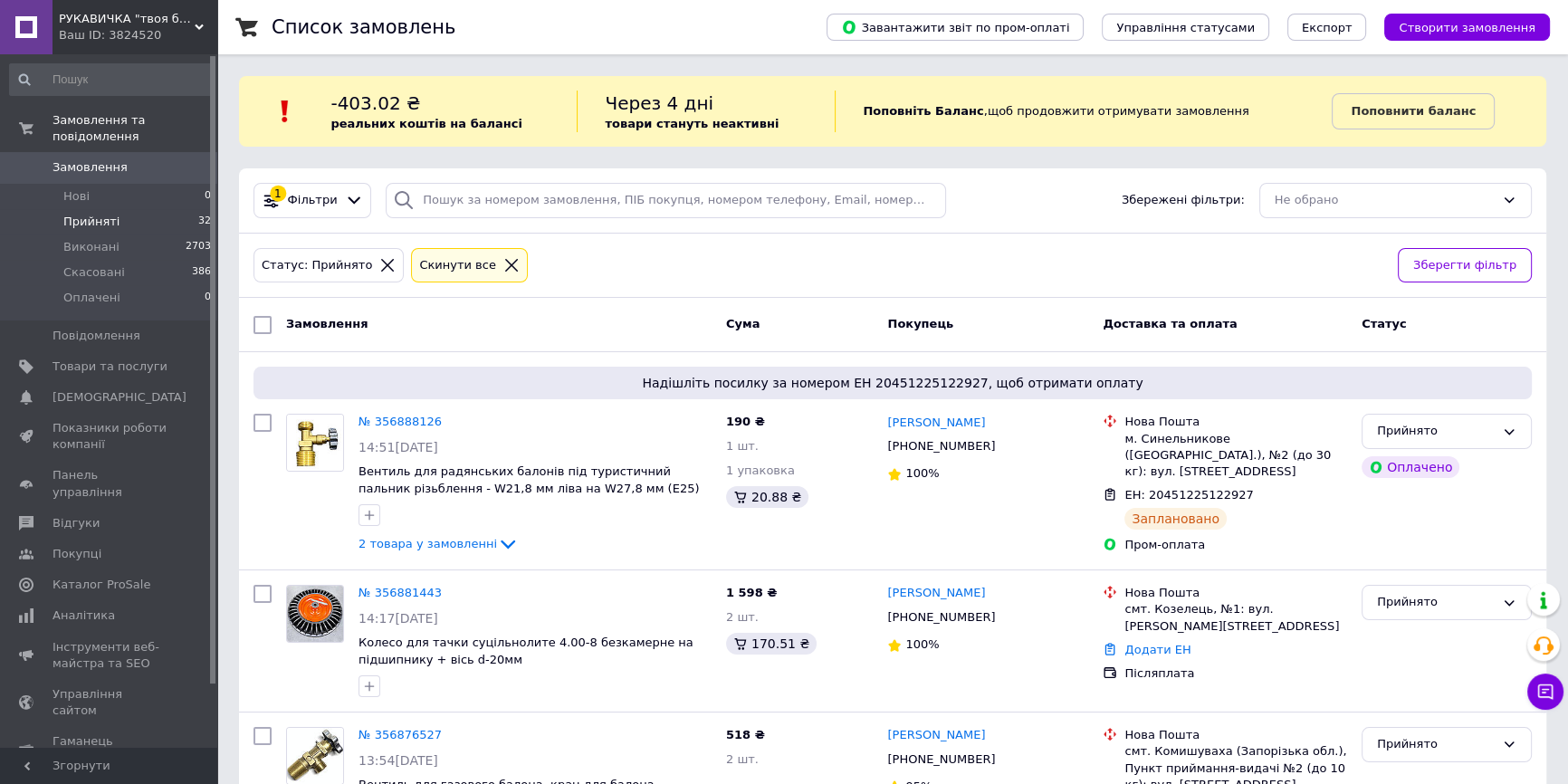
drag, startPoint x: 490, startPoint y: 766, endPoint x: 934, endPoint y: 816, distance: 446.8
click at [1554, 691] on button "Чат з покупцем" at bounding box center [1545, 691] width 36 height 36
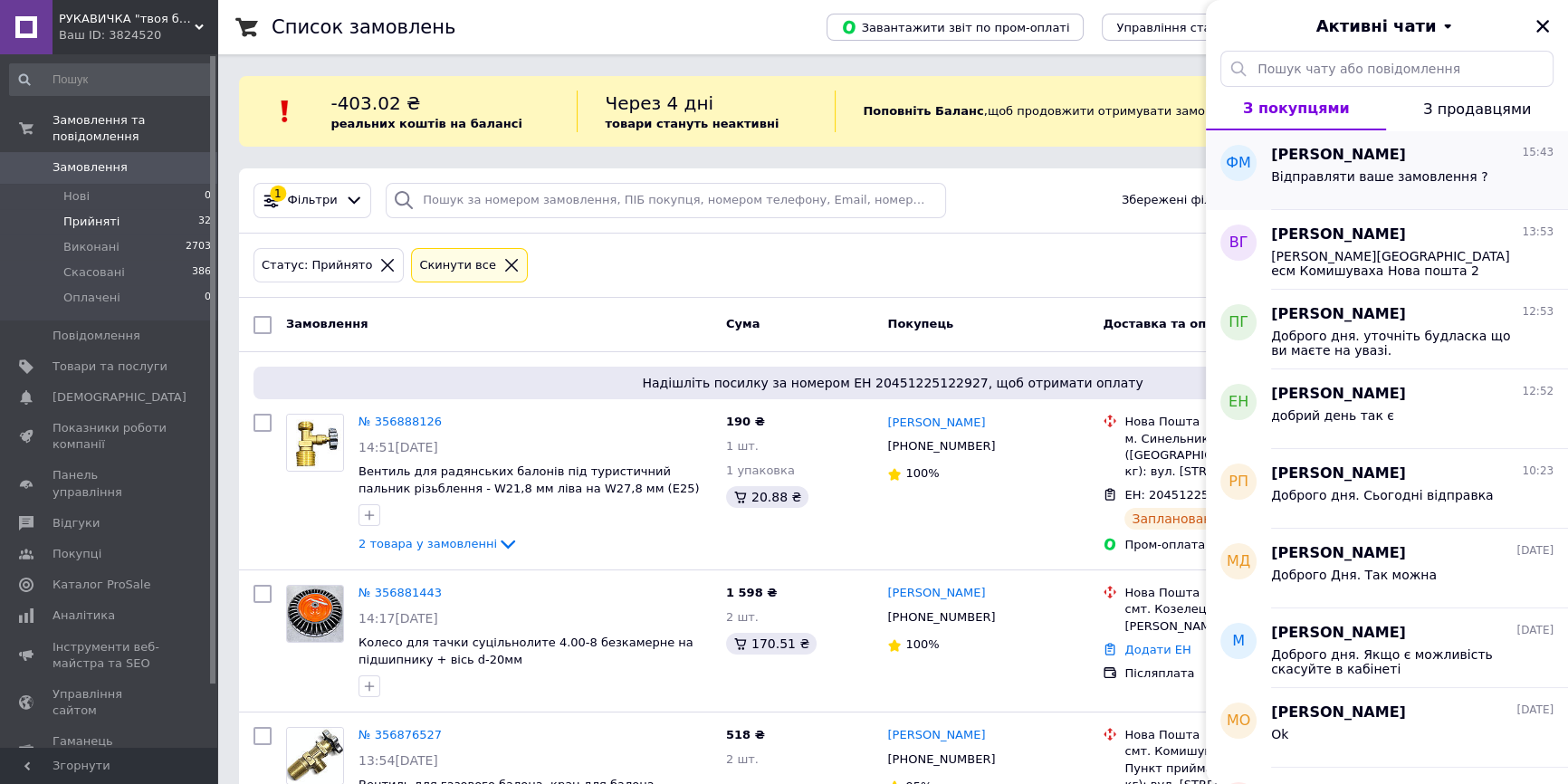
click at [1421, 154] on div "Федір Мойсеенко 15:43" at bounding box center [1412, 154] width 282 height 20
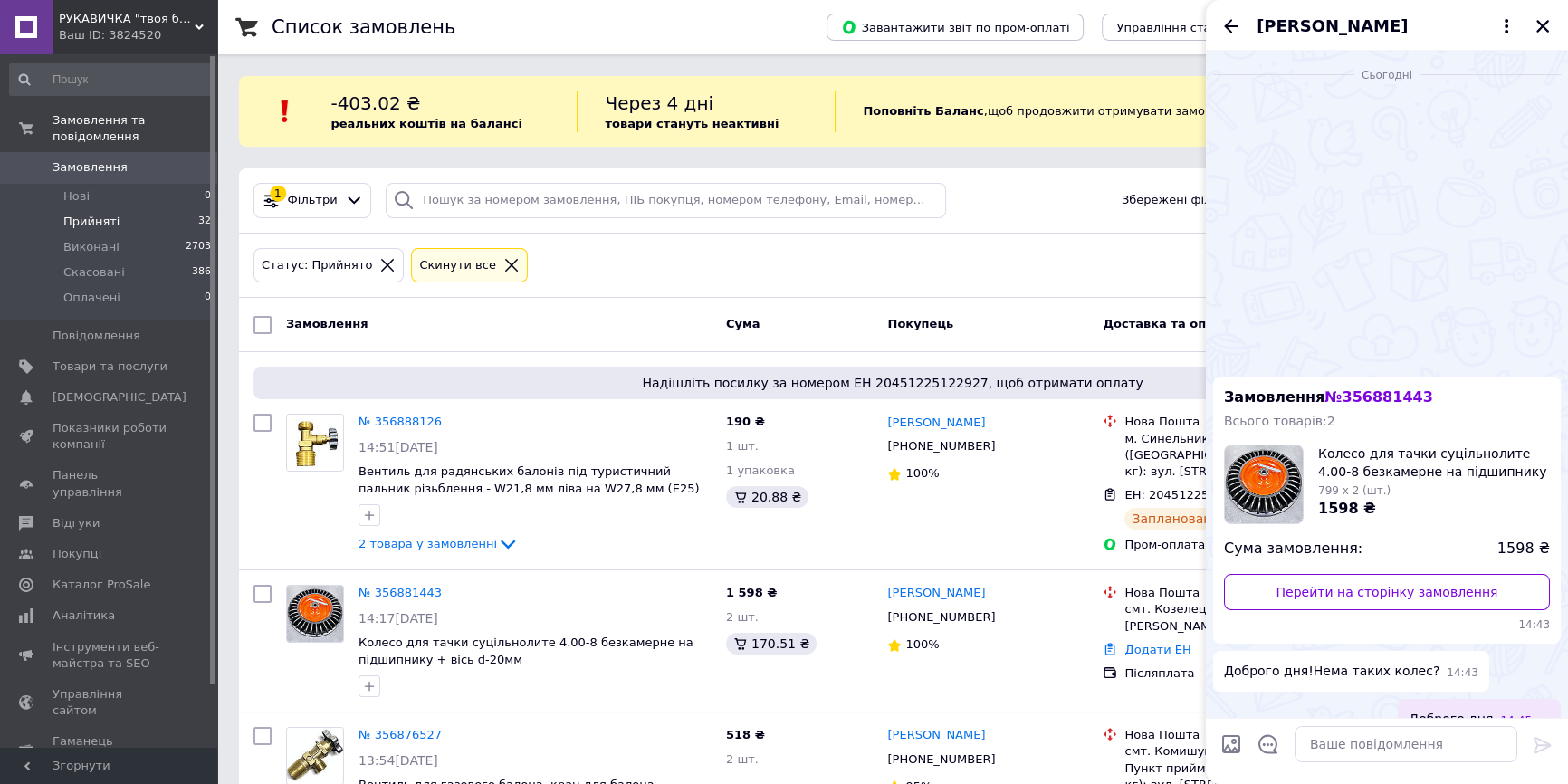
scroll to position [616, 0]
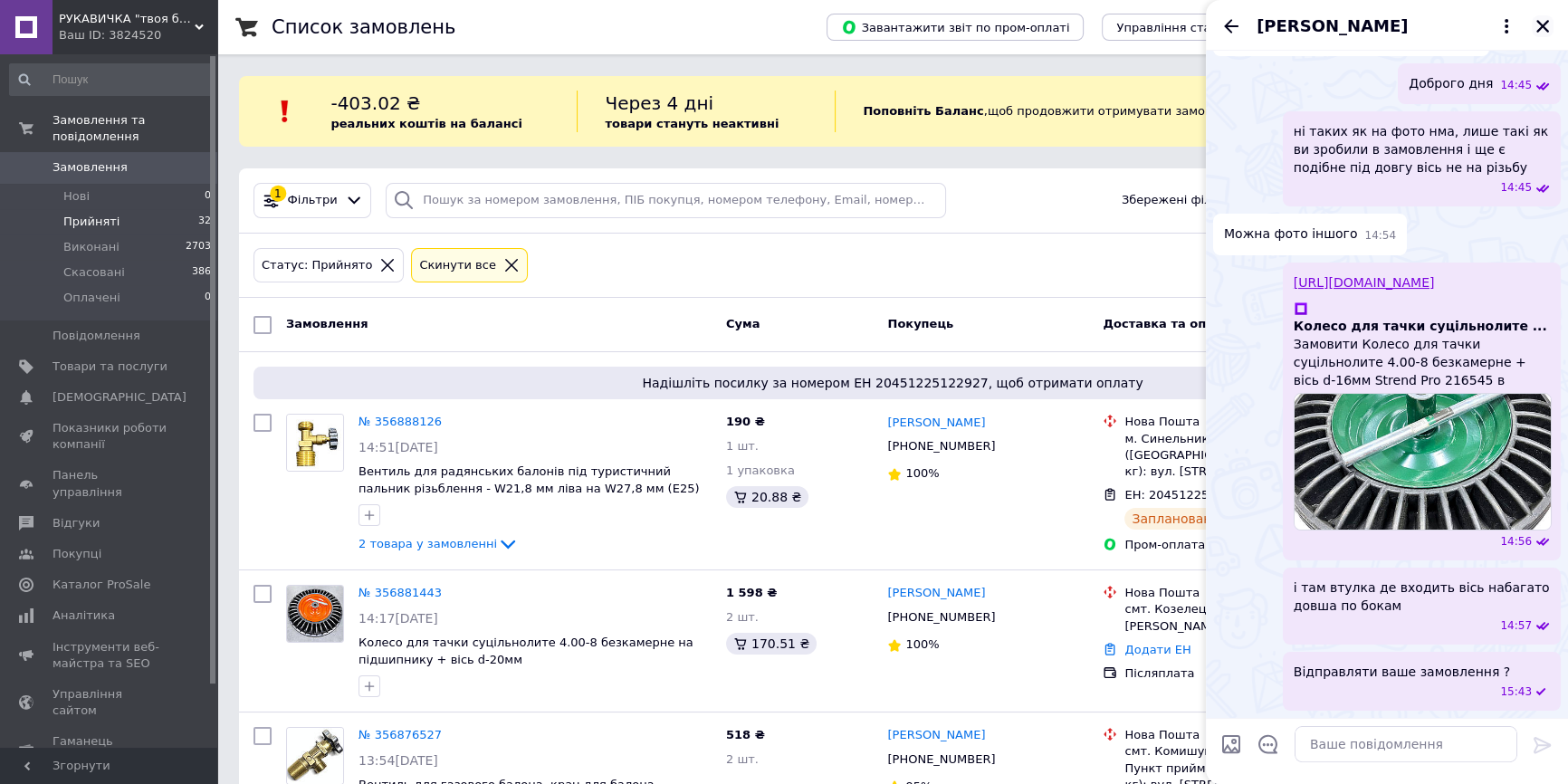
click at [1539, 22] on icon "Закрити" at bounding box center [1542, 26] width 13 height 13
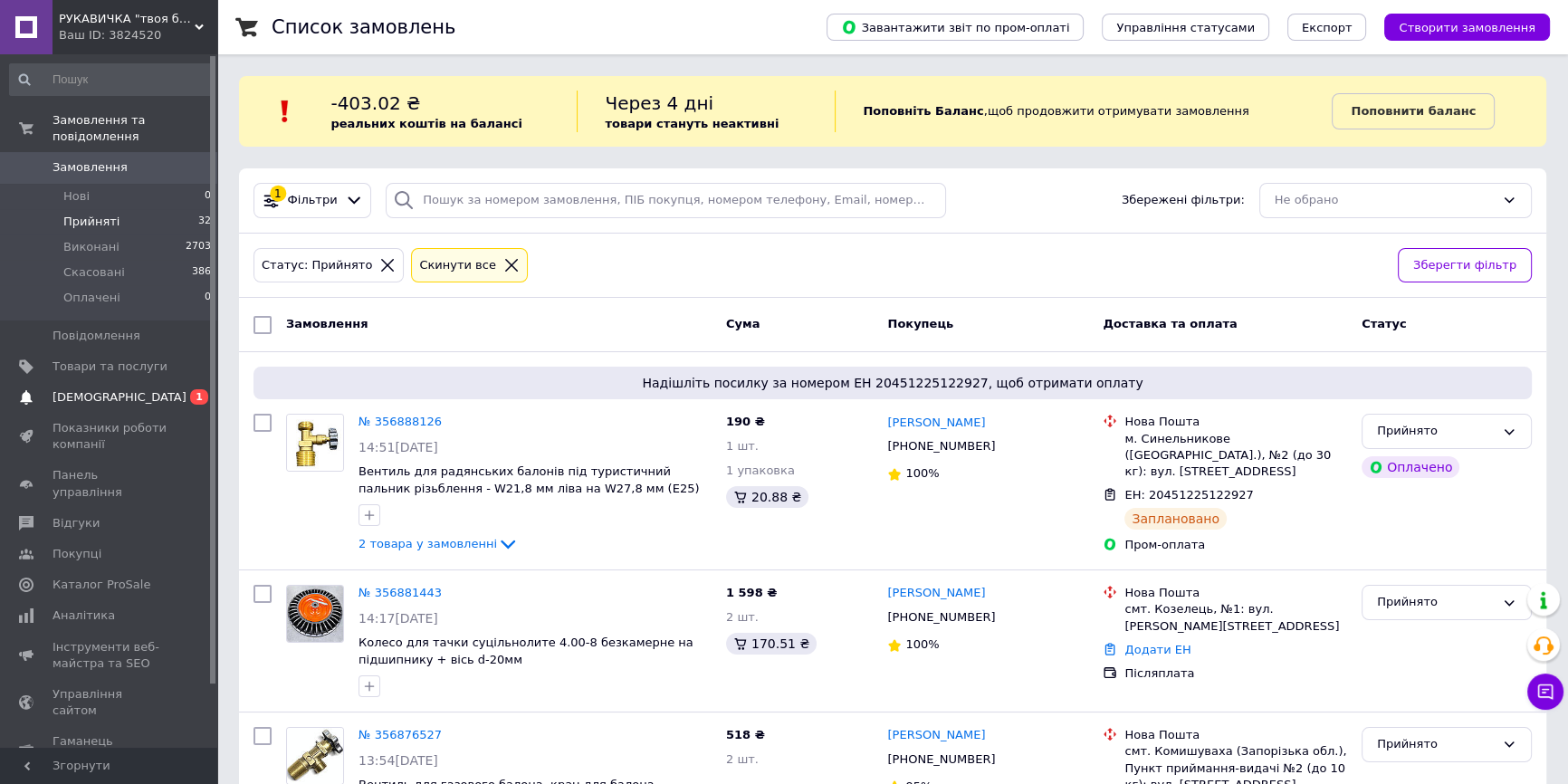
click at [135, 389] on span "[DEMOGRAPHIC_DATA]" at bounding box center [110, 397] width 115 height 16
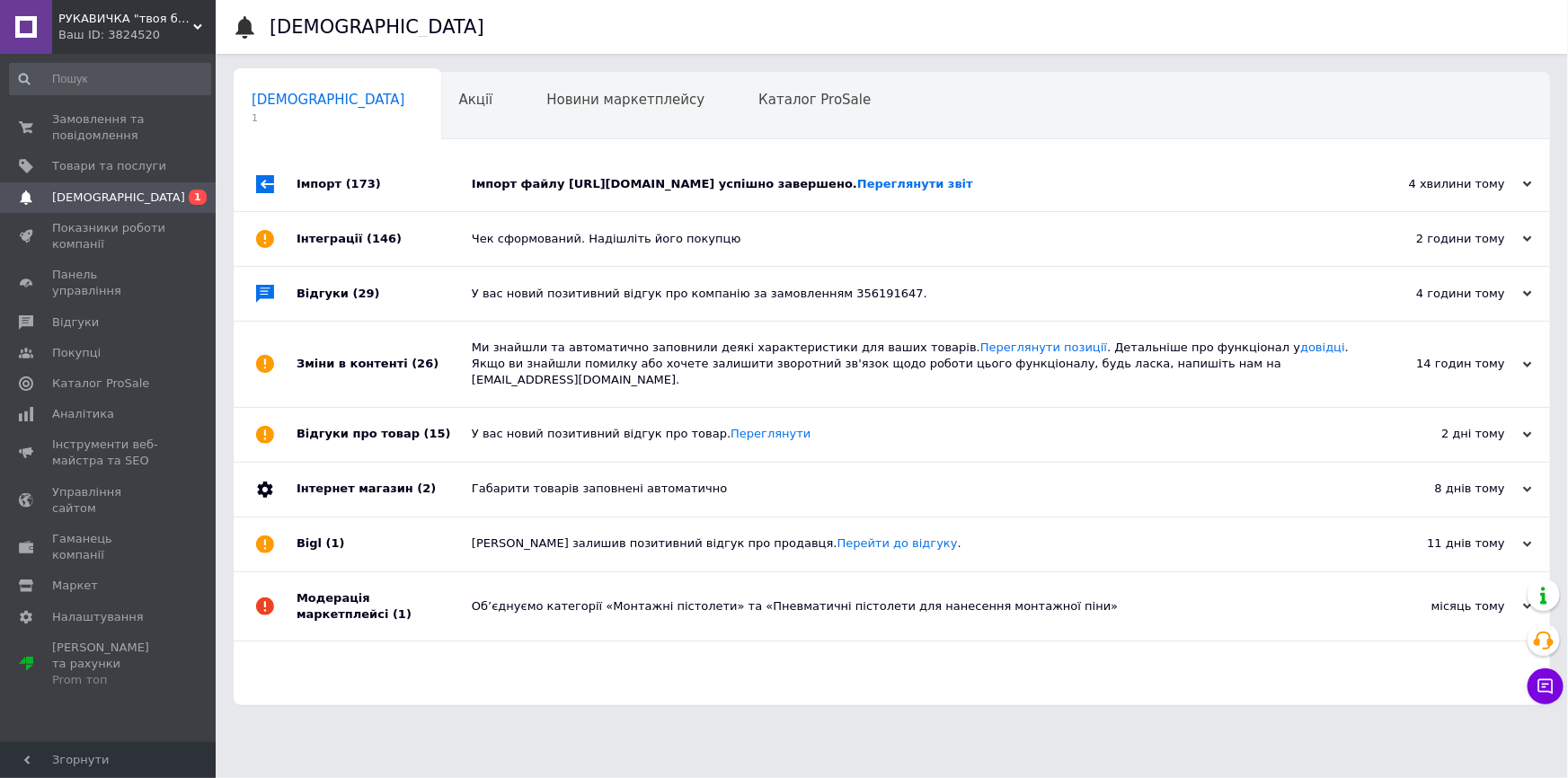
click at [509, 188] on div "Імпорт файлу https://konstruktortools.net.ua/products_feed.xml?hash_tag=70438d8…" at bounding box center [912, 184] width 881 height 16
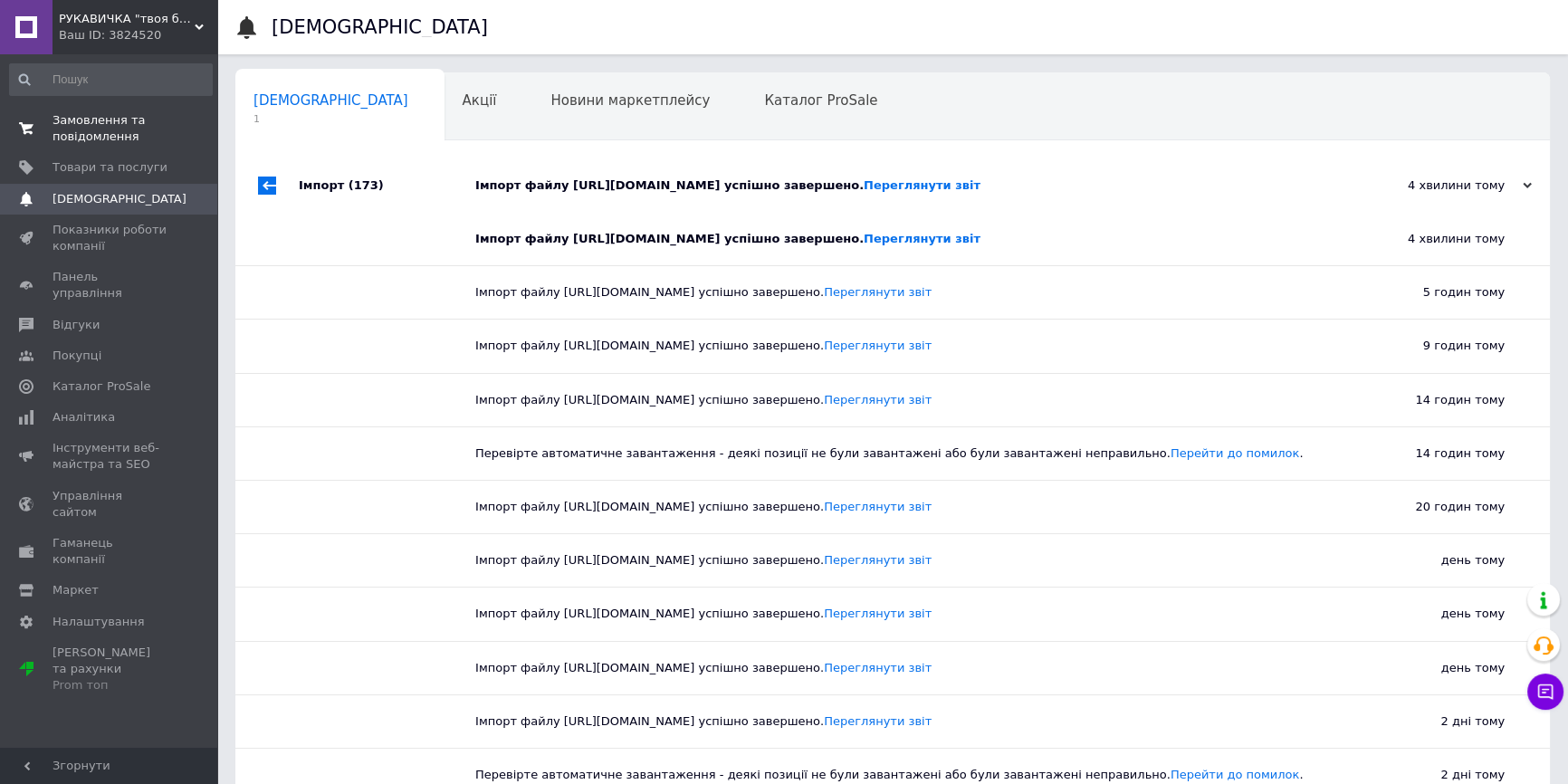
click at [106, 129] on span "Замовлення та повідомлення" at bounding box center [110, 129] width 115 height 33
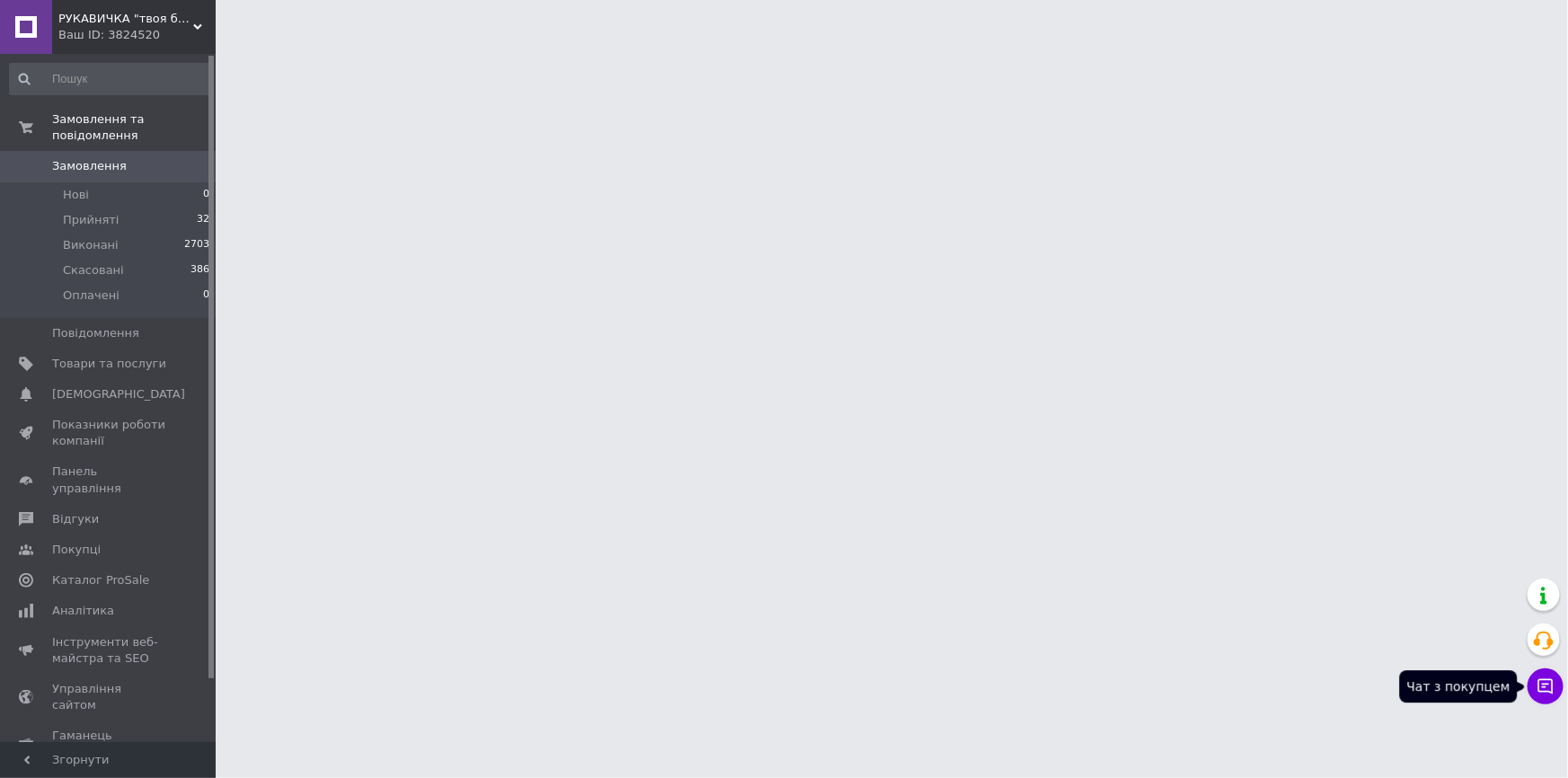
click at [1541, 683] on icon at bounding box center [1545, 687] width 18 height 18
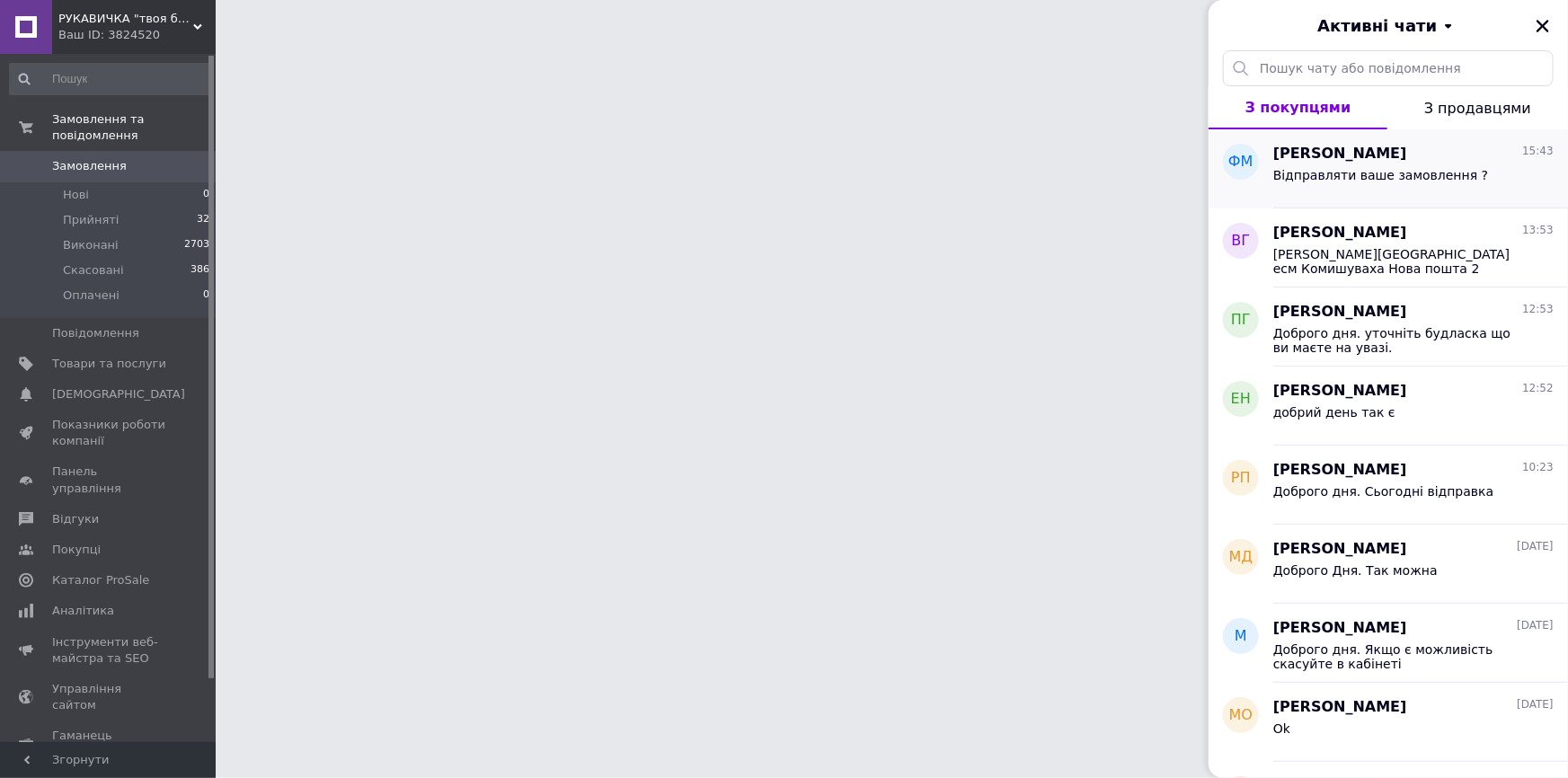
click at [1322, 165] on div "Відправляти ваше замовлення ?" at bounding box center [1413, 179] width 280 height 29
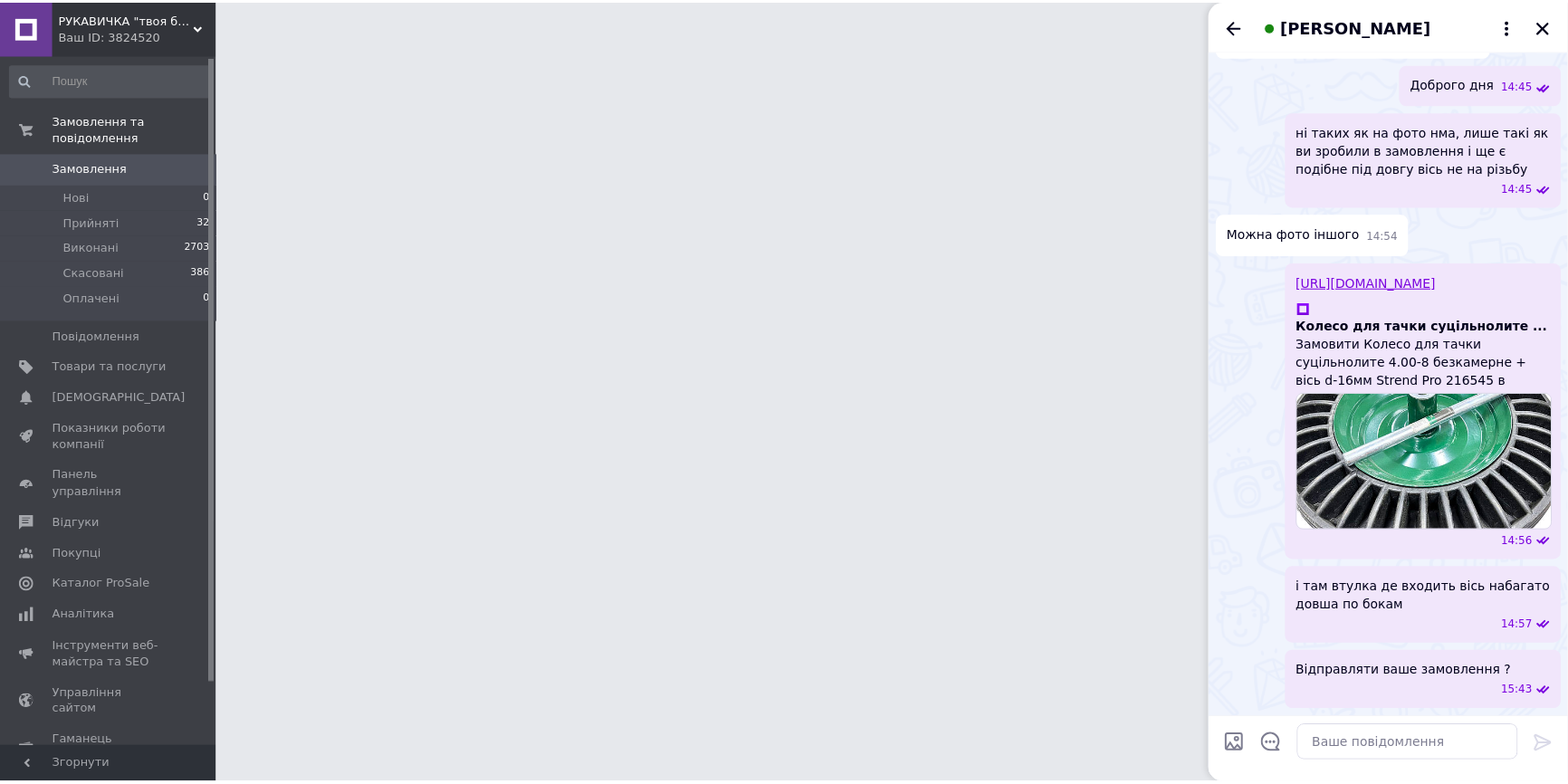
scroll to position [616, 0]
click at [1241, 26] on icon "Назад" at bounding box center [1242, 26] width 15 height 14
click at [1551, 20] on button "Закрити" at bounding box center [1554, 26] width 21 height 21
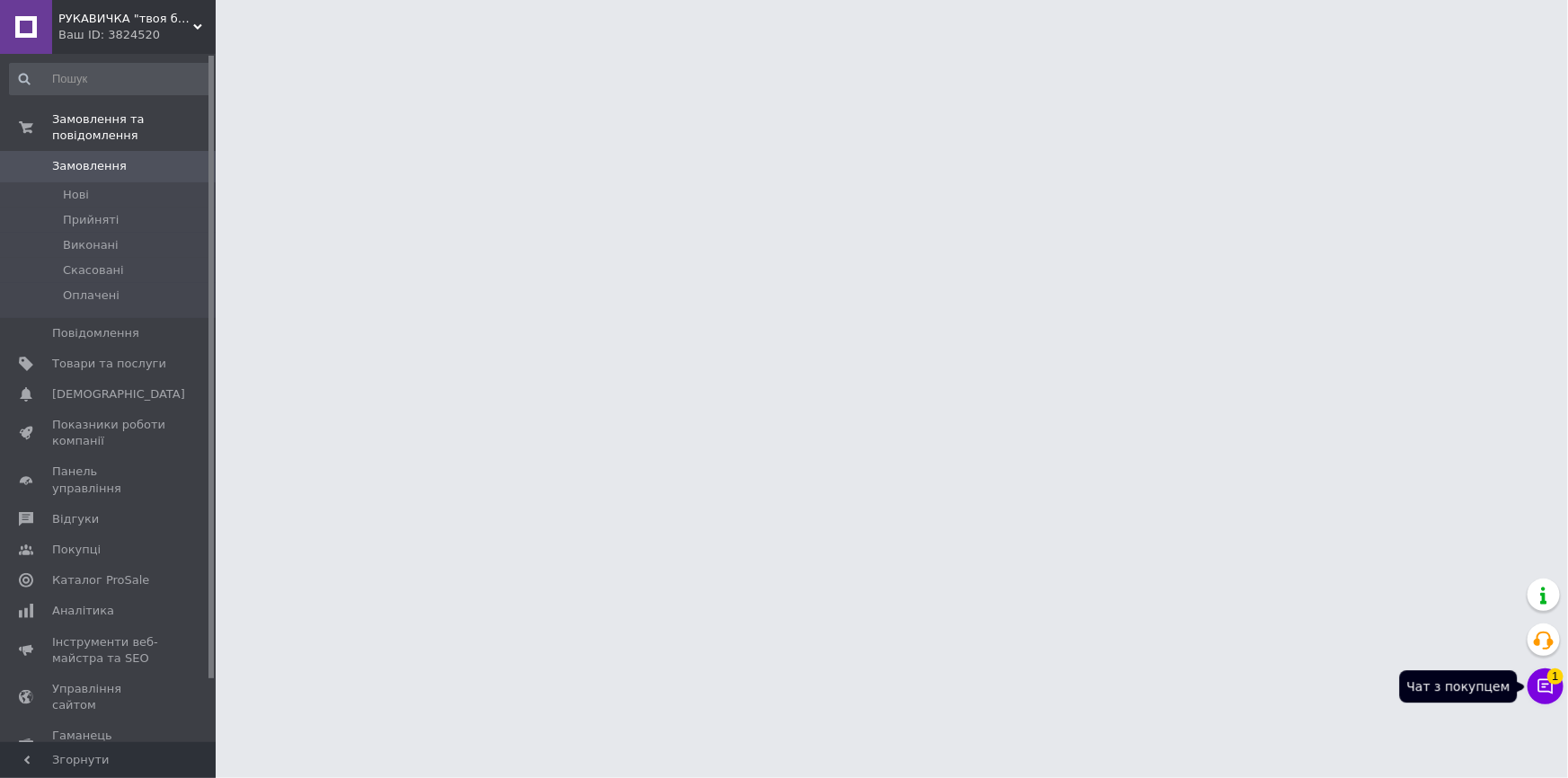
click at [1550, 696] on button "Чат з покупцем 1" at bounding box center [1545, 686] width 36 height 36
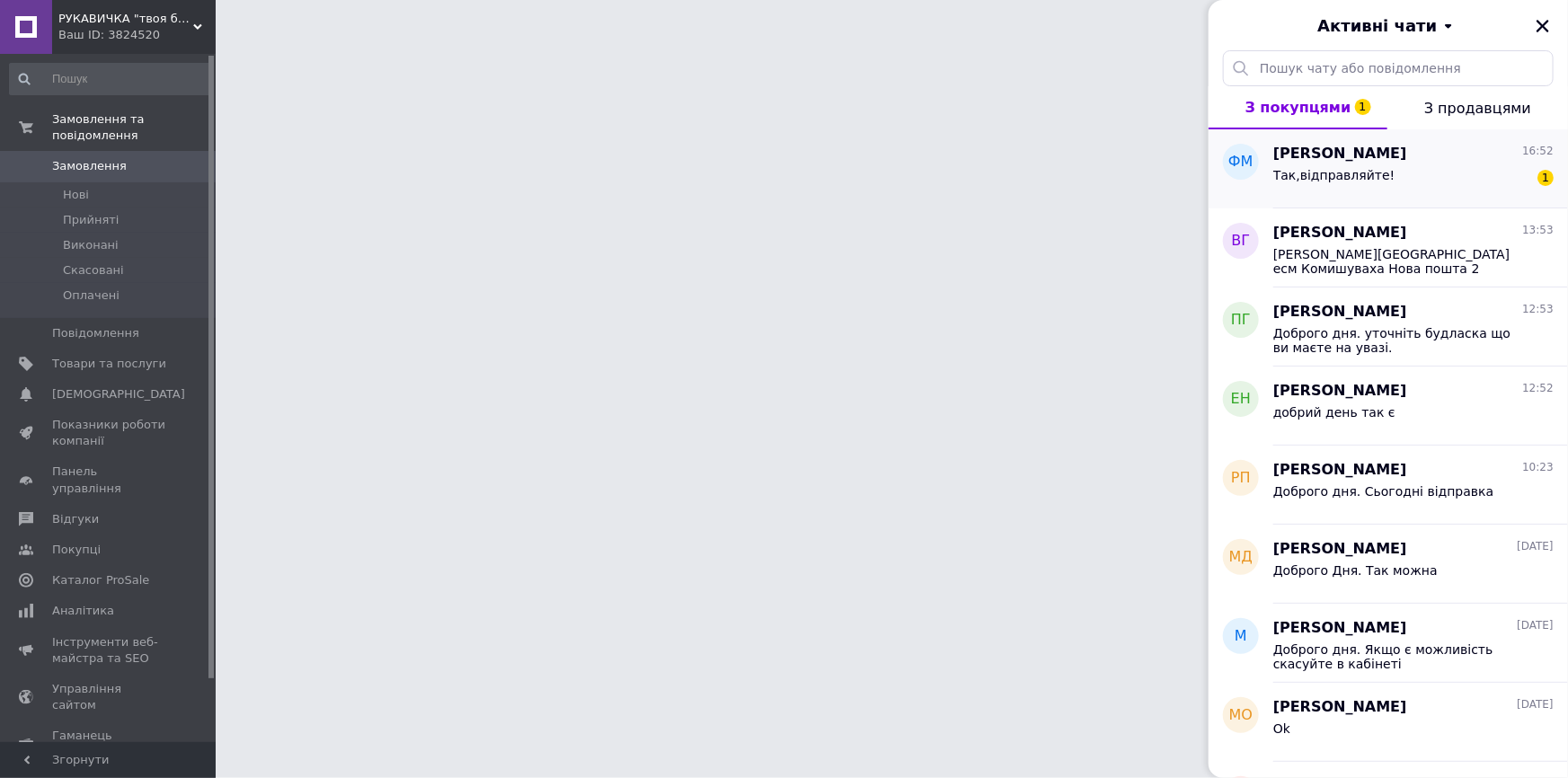
click at [1384, 180] on div "Так,відправляйте! 1" at bounding box center [1413, 179] width 280 height 29
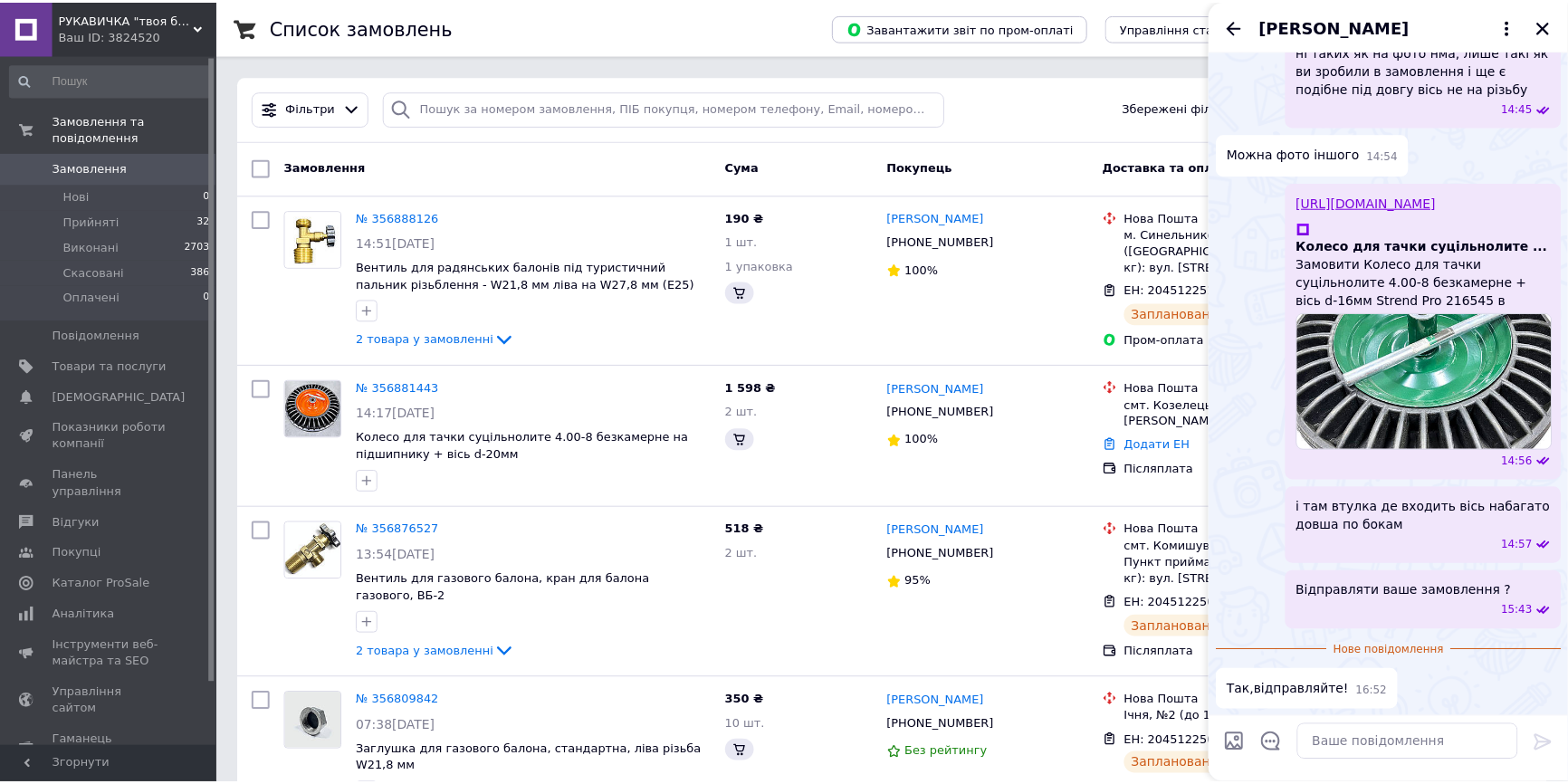
scroll to position [698, 0]
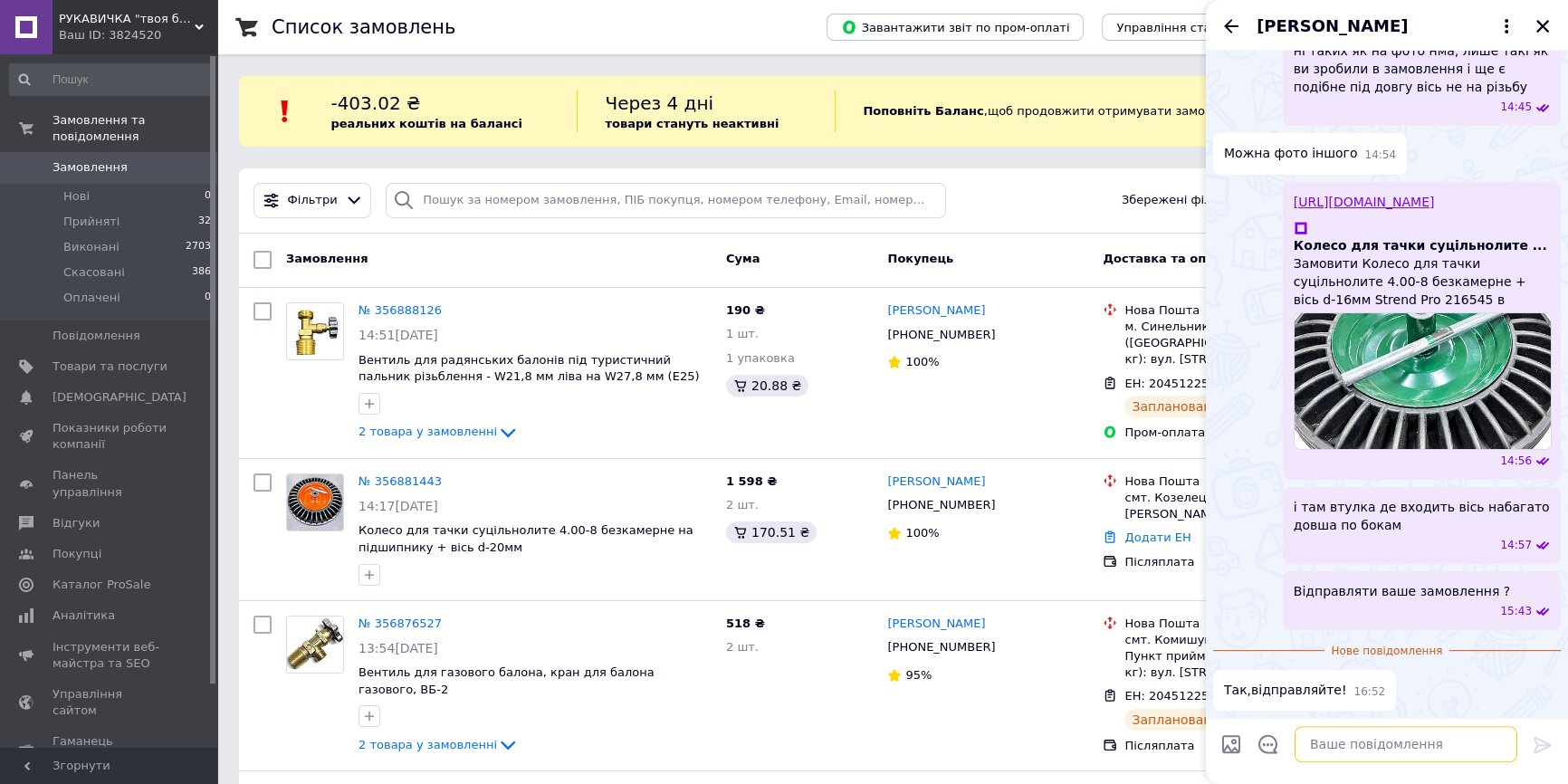
click at [1348, 748] on textarea at bounding box center [1406, 744] width 223 height 36
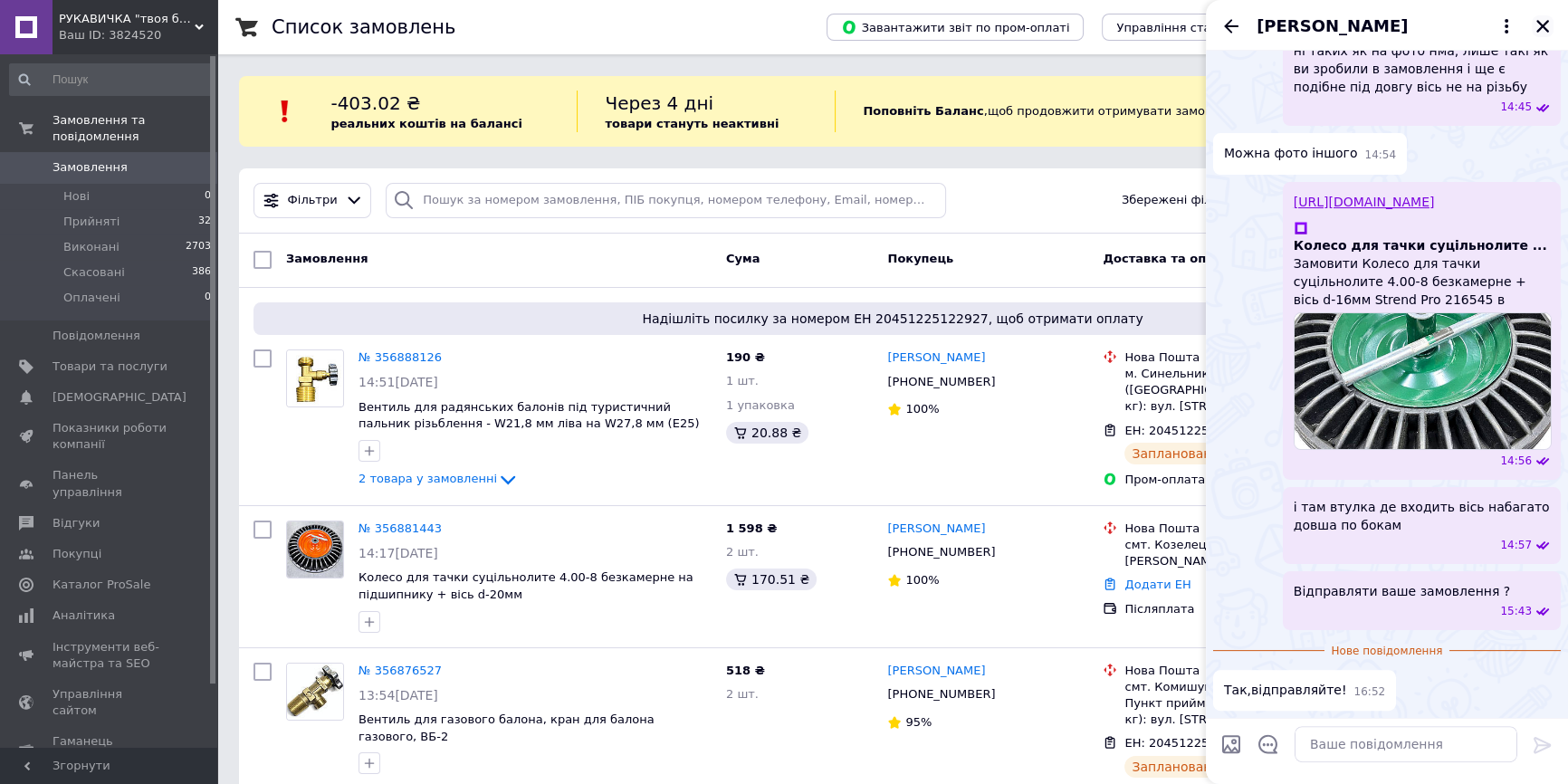
click at [1536, 23] on icon "Закрити" at bounding box center [1542, 26] width 16 height 16
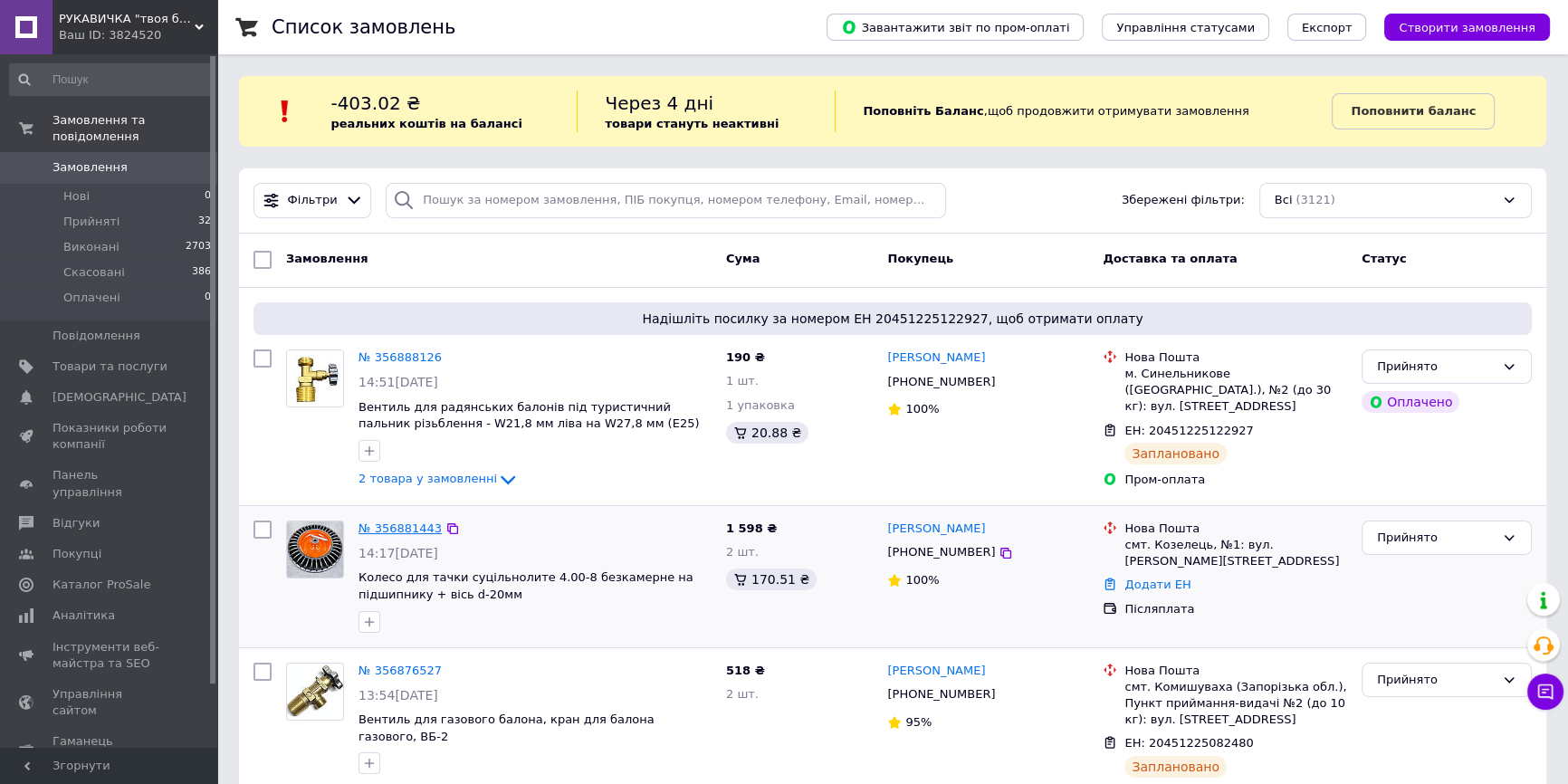
click at [380, 534] on link "№ 356881443" at bounding box center [400, 529] width 83 height 14
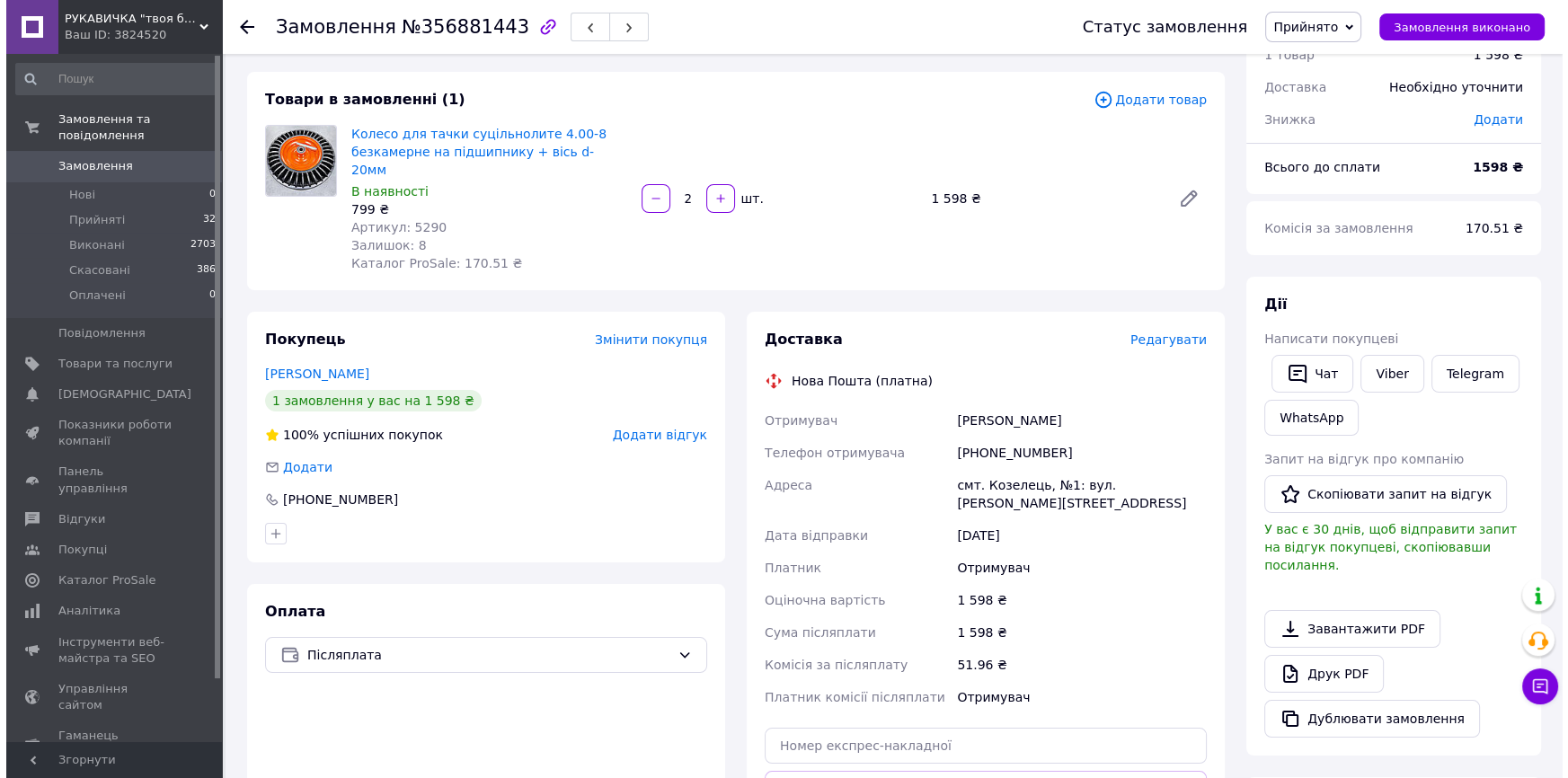
scroll to position [70, 0]
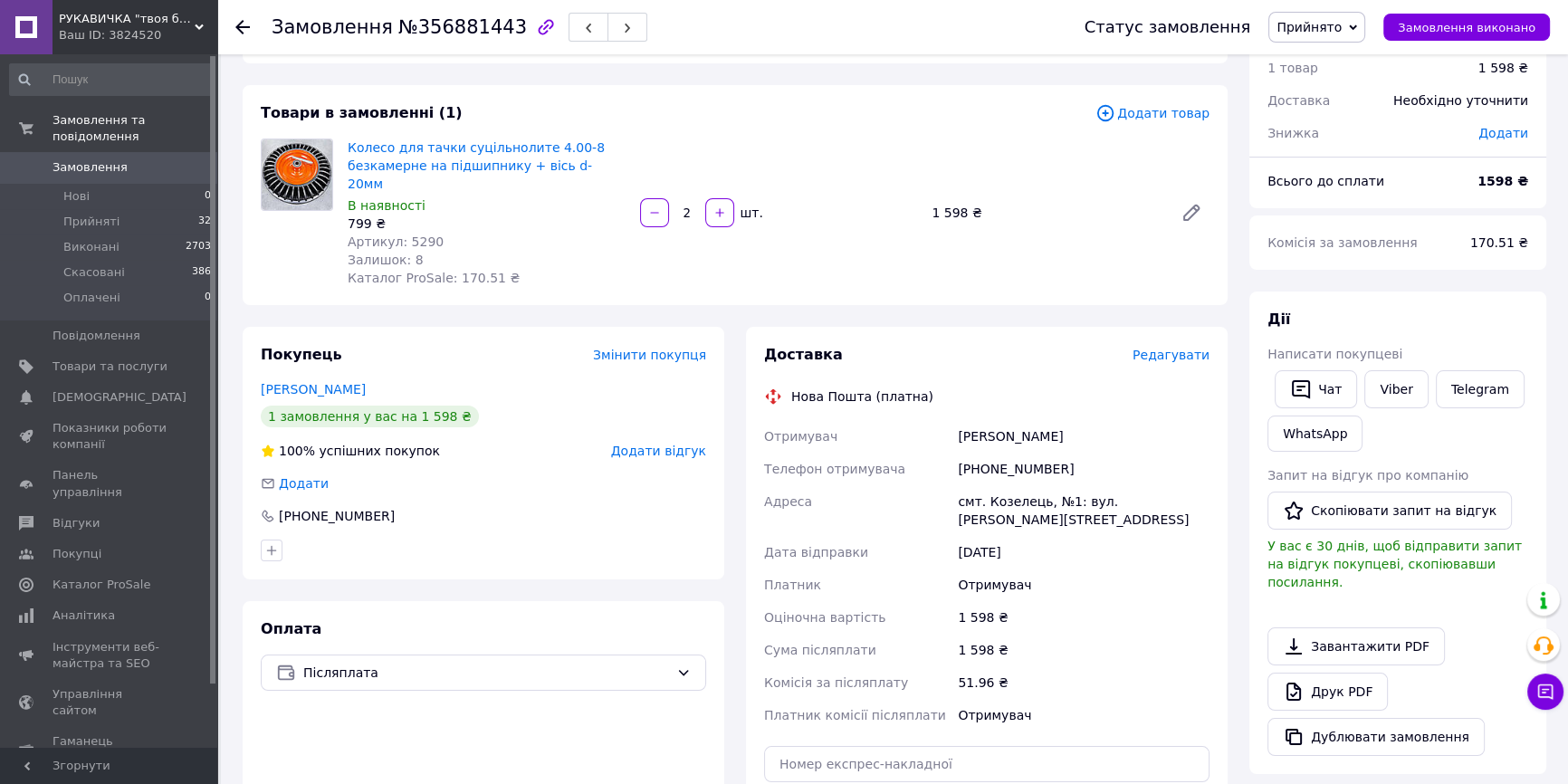
click at [1186, 346] on div "Редагувати" at bounding box center [1170, 355] width 77 height 18
click at [1185, 347] on span "Редагувати" at bounding box center [1170, 354] width 77 height 15
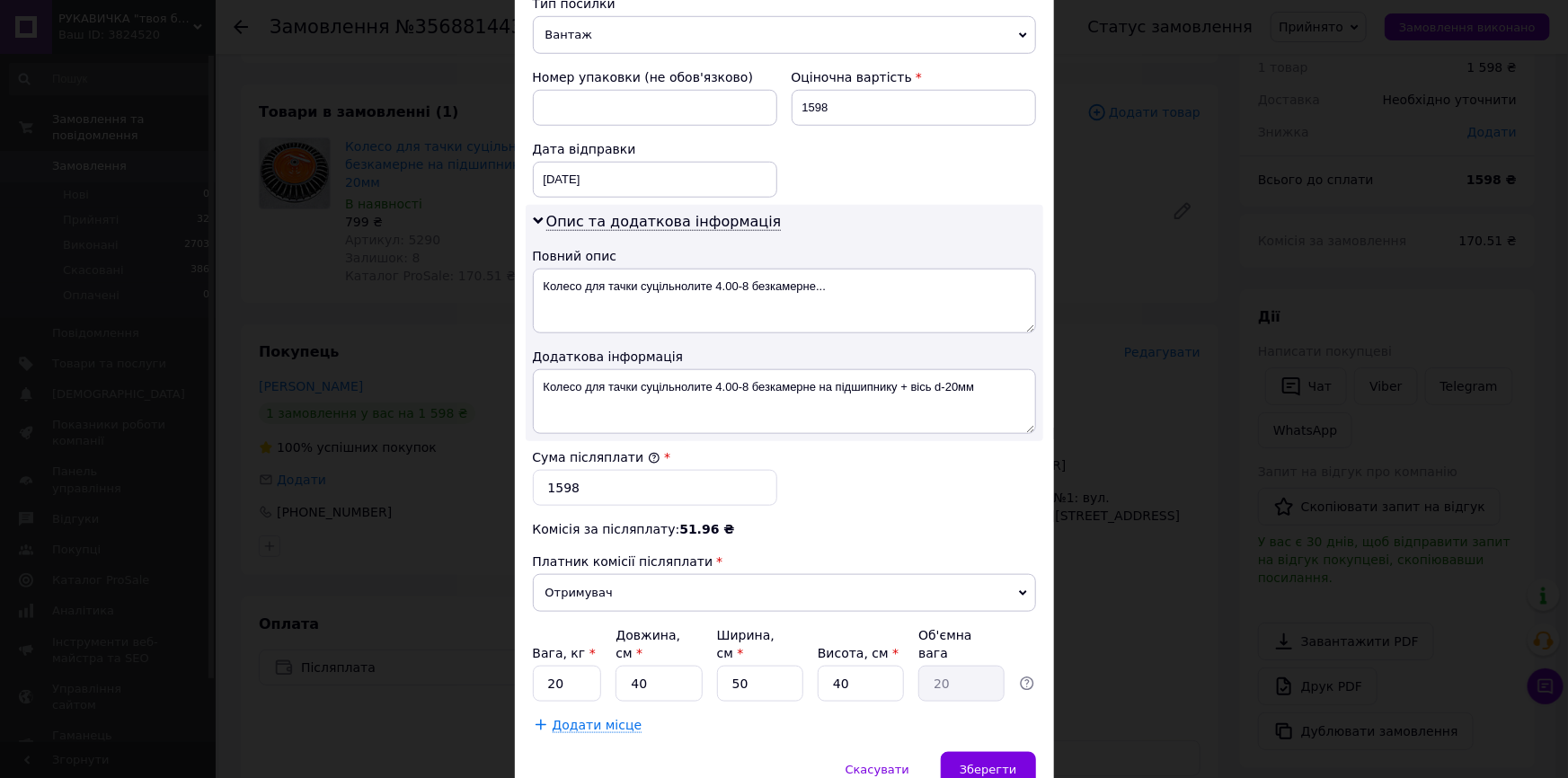
scroll to position [791, 0]
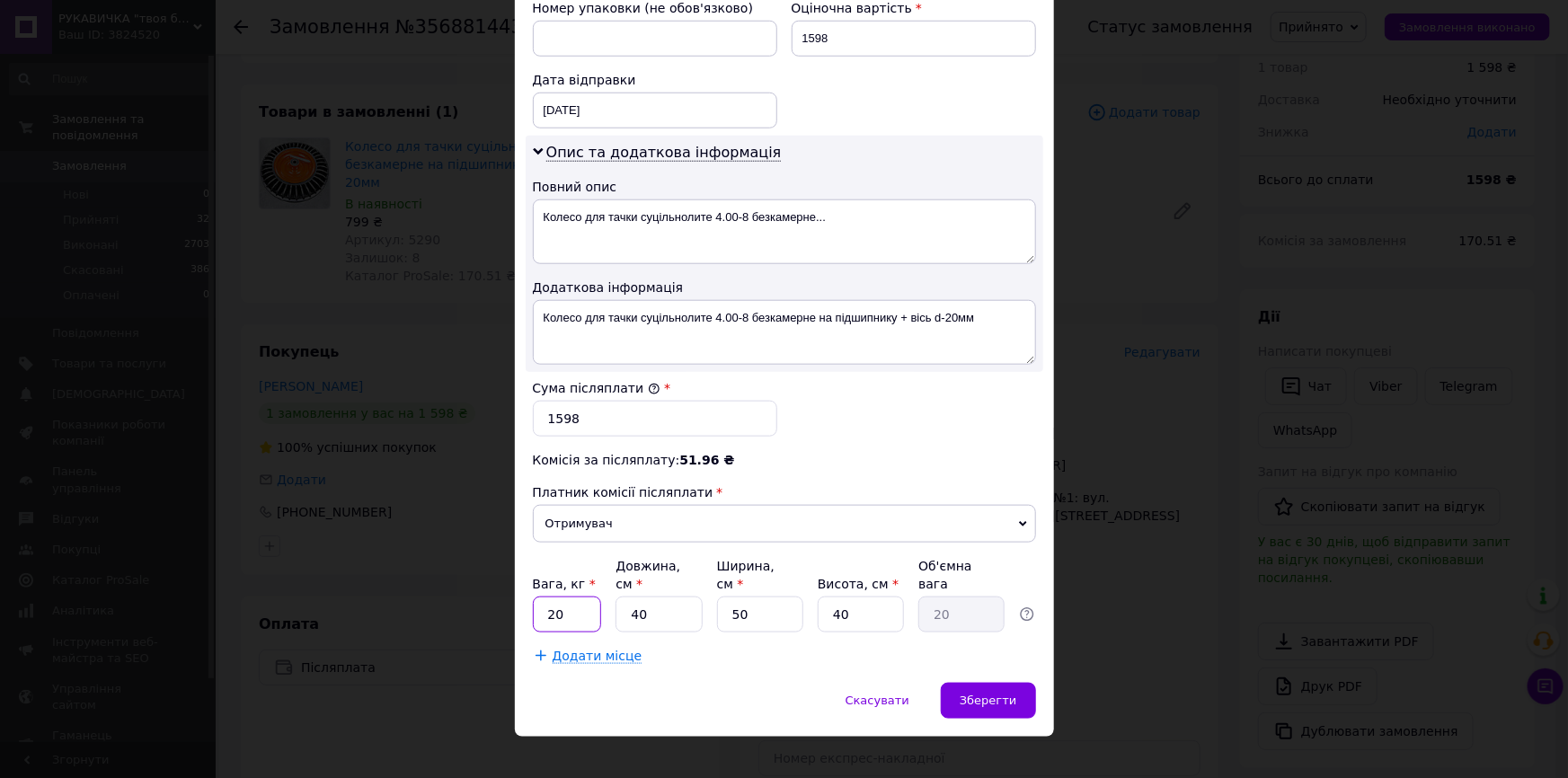
drag, startPoint x: 560, startPoint y: 594, endPoint x: 532, endPoint y: 594, distance: 28.0
click at [533, 597] on input "20" at bounding box center [568, 614] width 69 height 36
type input "12"
drag, startPoint x: 655, startPoint y: 592, endPoint x: 626, endPoint y: 595, distance: 29.2
click at [626, 597] on input "40" at bounding box center [658, 614] width 87 height 36
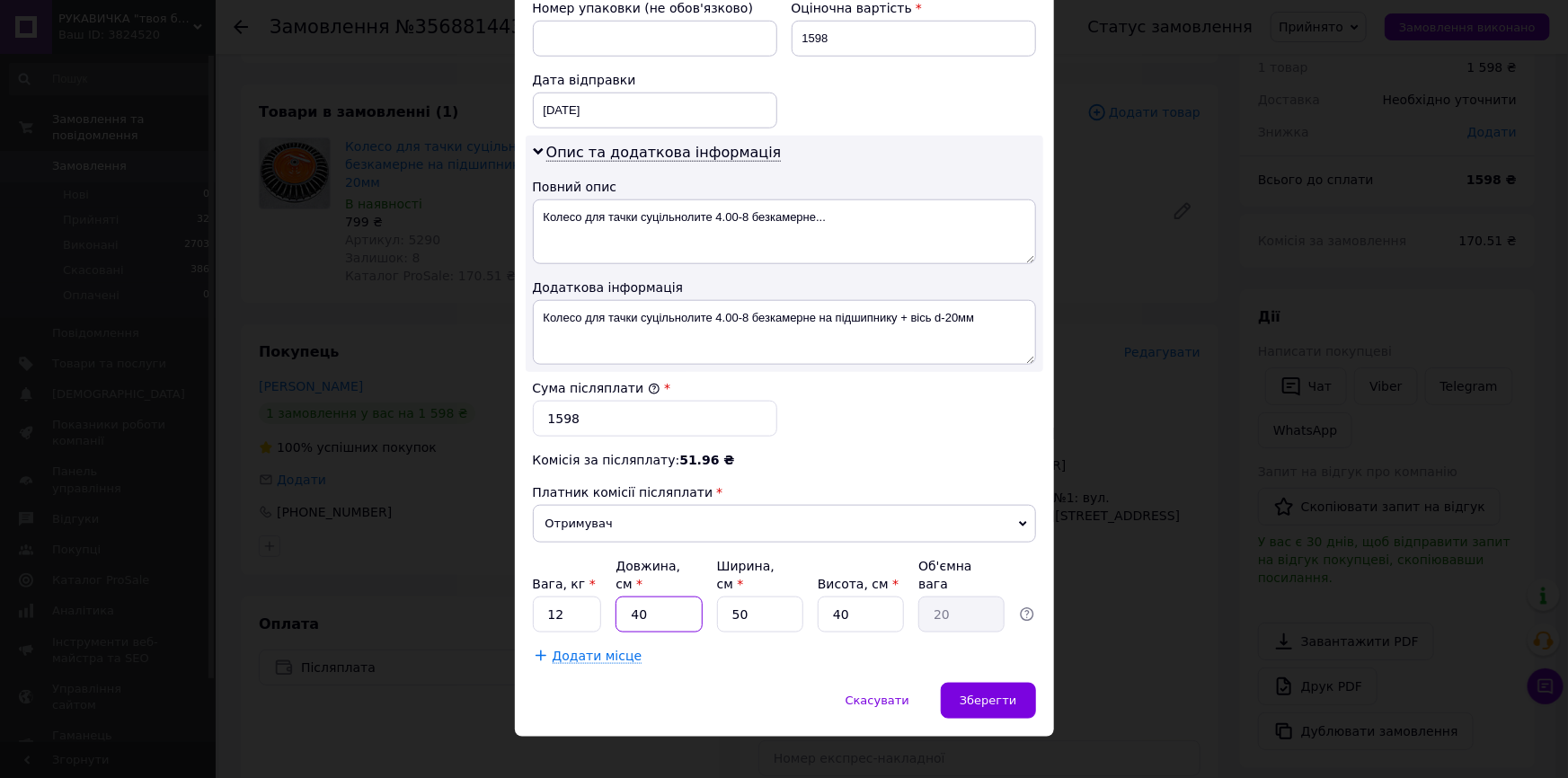
type input "5"
type input "2.5"
type input "50"
type input "25"
type input "50"
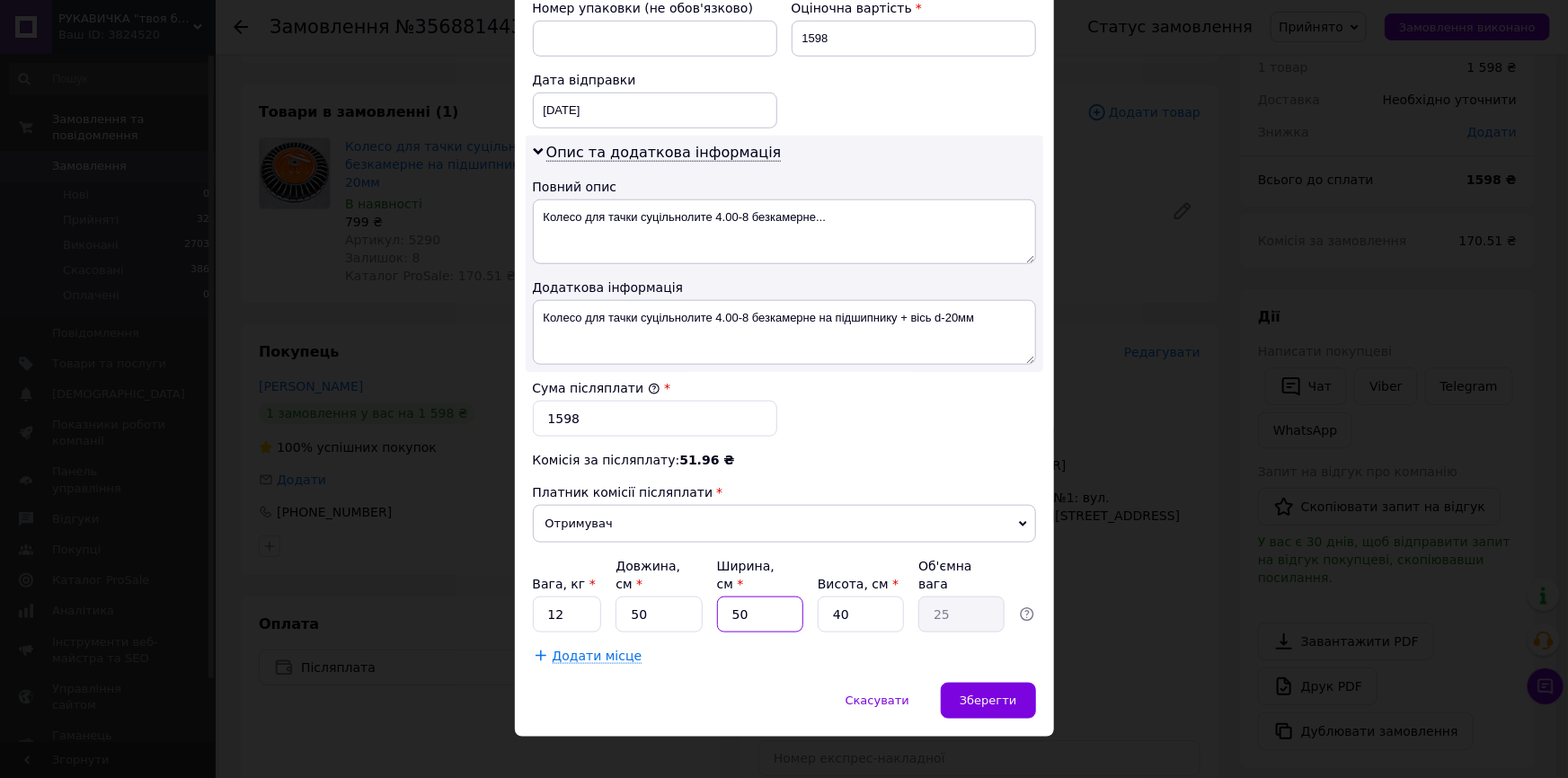
drag, startPoint x: 759, startPoint y: 592, endPoint x: 727, endPoint y: 592, distance: 32.0
click at [727, 597] on input "50" at bounding box center [760, 614] width 87 height 36
type input "4"
type input "2"
type input "44"
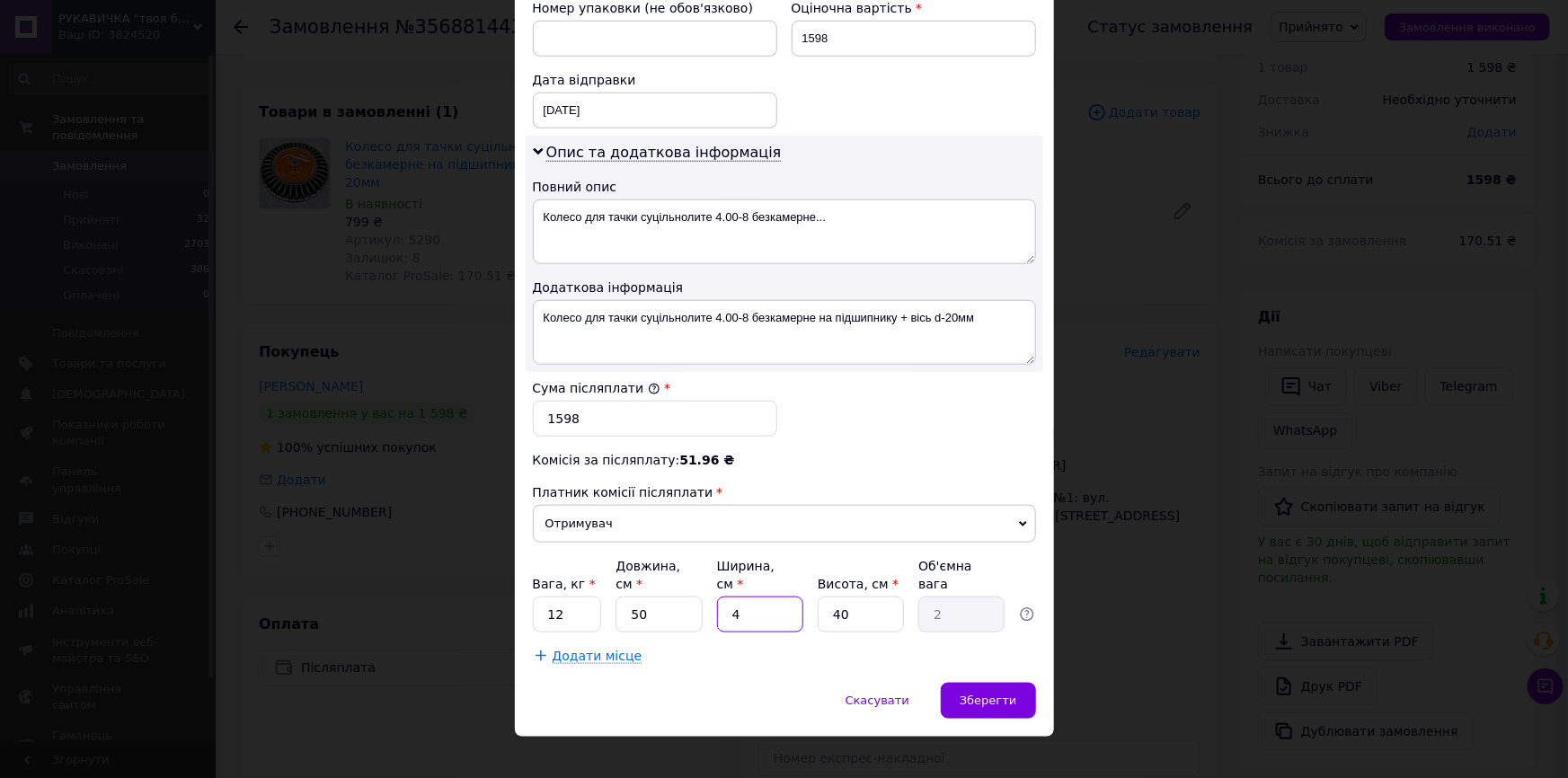
type input "22"
type input "44"
drag, startPoint x: 831, startPoint y: 592, endPoint x: 817, endPoint y: 593, distance: 14.0
click at [819, 597] on input "40" at bounding box center [861, 614] width 87 height 36
type input "2"
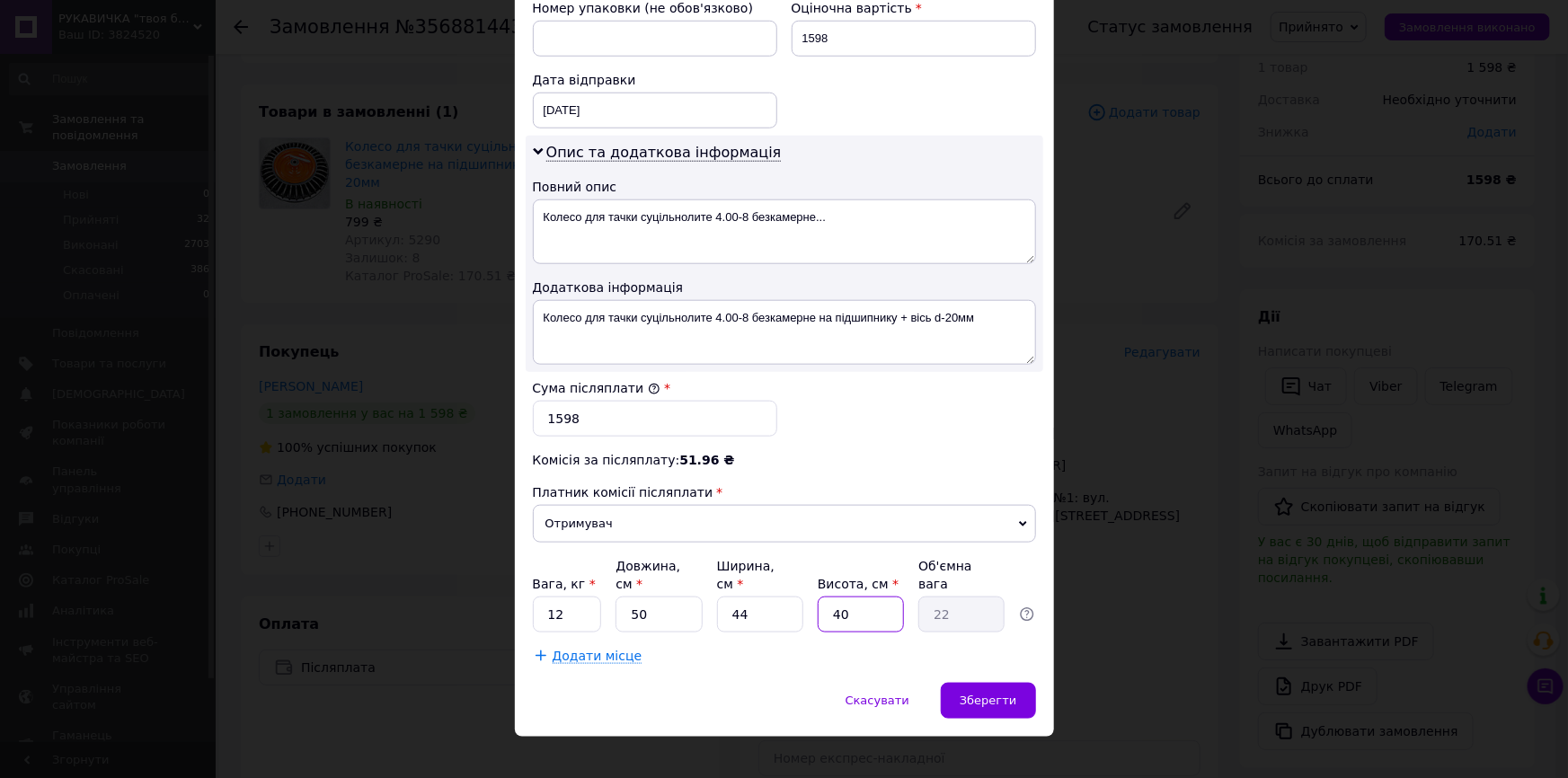
type input "1.1"
type input "23"
type input "12.65"
type input "23"
click at [978, 694] on span "Зберегти" at bounding box center [988, 701] width 57 height 13
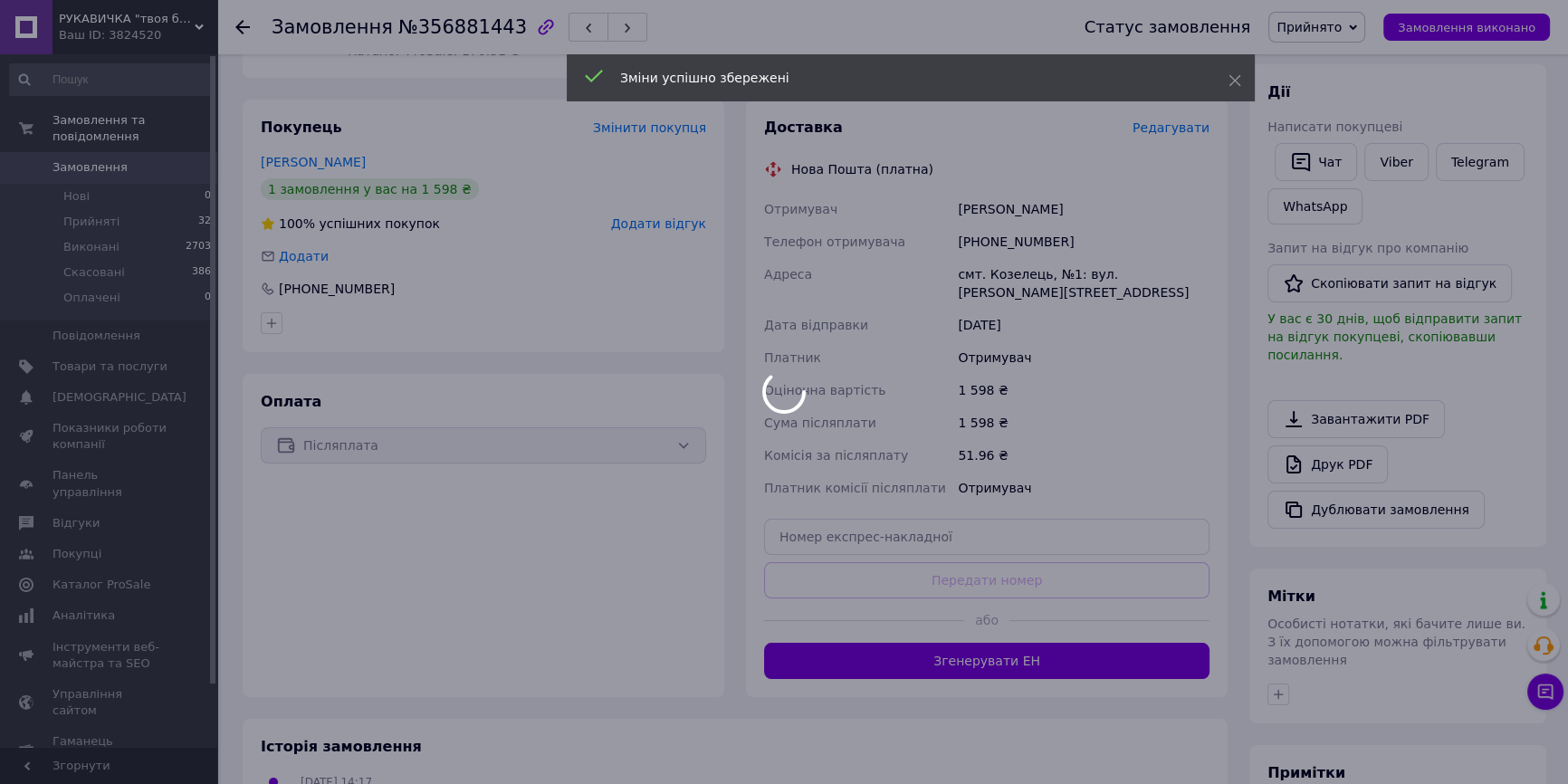
scroll to position [482, 0]
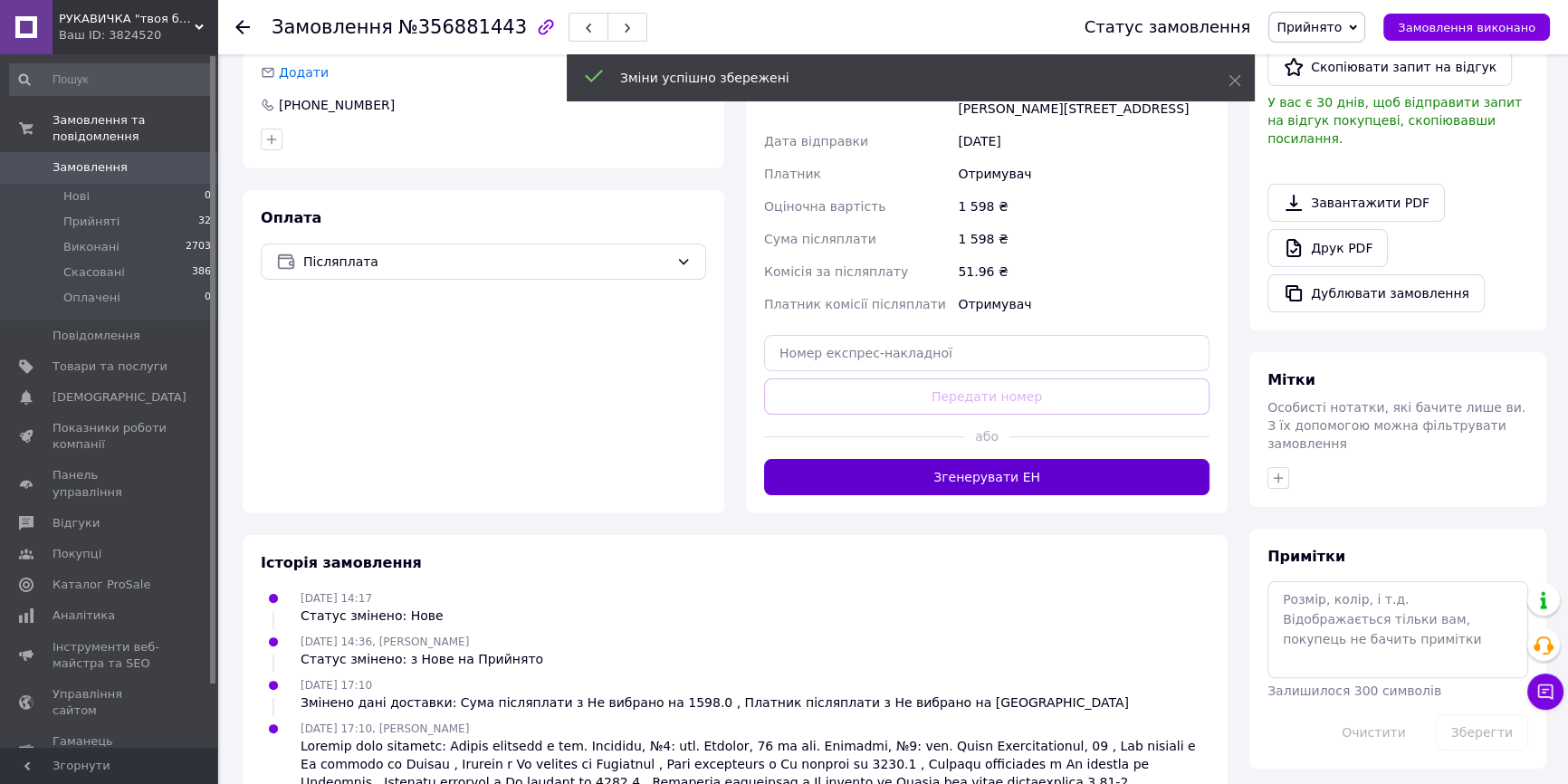
click at [961, 464] on button "Згенерувати ЕН" at bounding box center [986, 476] width 445 height 36
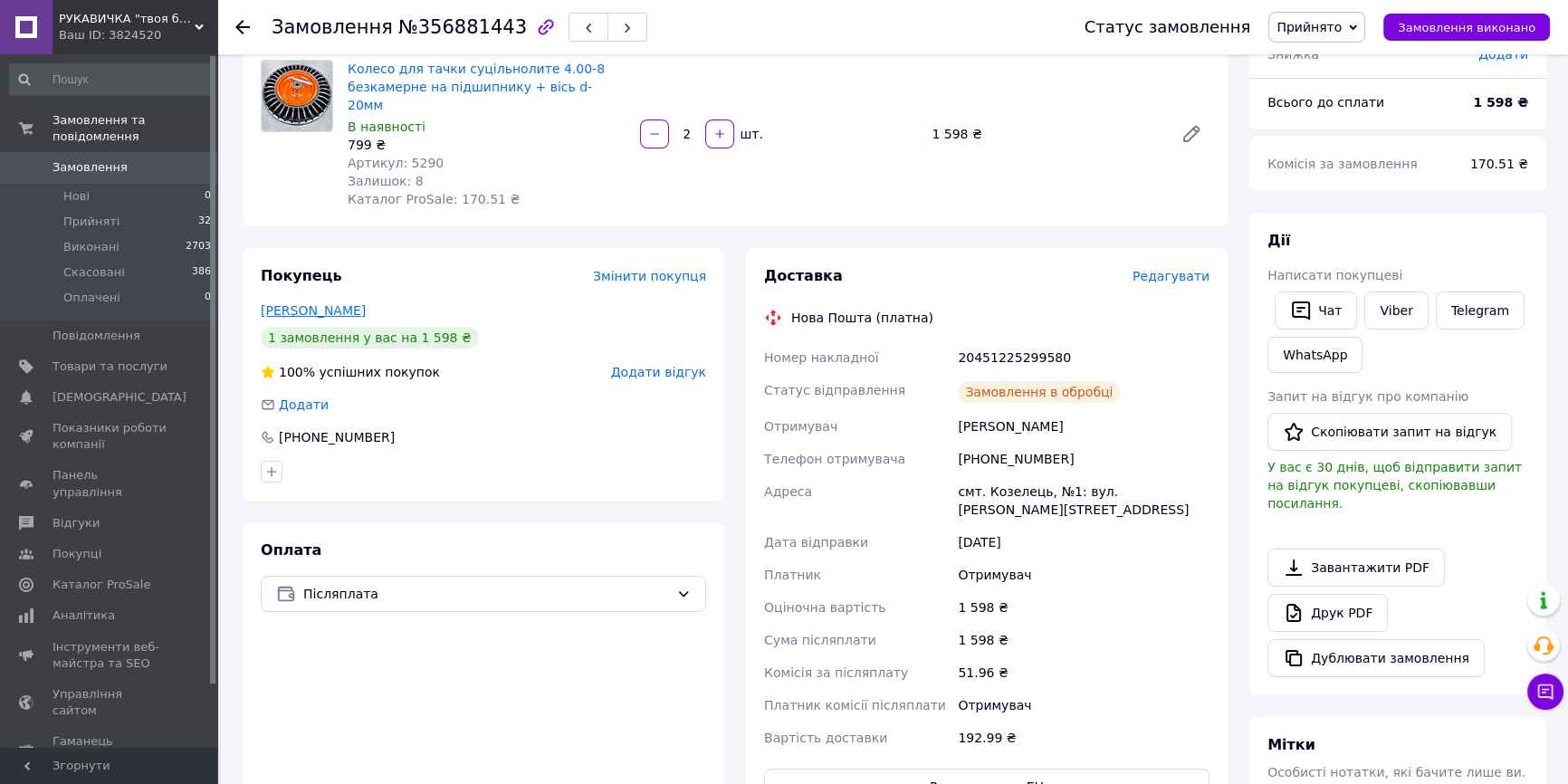
scroll to position [236, 0]
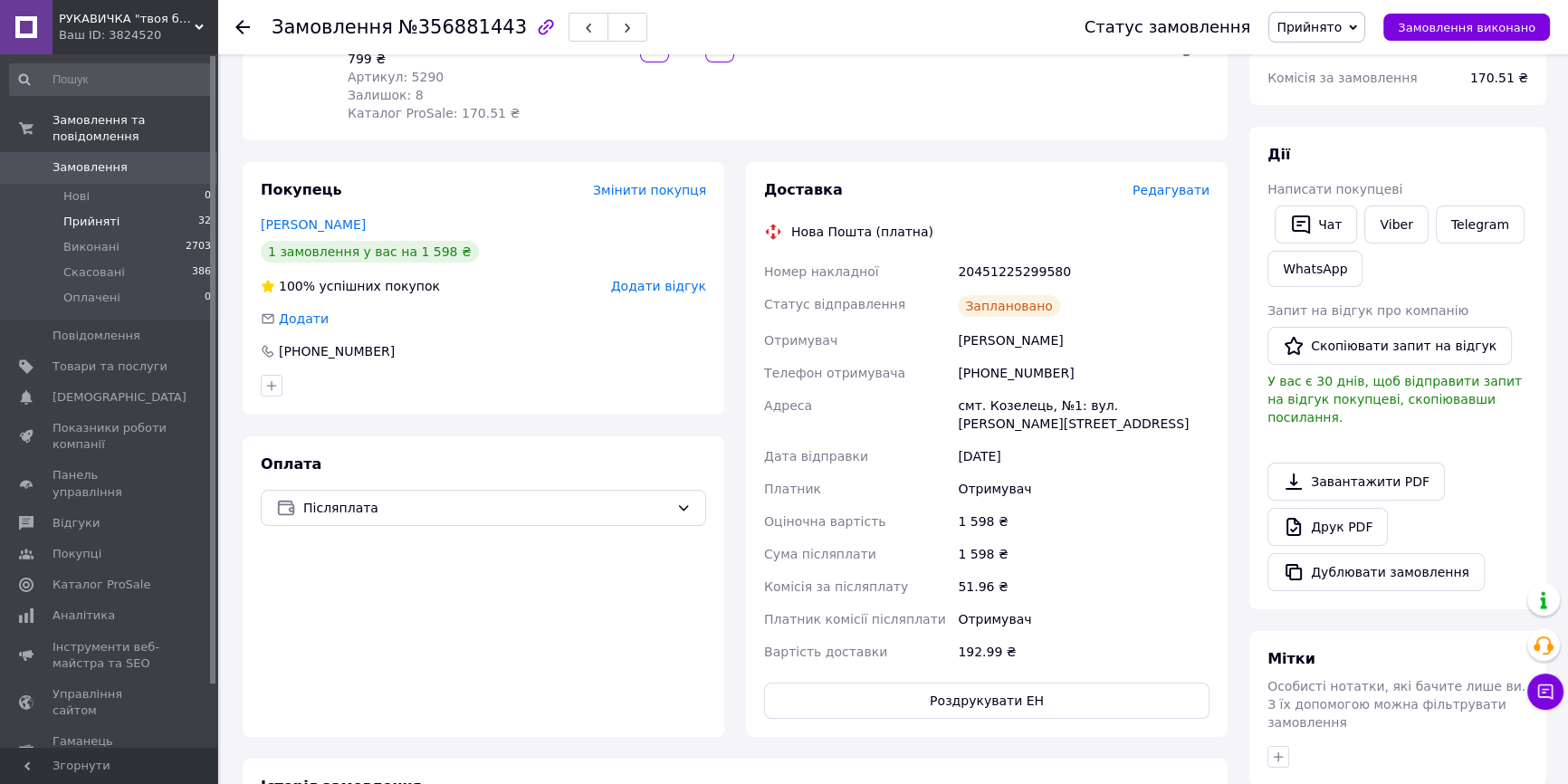
click at [99, 213] on span "Прийняті" at bounding box center [91, 221] width 56 height 16
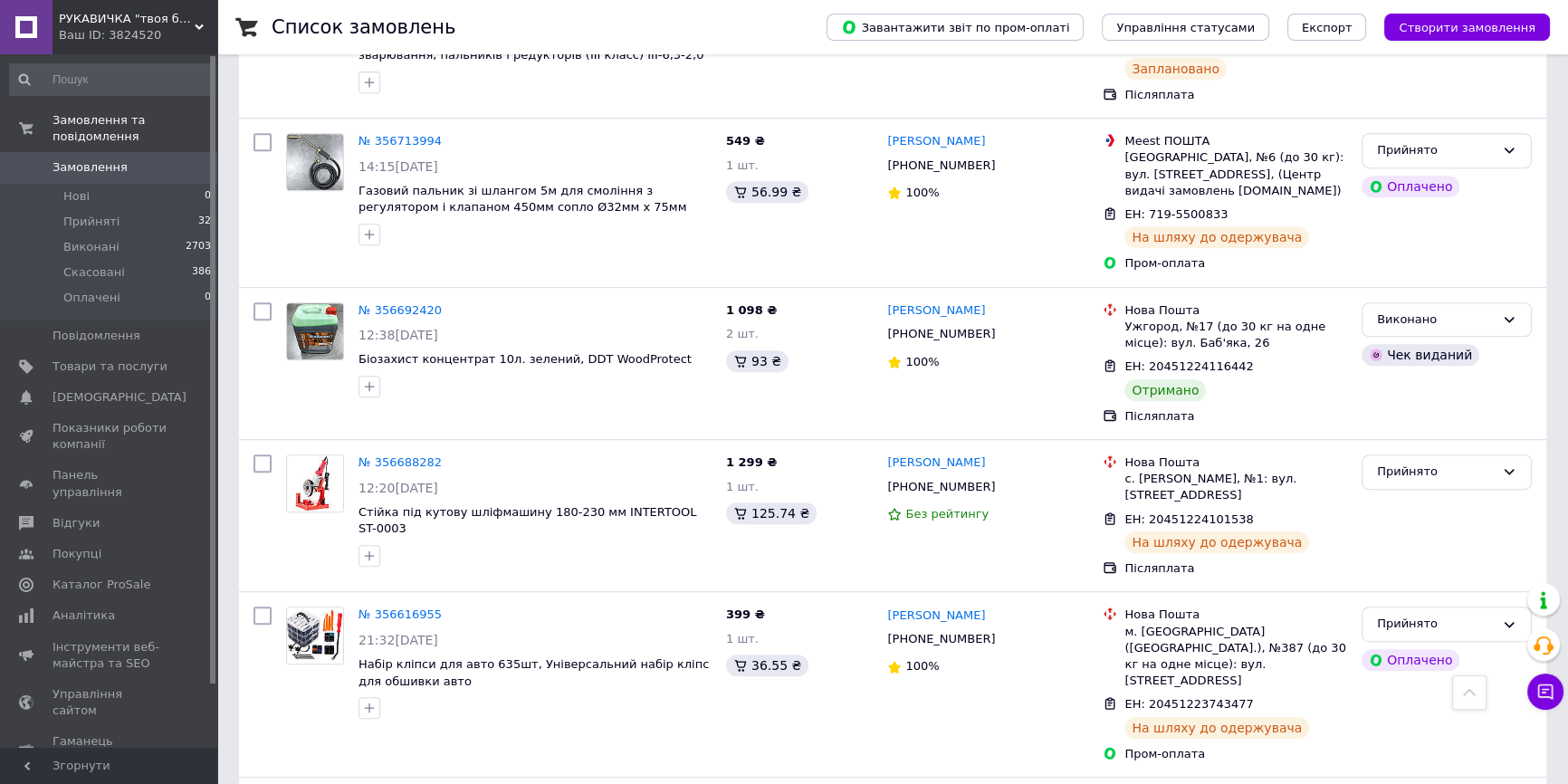
scroll to position [494, 0]
